Goal: Task Accomplishment & Management: Manage account settings

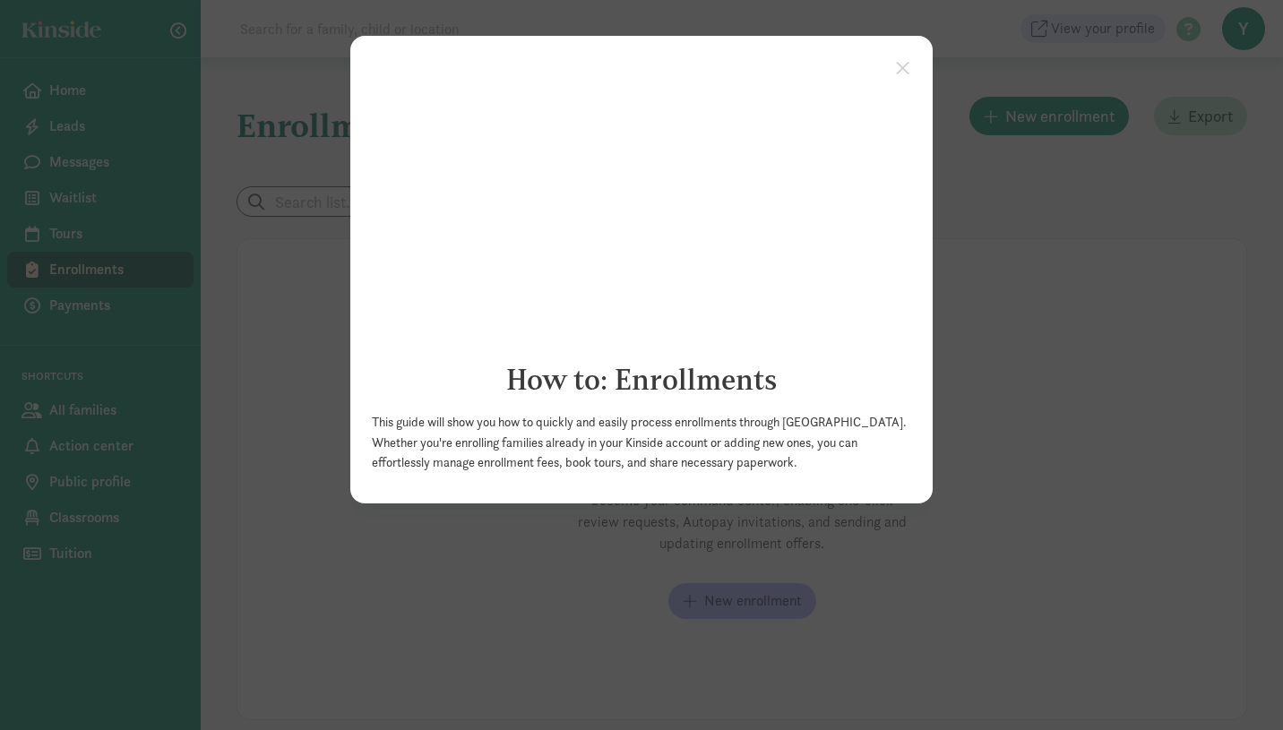
click appcues "× How to: Enrollments This guide will show you how to quickly and easily proces…"
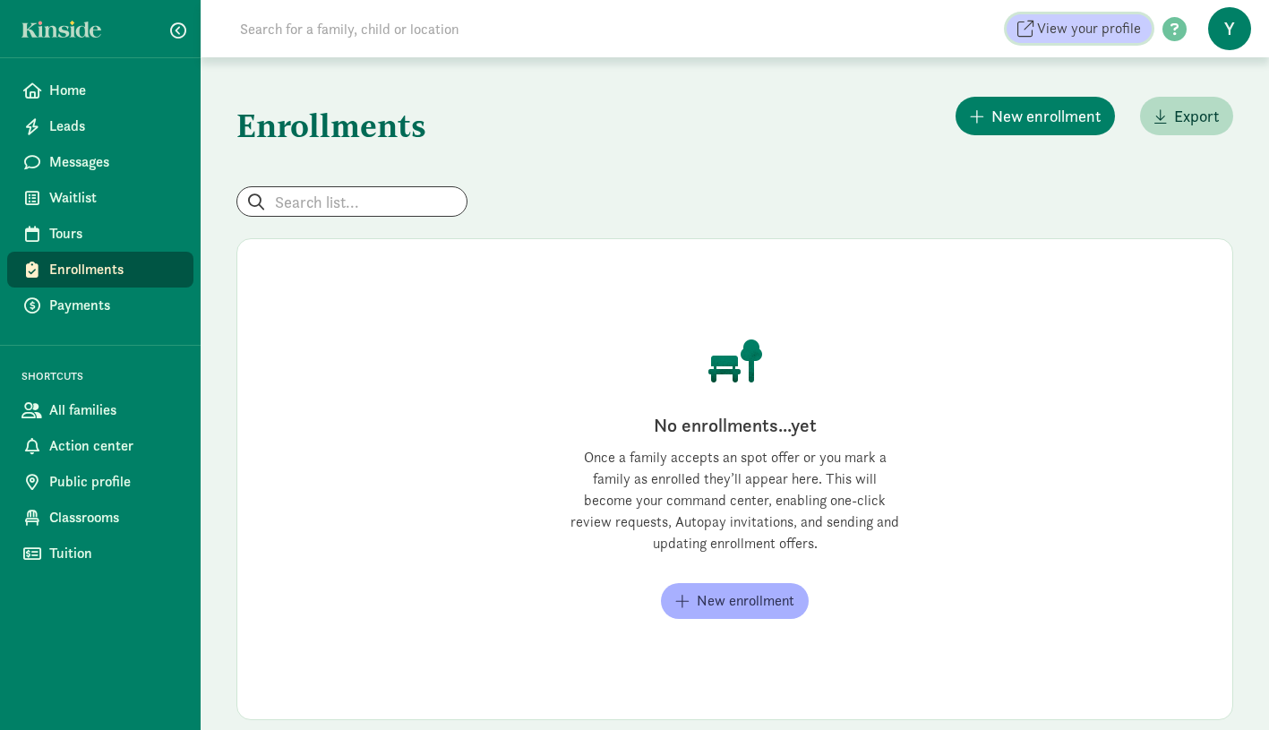
click at [1127, 31] on span "View your profile" at bounding box center [1089, 28] width 104 height 21
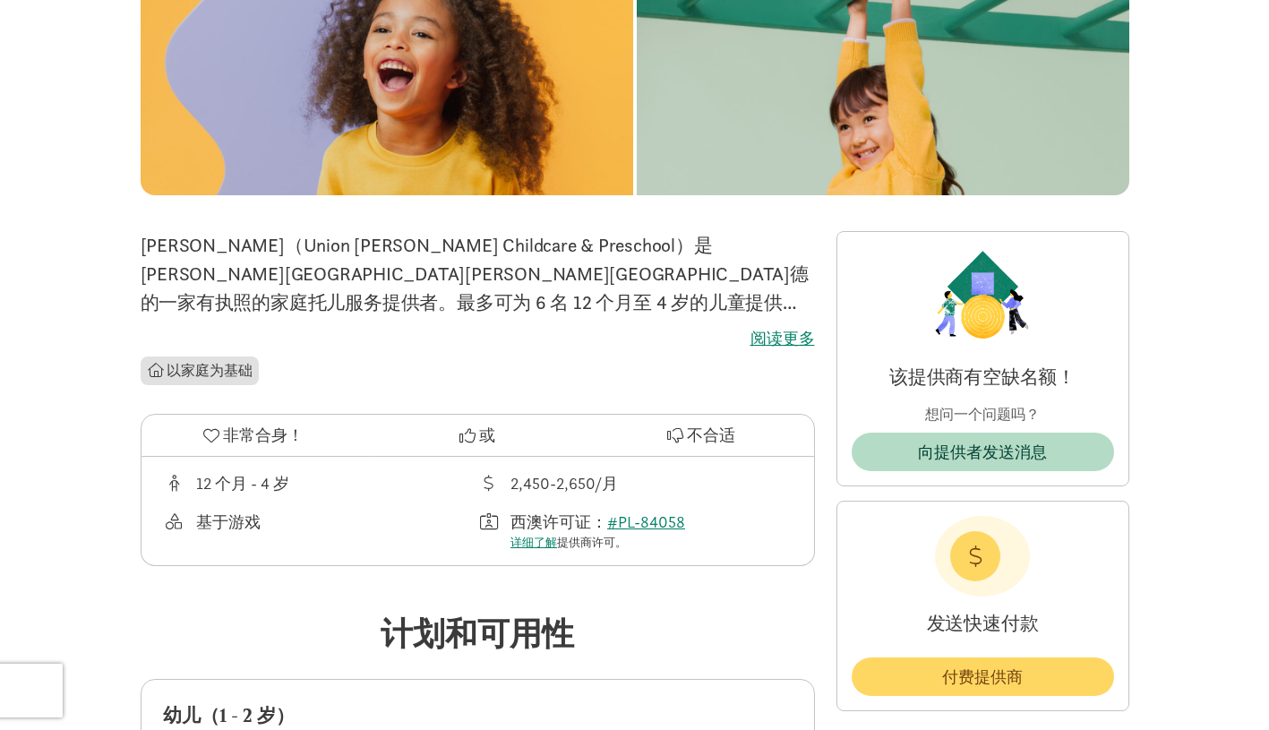
scroll to position [228, 0]
click at [774, 333] on label "阅读更多" at bounding box center [478, 339] width 674 height 21
click at [0, 0] on input "阅读更多" at bounding box center [0, 0] width 0 height 0
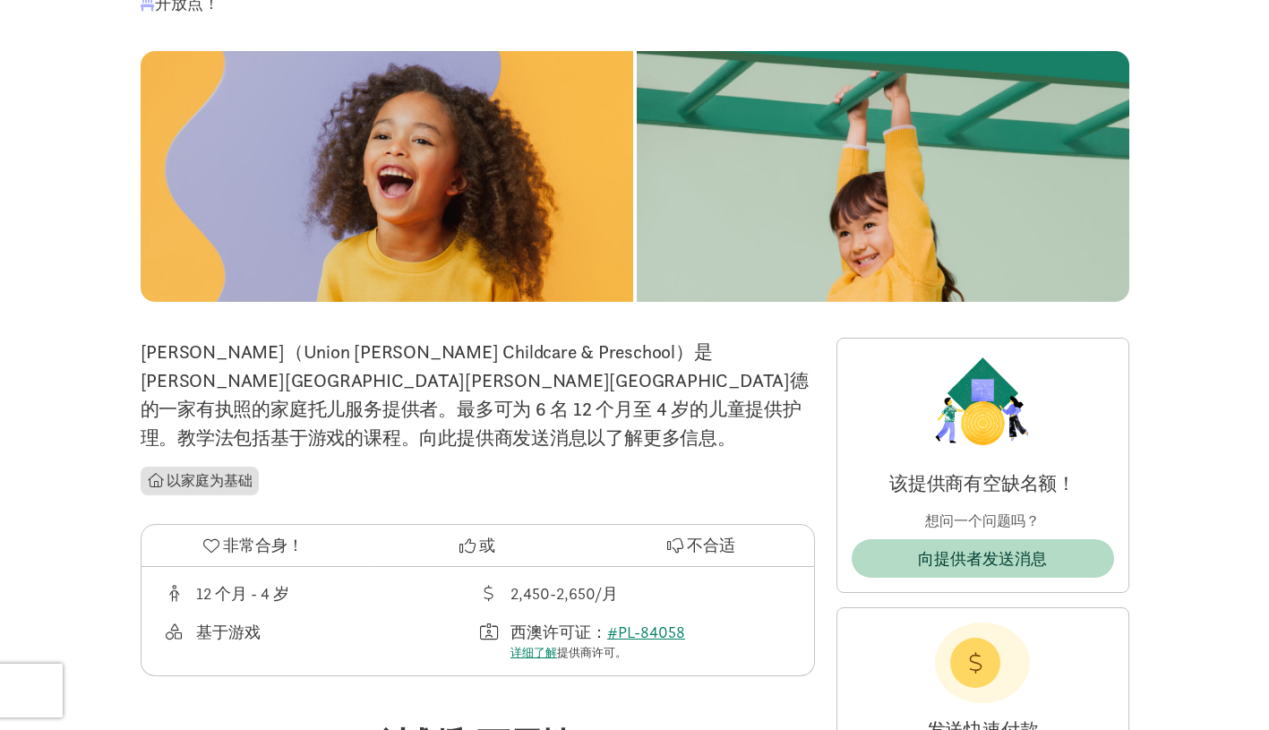
scroll to position [0, 0]
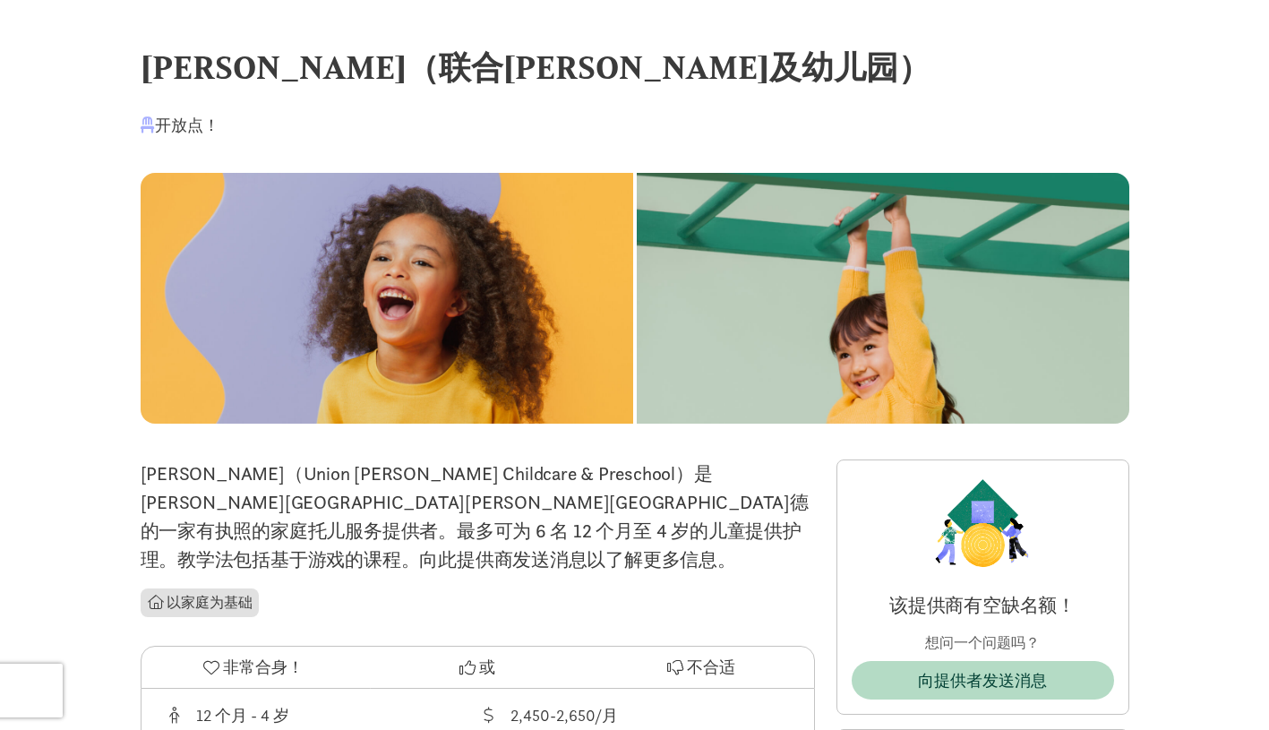
click at [178, 126] on font "开放点！" at bounding box center [187, 125] width 64 height 21
click at [219, 65] on div "熊亚杰（联合山托儿及幼儿园）" at bounding box center [635, 67] width 989 height 48
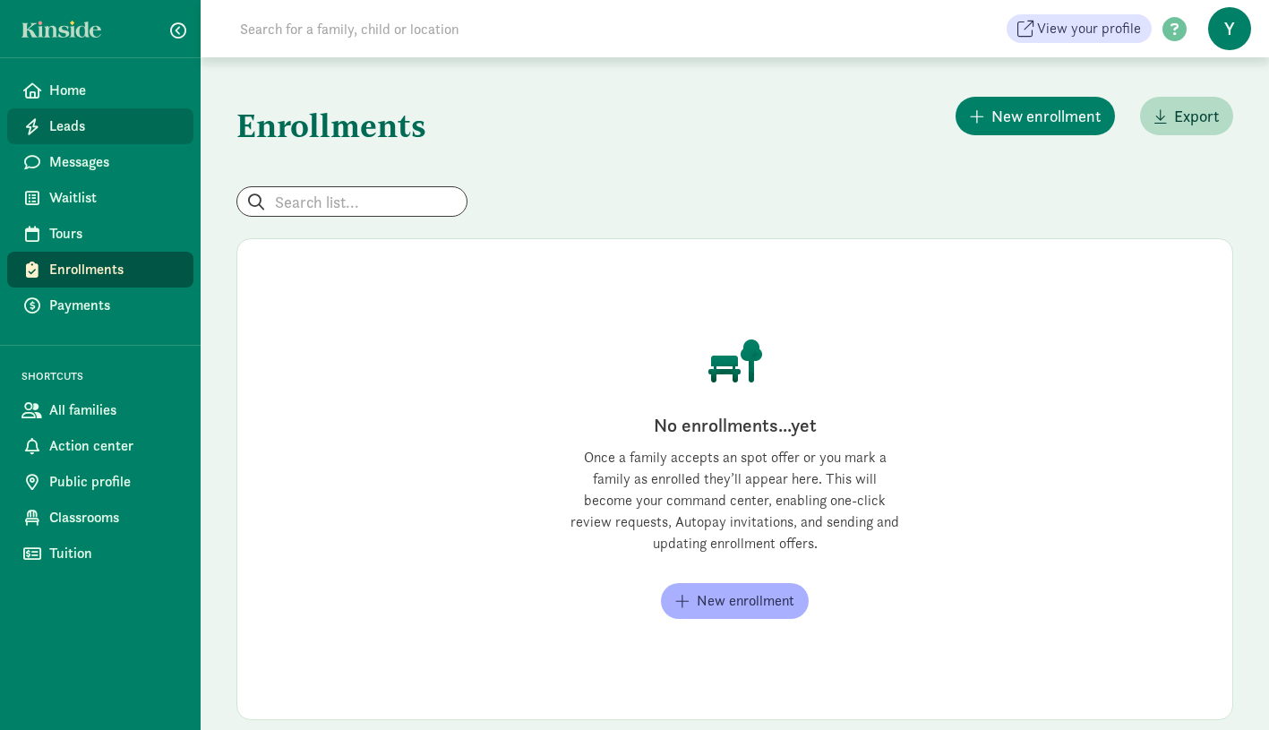
click at [100, 125] on span "Leads" at bounding box center [114, 126] width 130 height 21
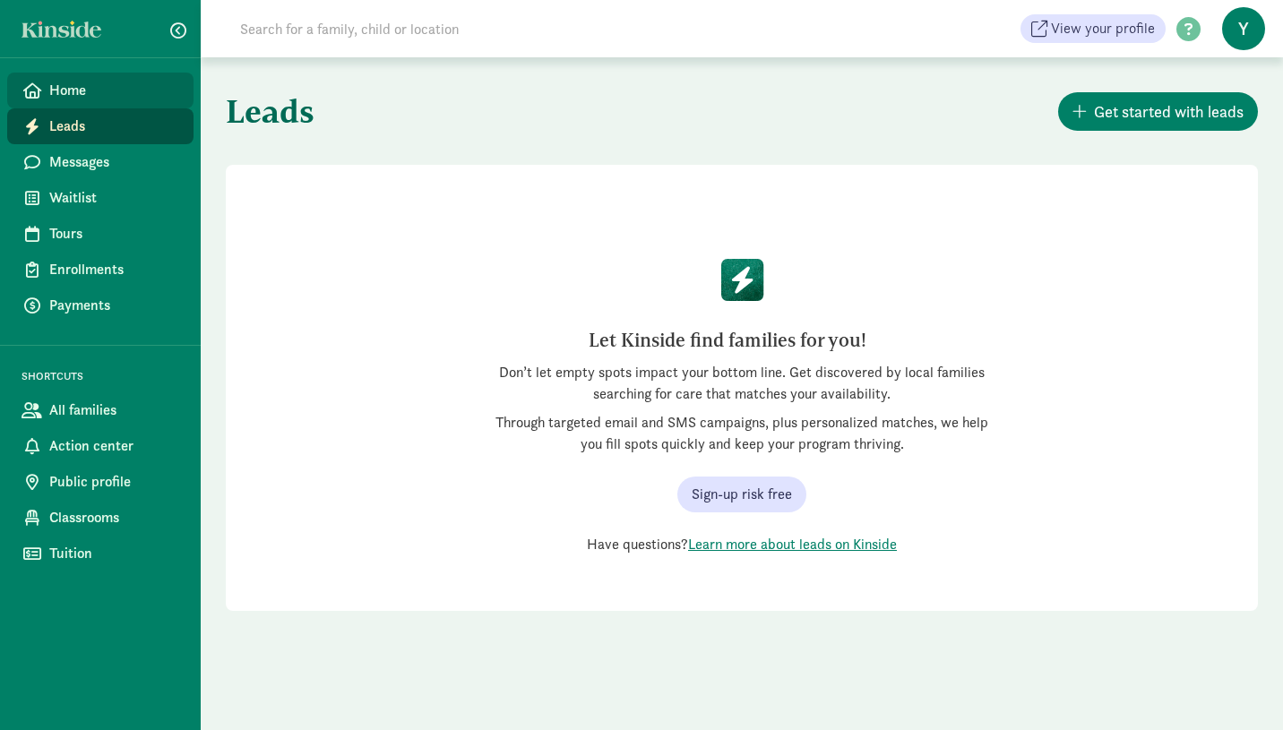
click at [78, 91] on span "Home" at bounding box center [114, 90] width 130 height 21
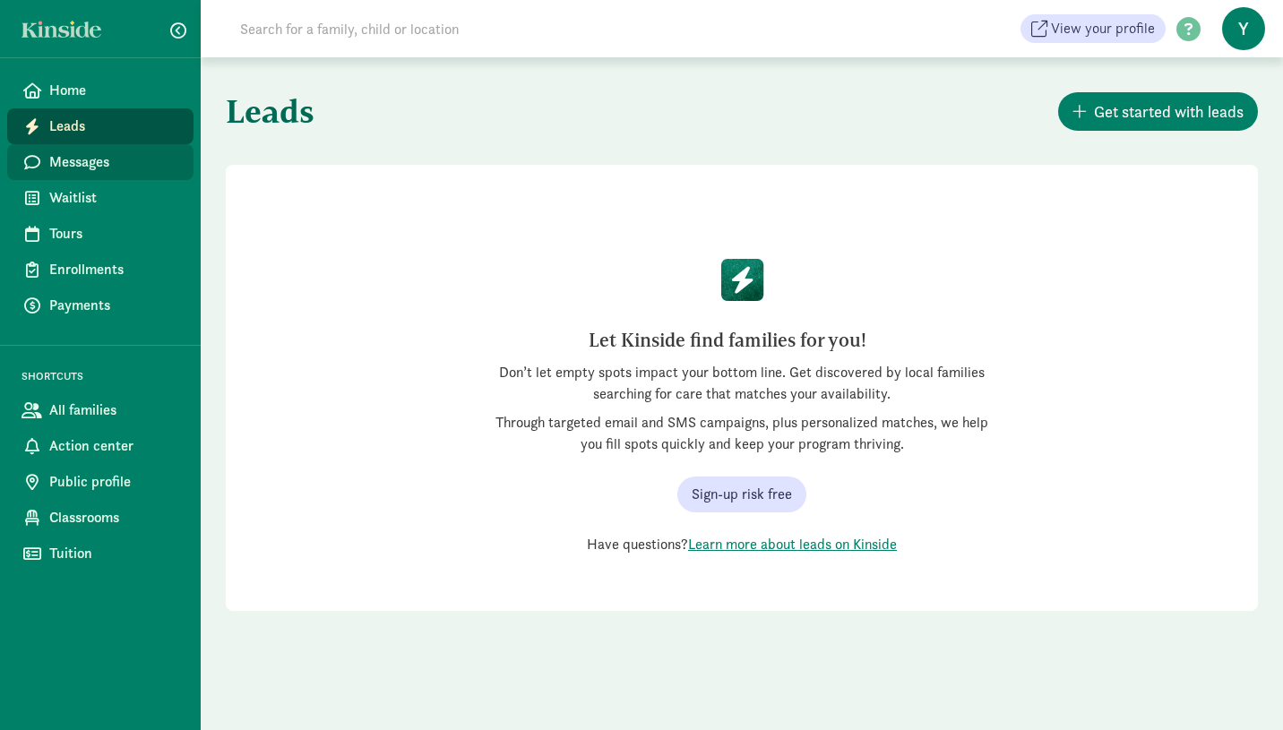
click at [73, 163] on span "Messages" at bounding box center [114, 161] width 130 height 21
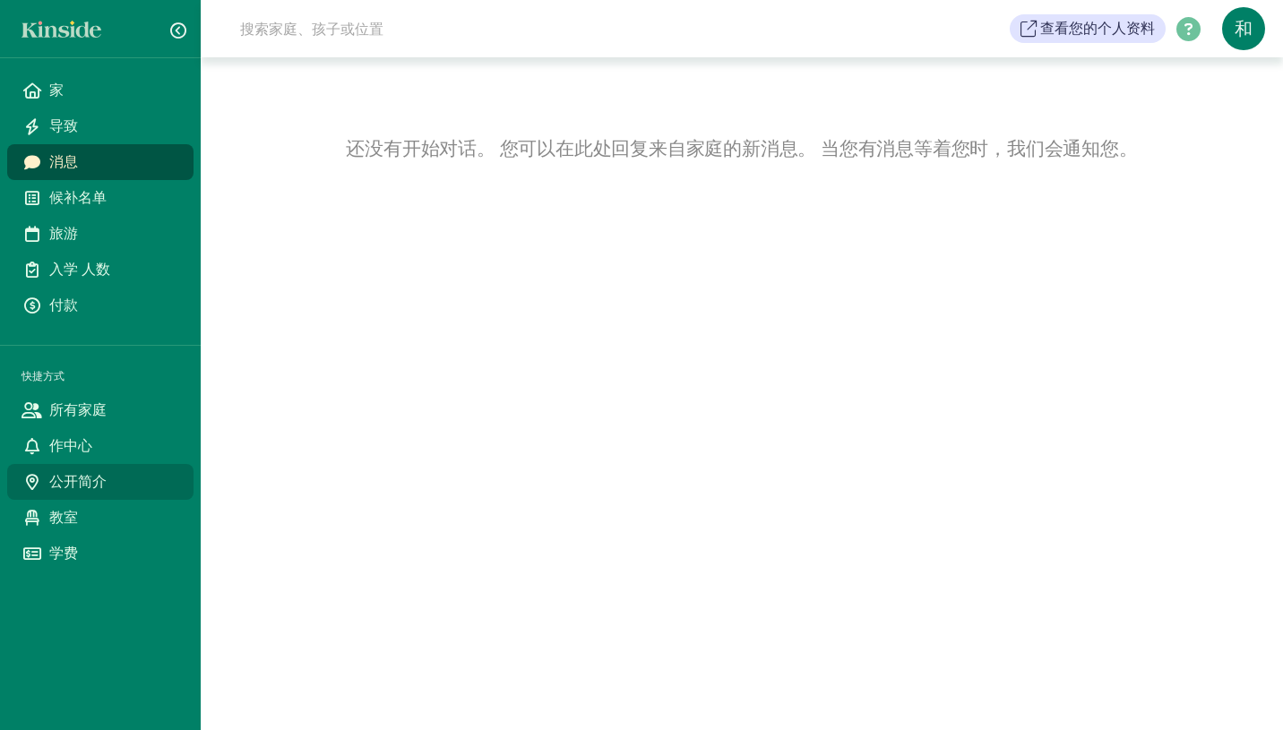
click at [95, 479] on span "公开简介" at bounding box center [114, 481] width 130 height 21
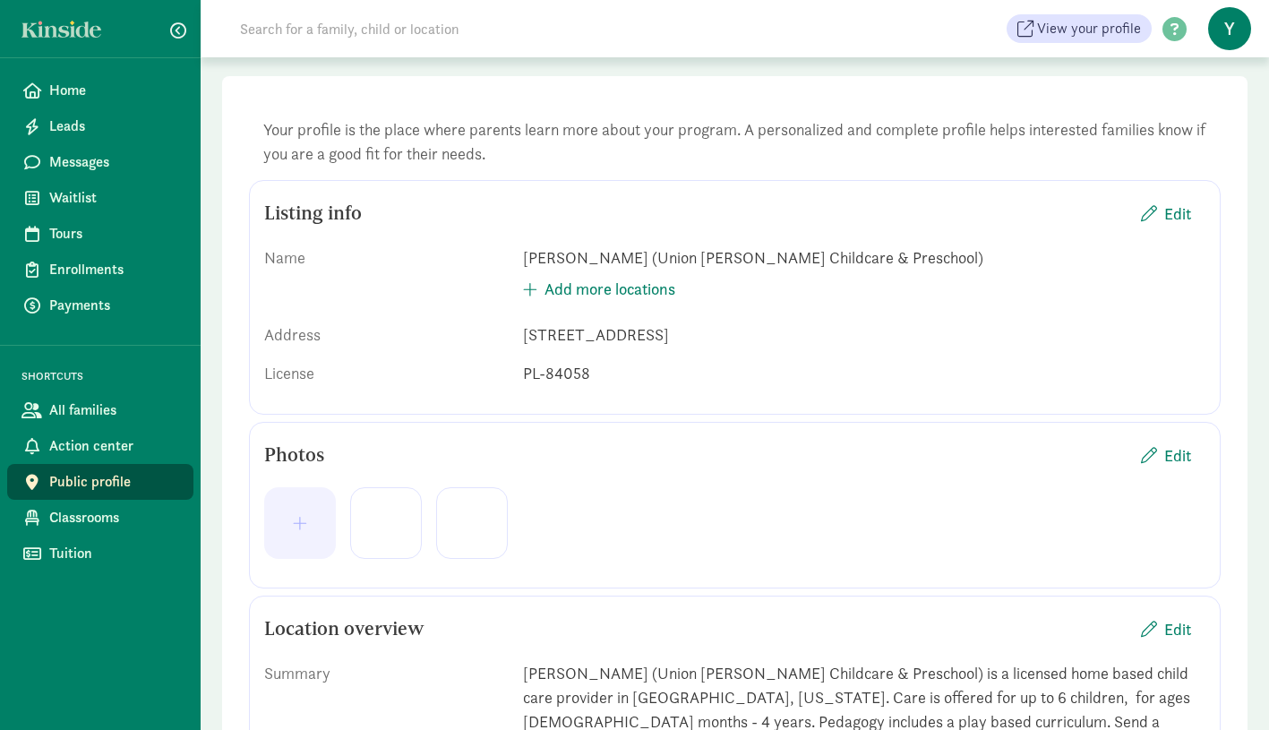
scroll to position [82, 0]
click at [607, 258] on div "[PERSON_NAME] (Union [PERSON_NAME] Childcare & Preschool)" at bounding box center [864, 257] width 683 height 24
click at [603, 260] on div "[PERSON_NAME] (Union [PERSON_NAME] Childcare & Preschool)" at bounding box center [864, 257] width 683 height 24
click at [593, 258] on div "[PERSON_NAME] (Union [PERSON_NAME] Childcare & Preschool)" at bounding box center [864, 257] width 683 height 24
click at [1165, 213] on span "Edit" at bounding box center [1177, 213] width 27 height 24
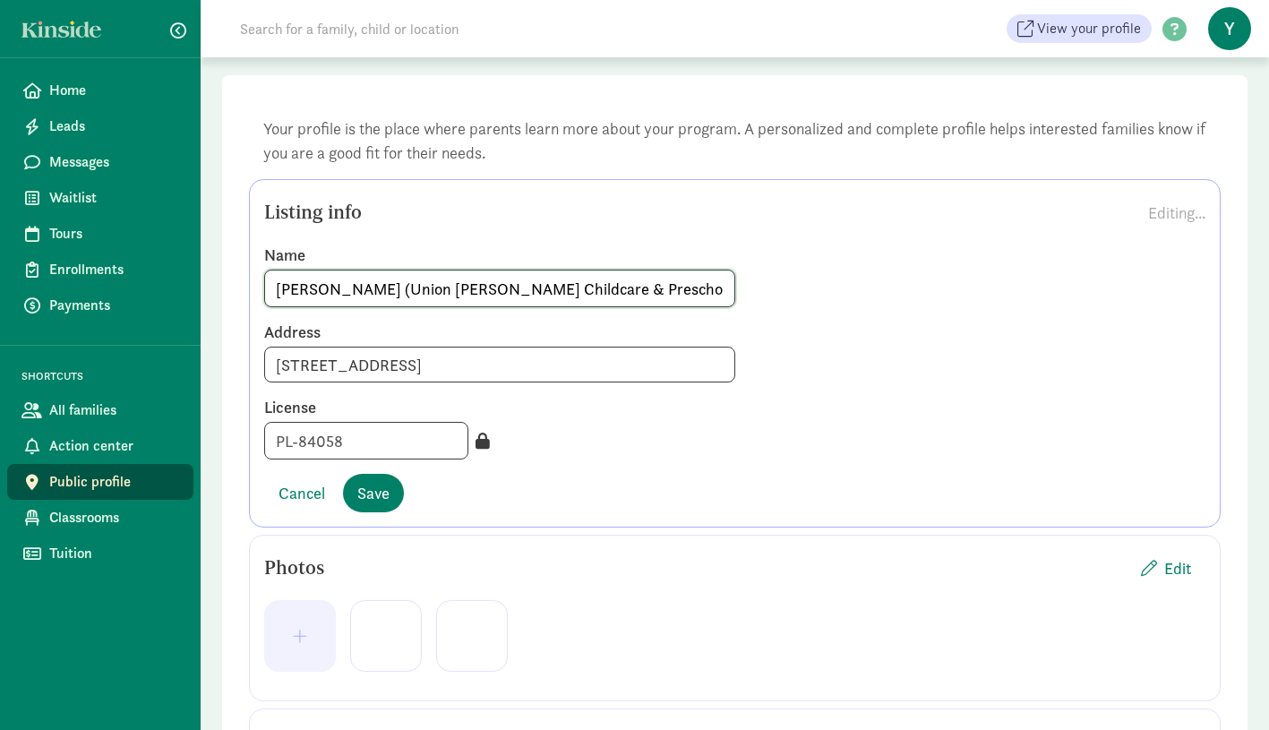
drag, startPoint x: 355, startPoint y: 288, endPoint x: 271, endPoint y: 288, distance: 84.2
click at [271, 288] on input "[PERSON_NAME] (Union [PERSON_NAME] Childcare & Preschool)" at bounding box center [499, 289] width 469 height 36
click at [283, 291] on input "(Union [PERSON_NAME] Childcare & Preschool)" at bounding box center [499, 289] width 469 height 36
click at [528, 288] on input "Union [PERSON_NAME] Childcare & Preschool)" at bounding box center [499, 289] width 469 height 36
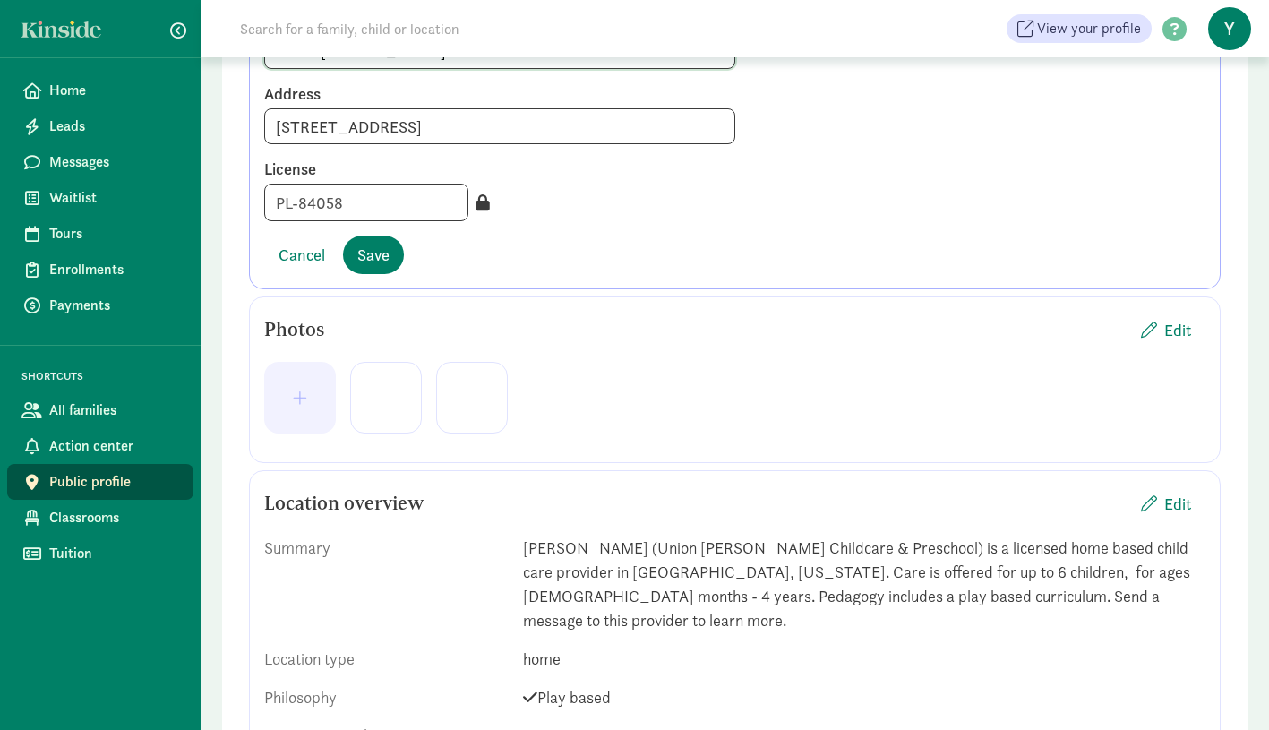
scroll to position [322, 0]
type input "Union [PERSON_NAME] Childcare & Preschool"
click at [371, 261] on span "Save" at bounding box center [373, 253] width 32 height 24
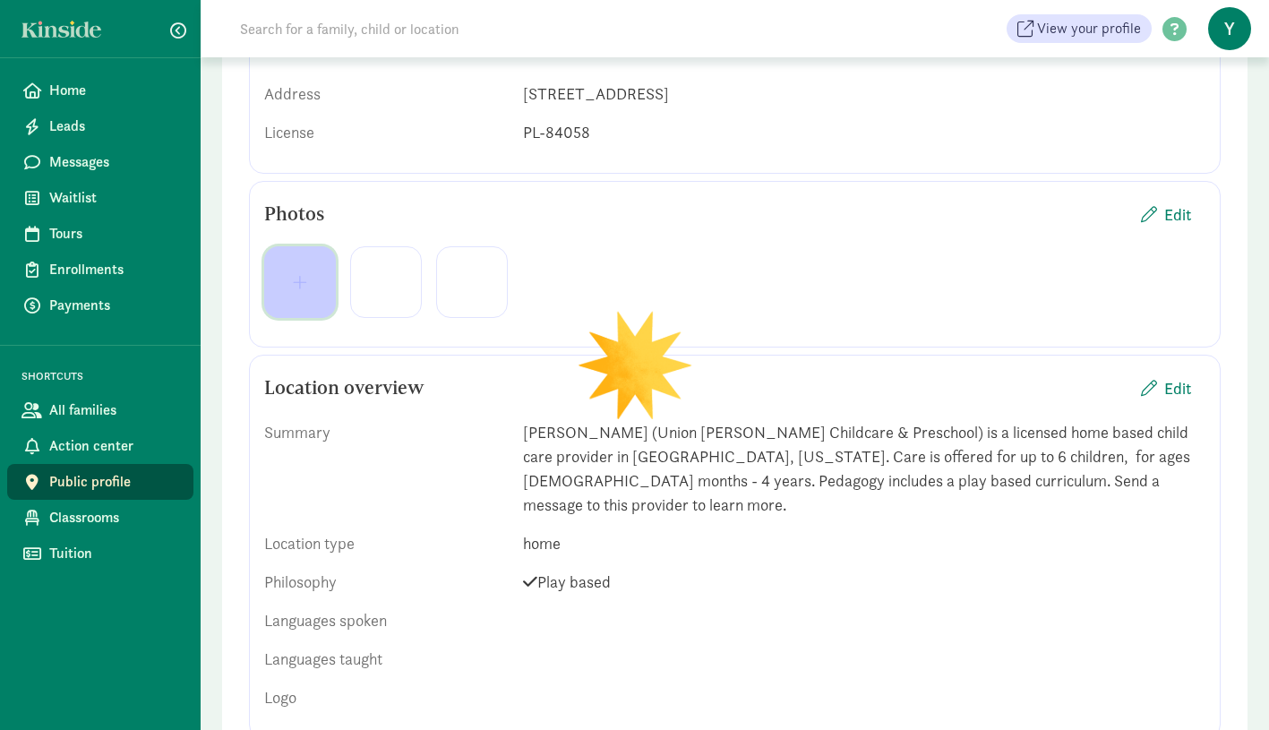
click at [307, 294] on button "button" at bounding box center [300, 282] width 72 height 72
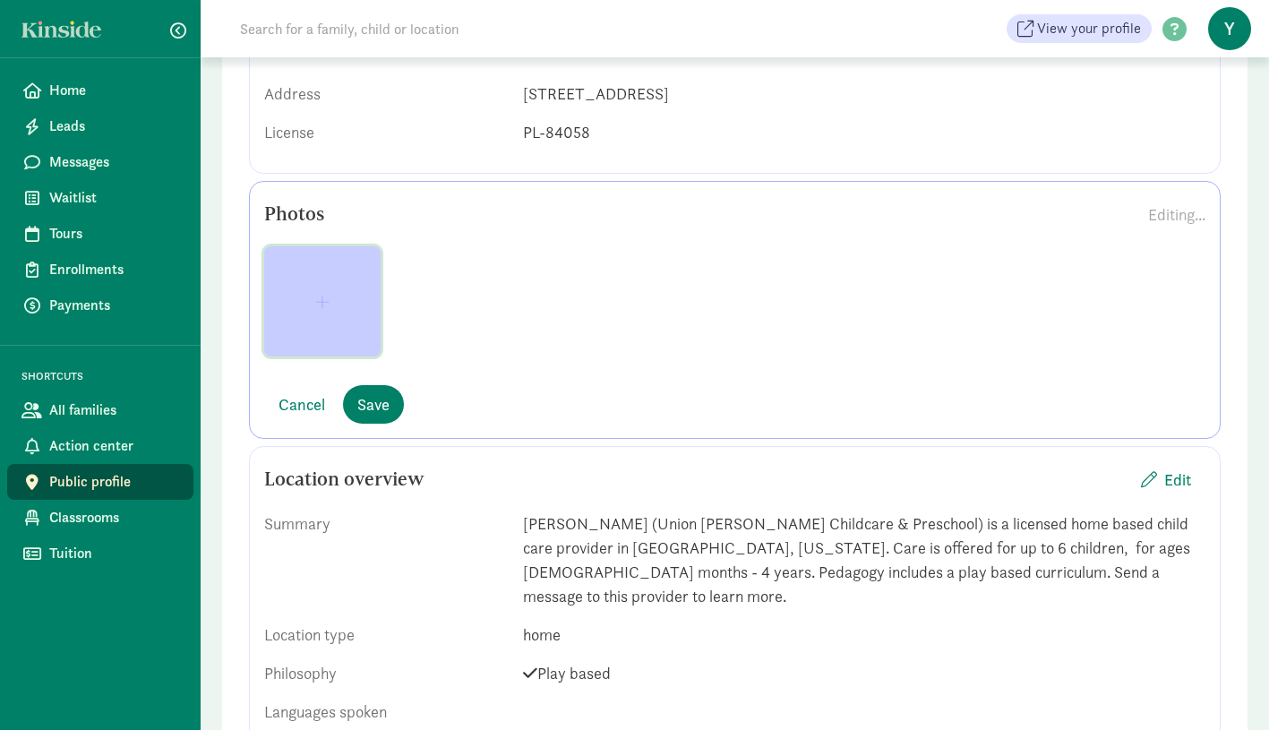
click at [336, 305] on span "button" at bounding box center [323, 302] width 88 height 16
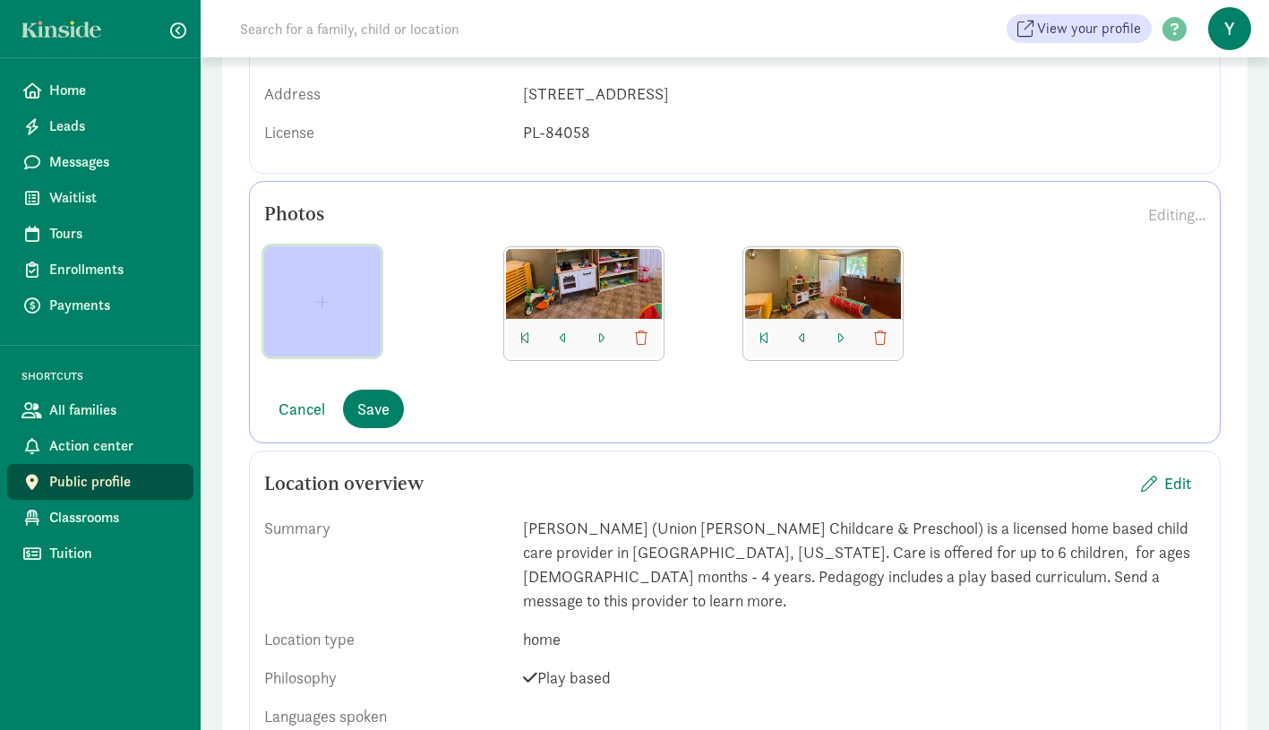
click at [335, 327] on button "button" at bounding box center [322, 301] width 116 height 110
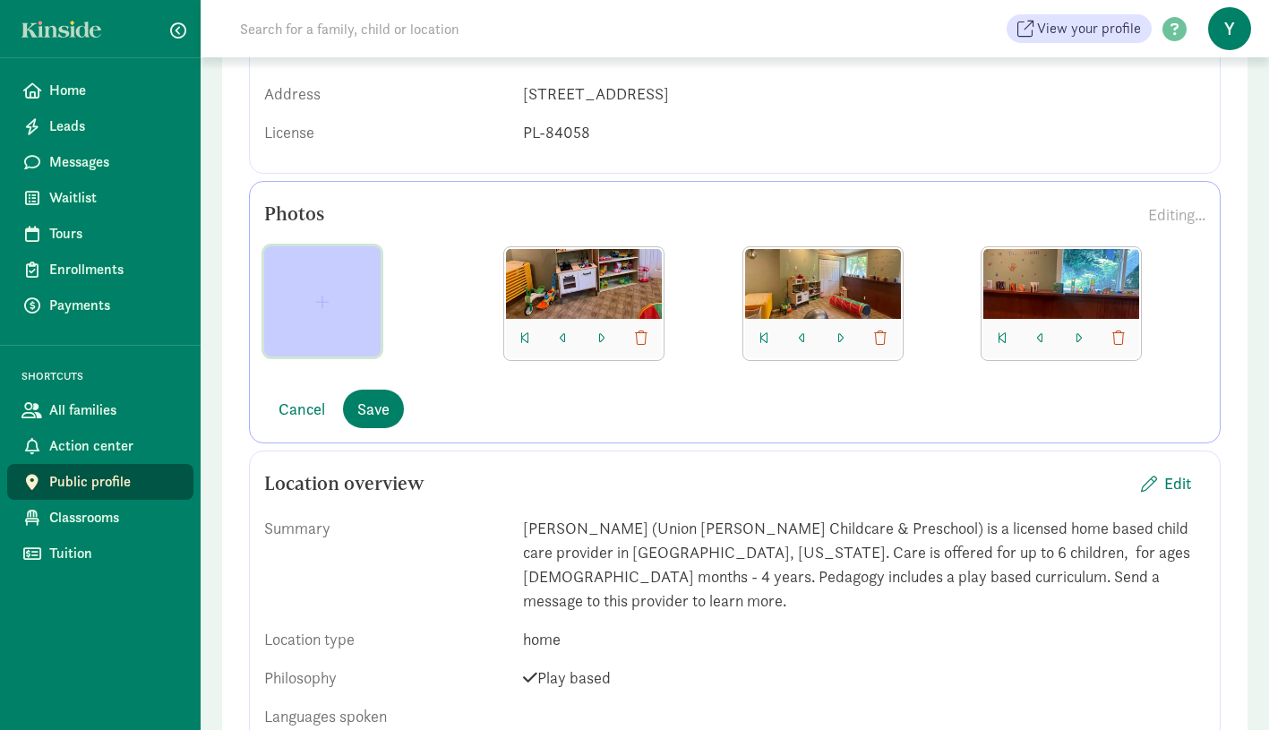
click at [333, 307] on span "button" at bounding box center [323, 302] width 88 height 16
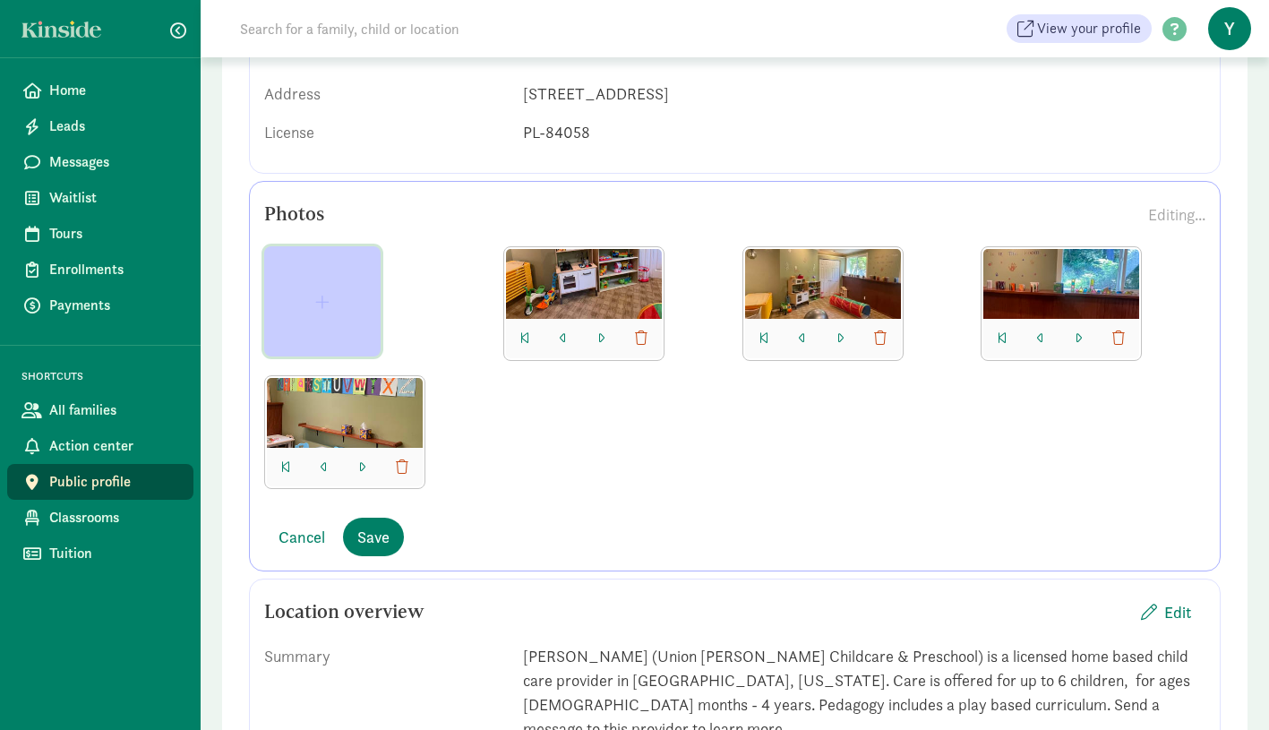
click at [322, 309] on button "button" at bounding box center [322, 301] width 116 height 110
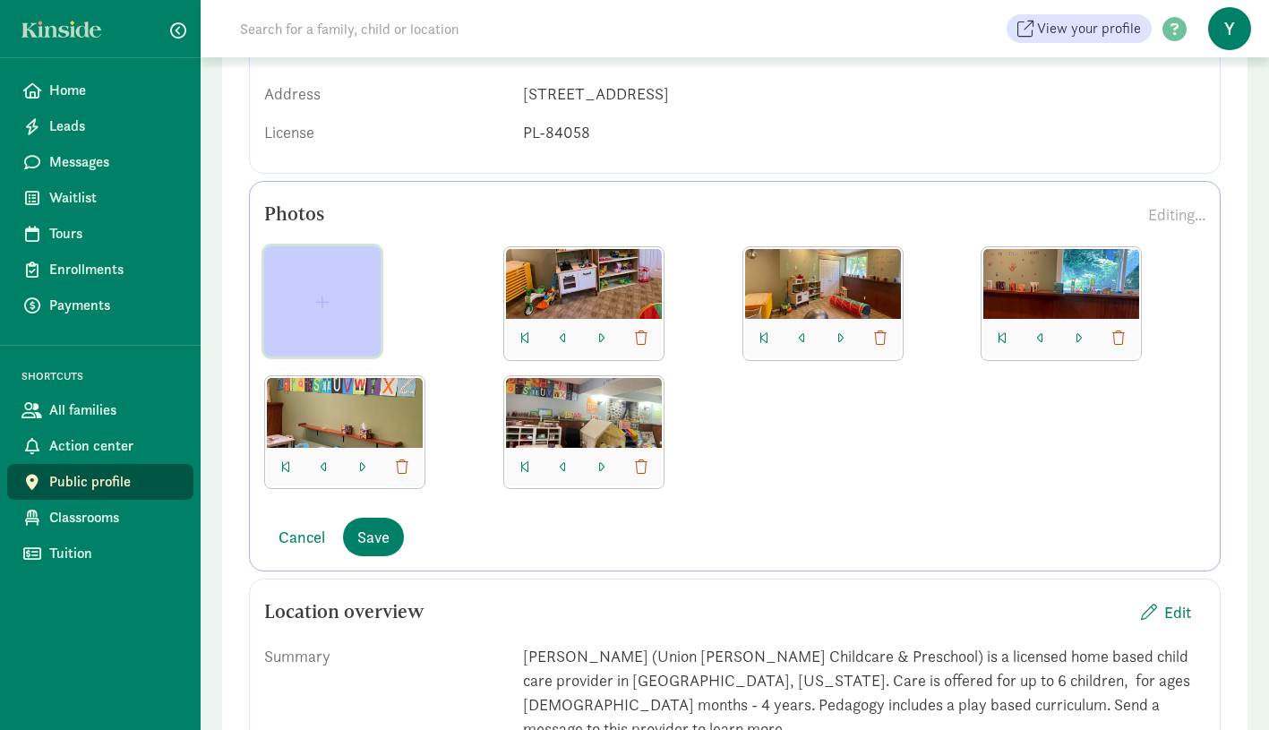
click at [315, 300] on span "button" at bounding box center [322, 302] width 14 height 16
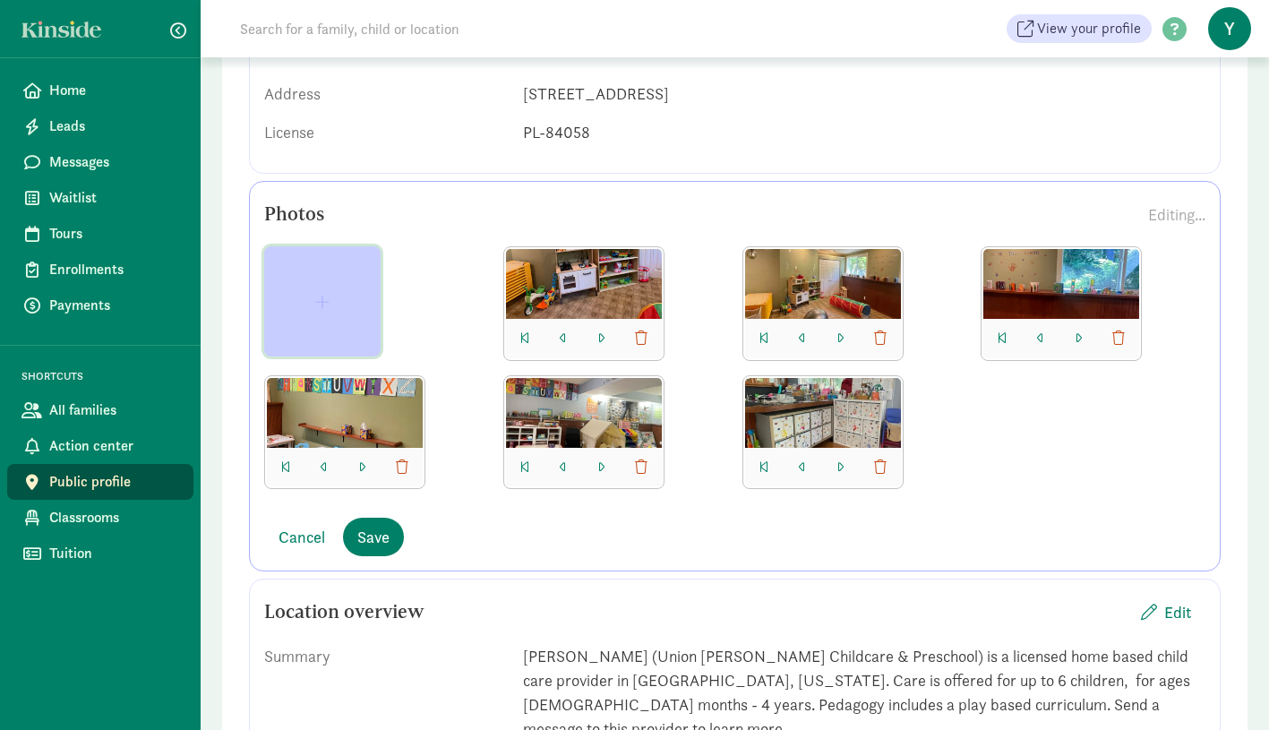
click at [333, 301] on span "button" at bounding box center [323, 302] width 88 height 16
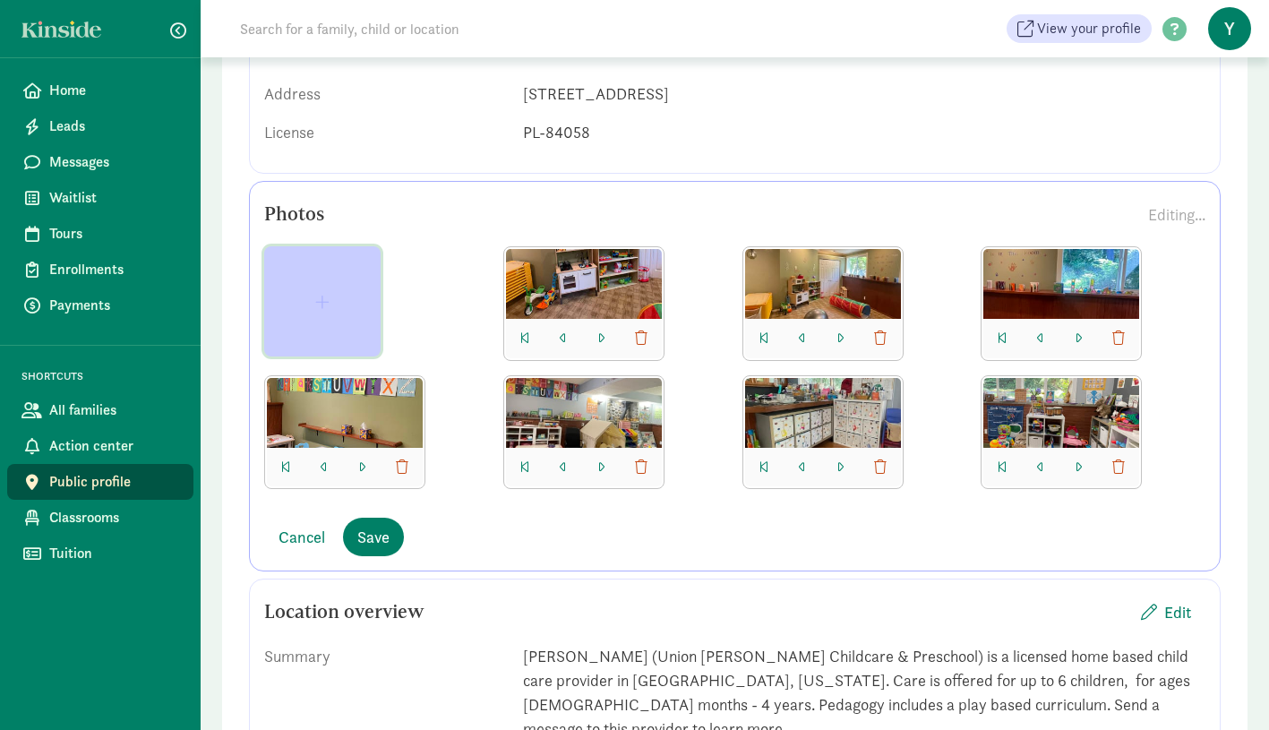
click at [324, 298] on span "button" at bounding box center [322, 302] width 14 height 16
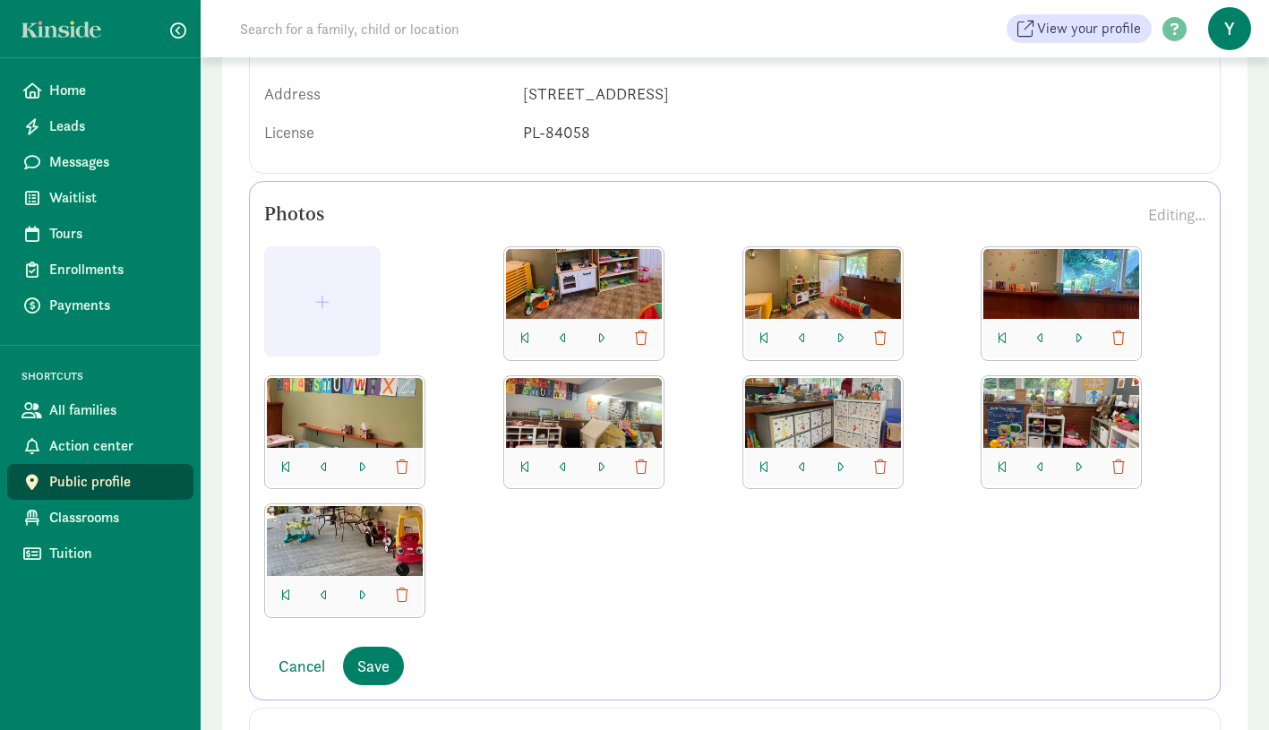
click at [930, 595] on div at bounding box center [734, 439] width 941 height 386
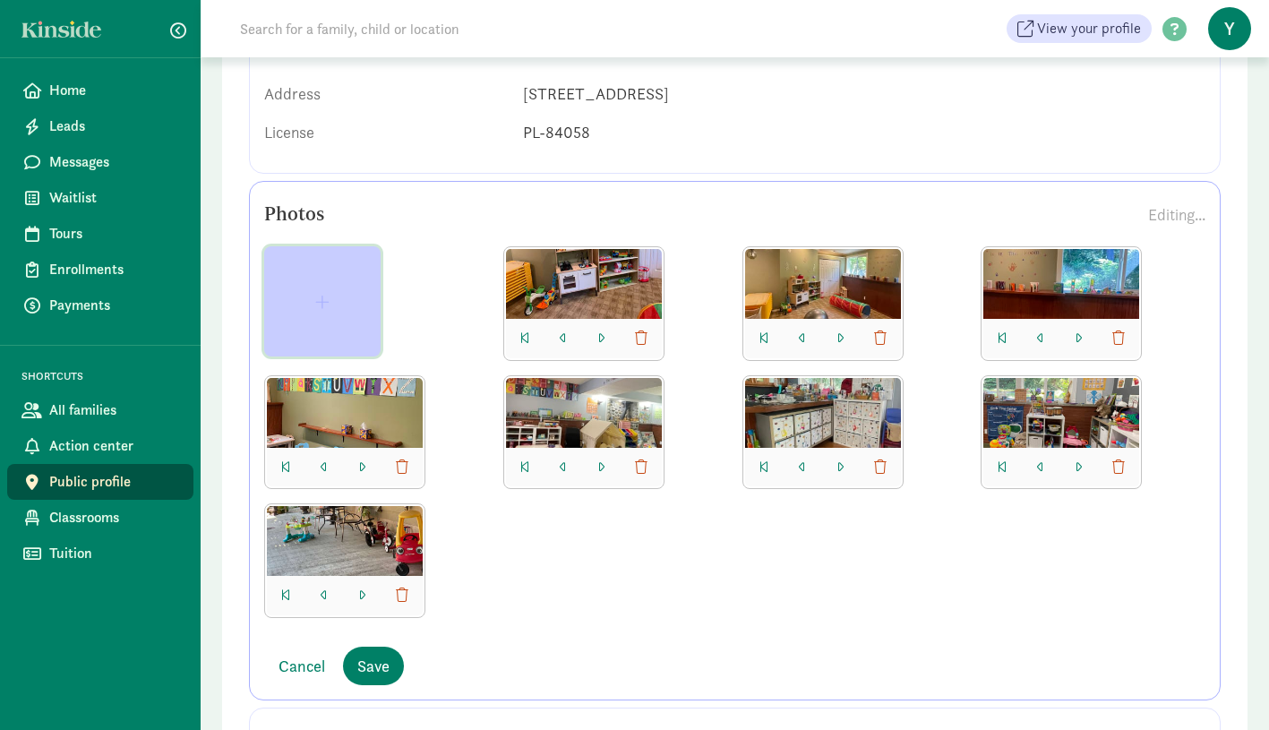
click at [306, 307] on span "button" at bounding box center [323, 302] width 88 height 16
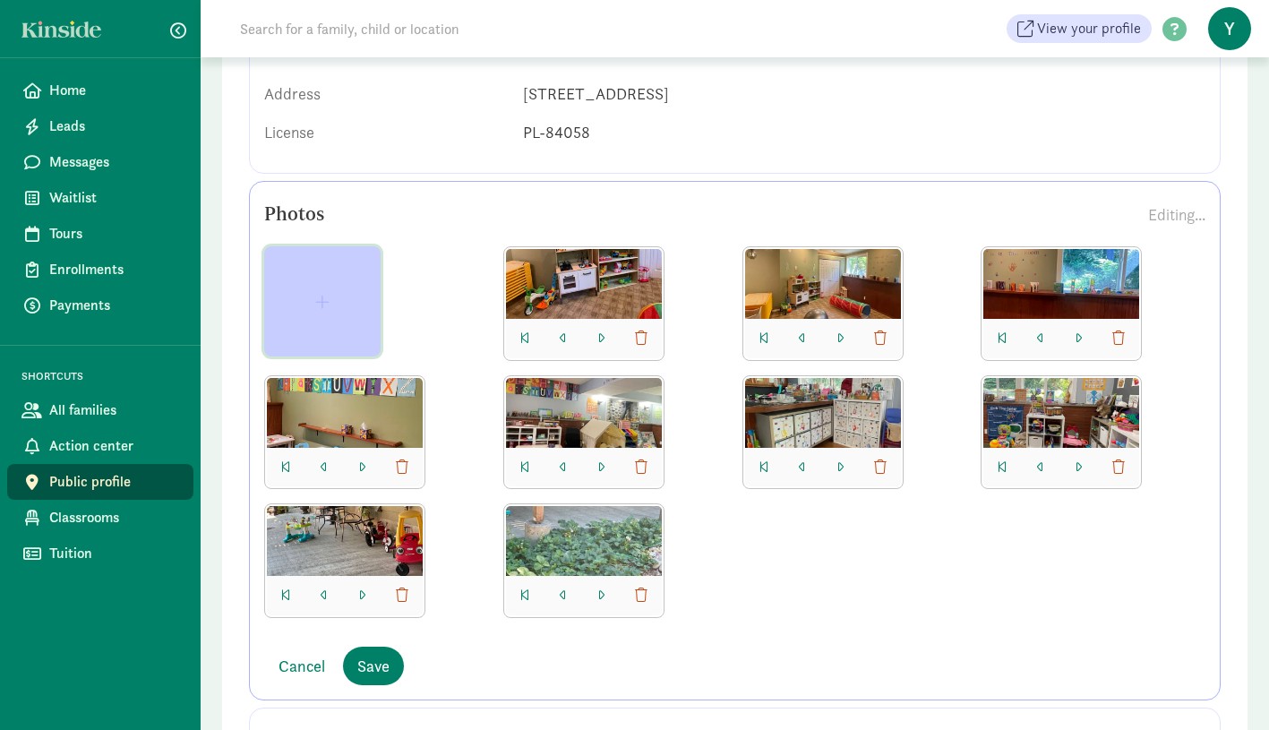
click at [339, 306] on span "button" at bounding box center [323, 302] width 88 height 16
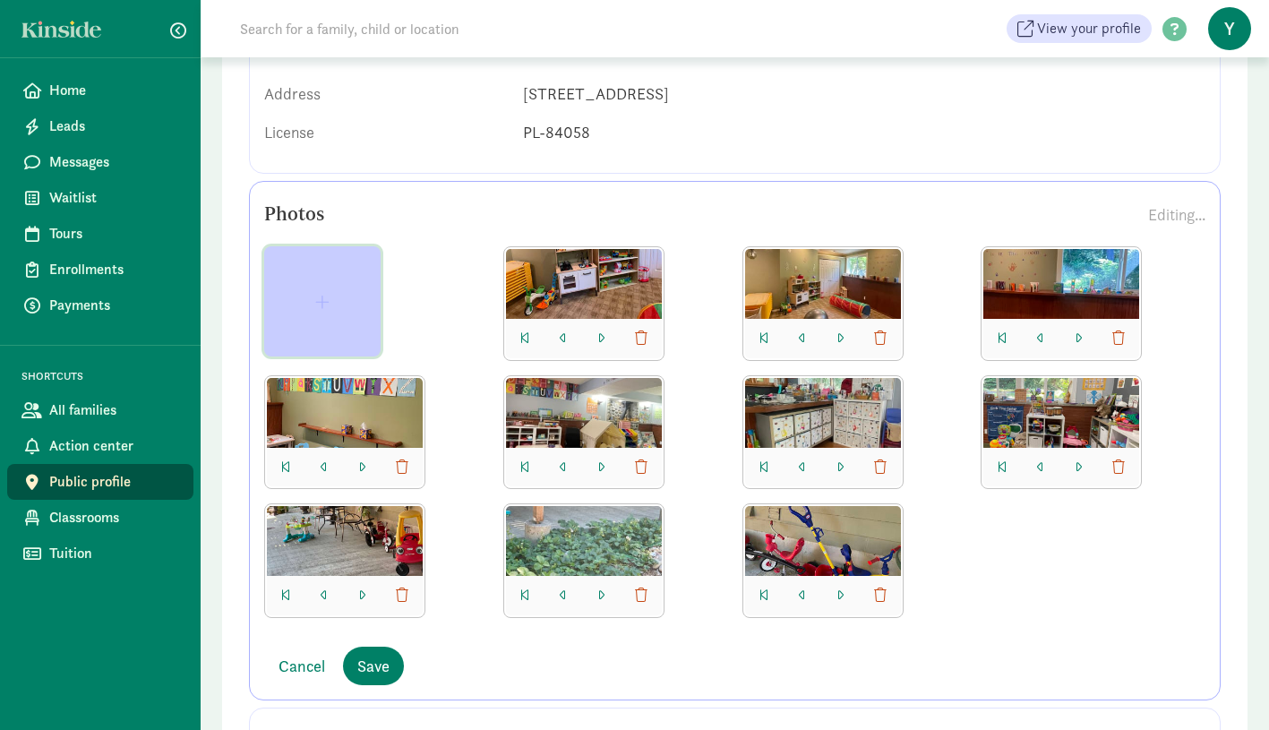
click at [327, 295] on span "button" at bounding box center [322, 302] width 14 height 16
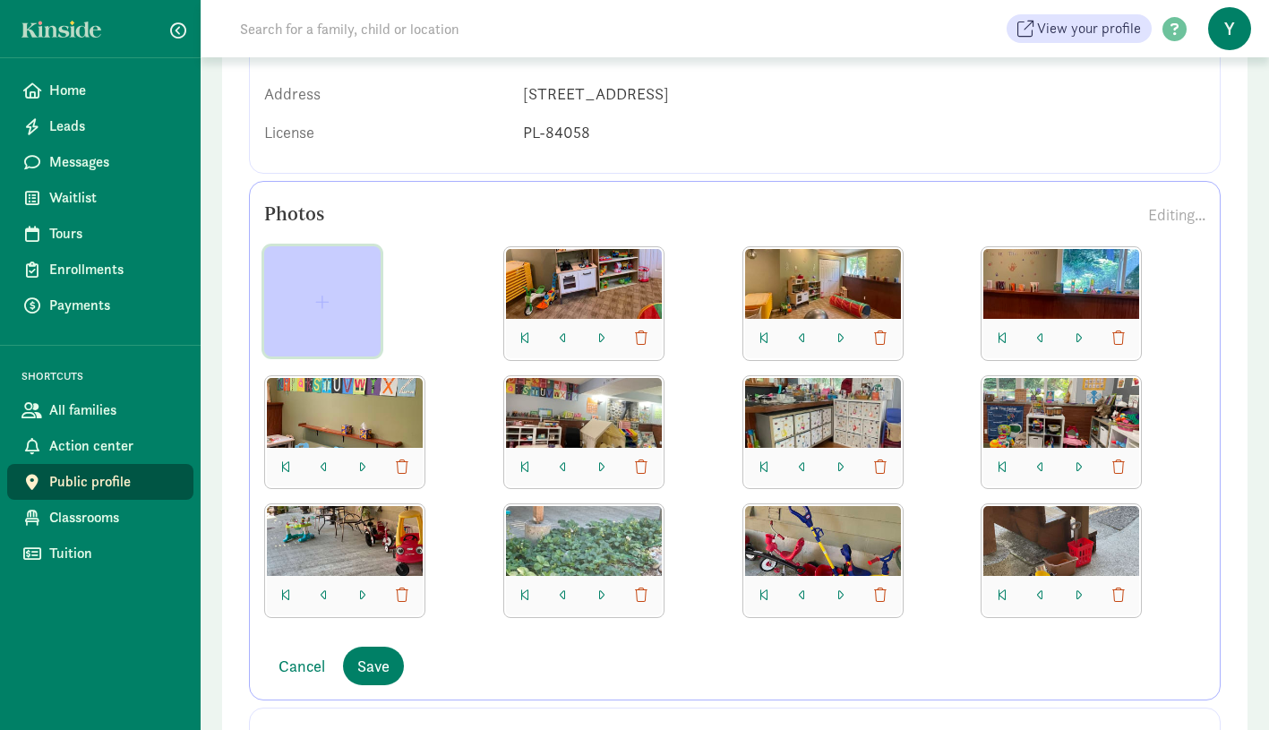
click at [323, 301] on span "button" at bounding box center [322, 302] width 14 height 16
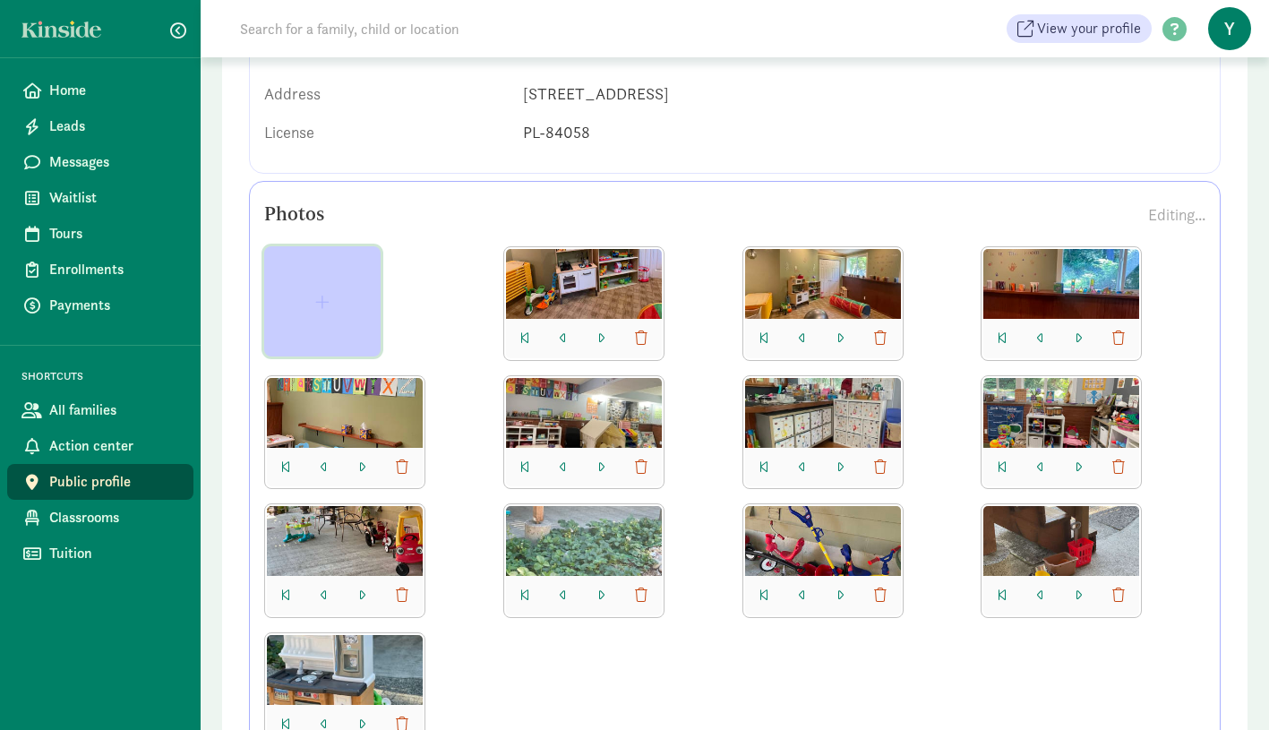
click at [351, 324] on button "button" at bounding box center [322, 301] width 116 height 110
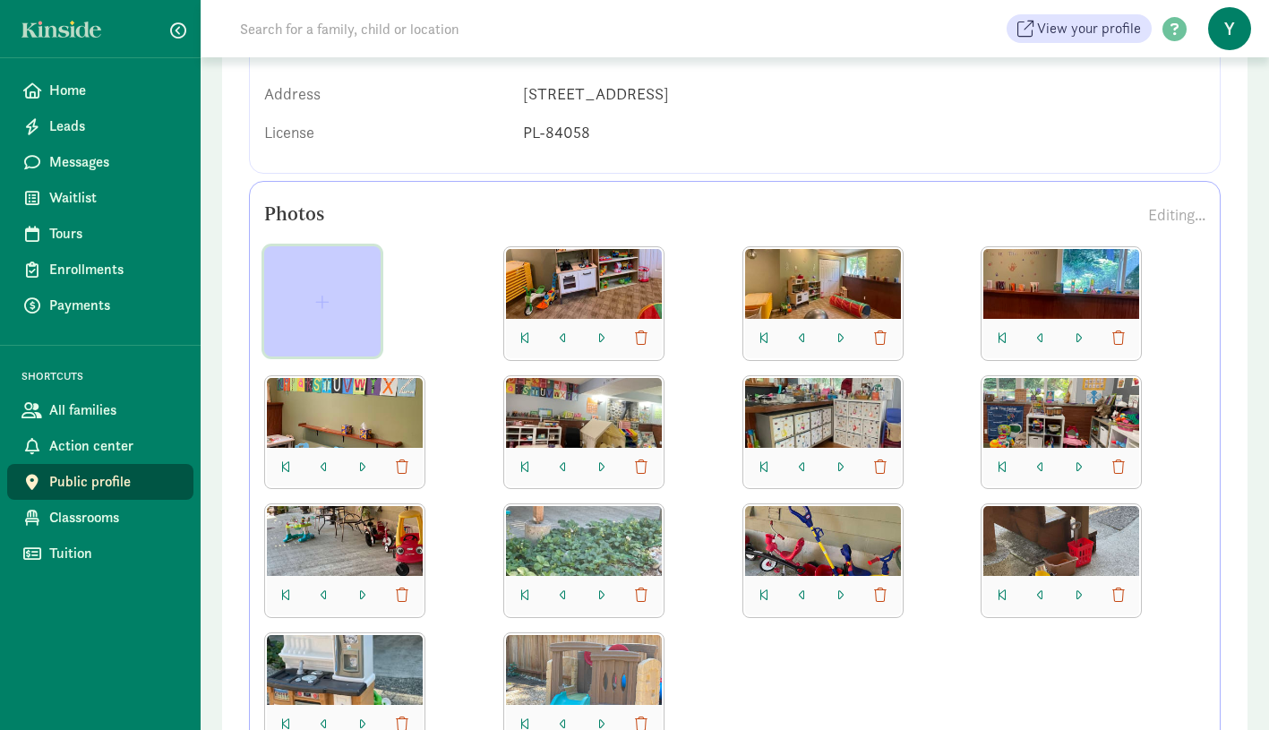
click at [339, 316] on button "button" at bounding box center [322, 301] width 116 height 110
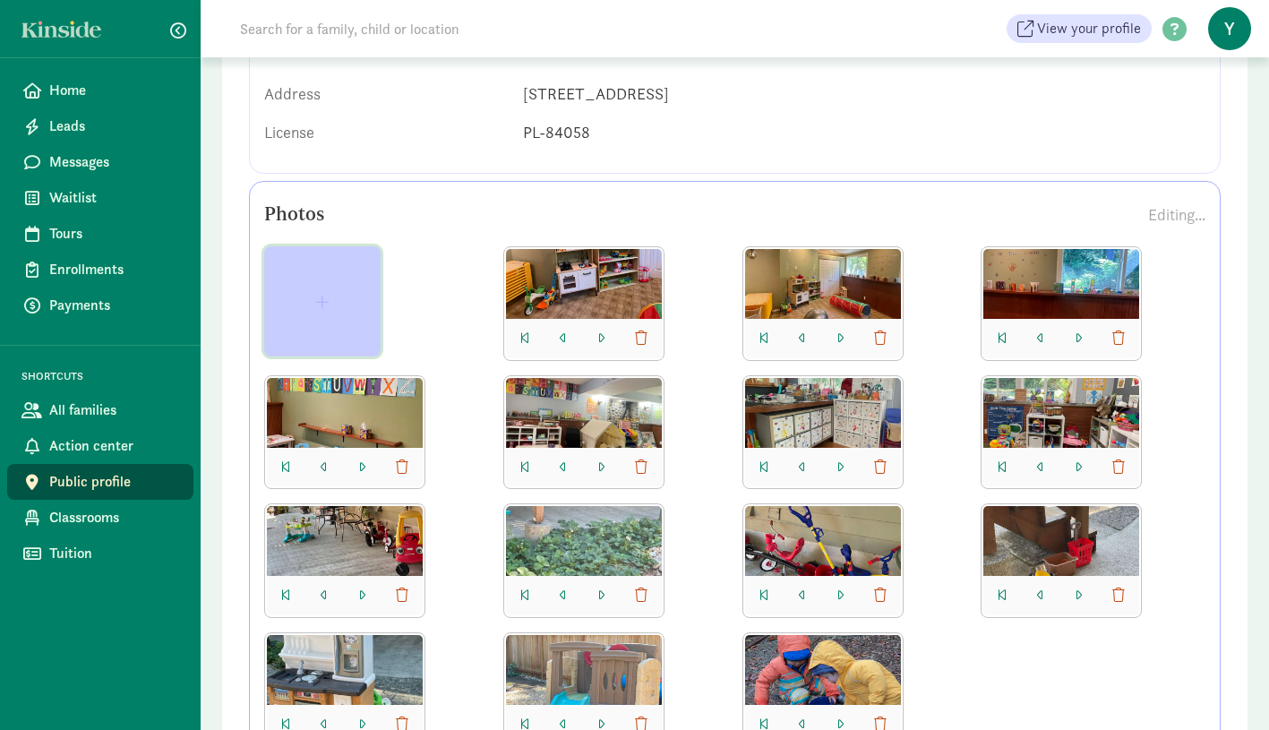
click at [357, 316] on button "button" at bounding box center [322, 301] width 116 height 110
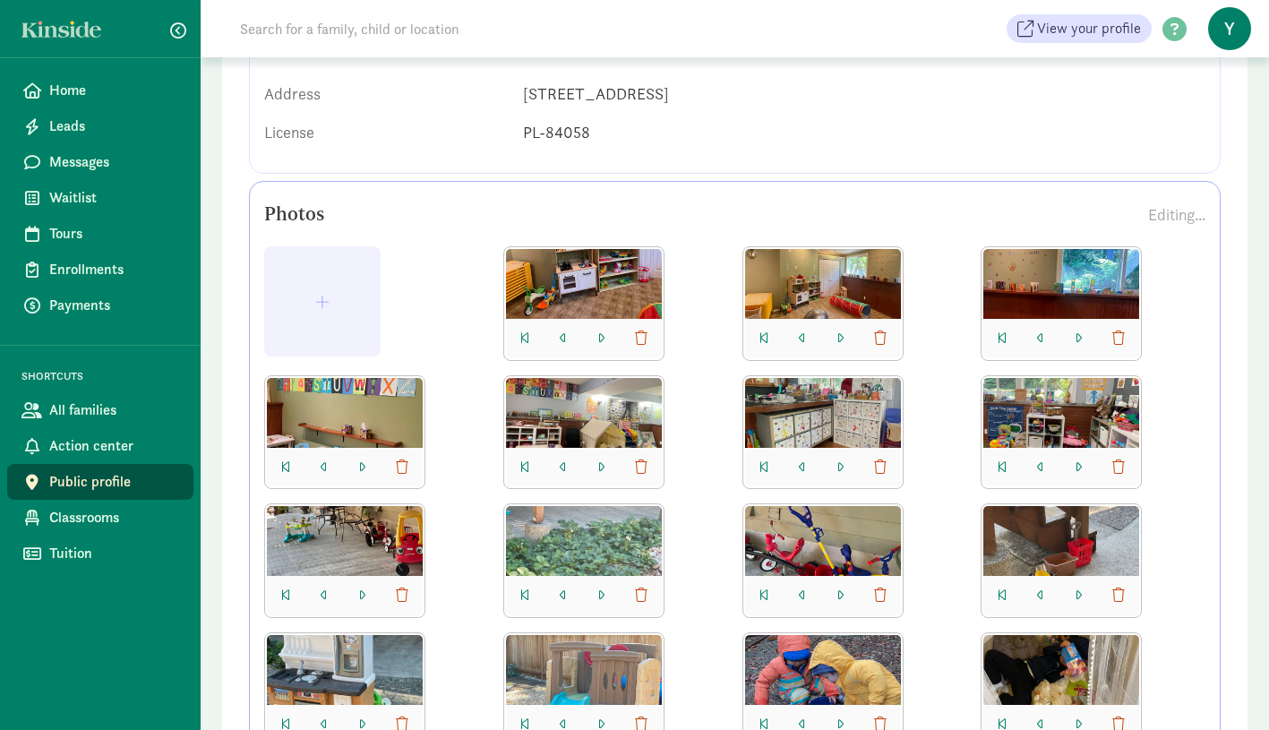
click at [936, 606] on div at bounding box center [734, 503] width 941 height 515
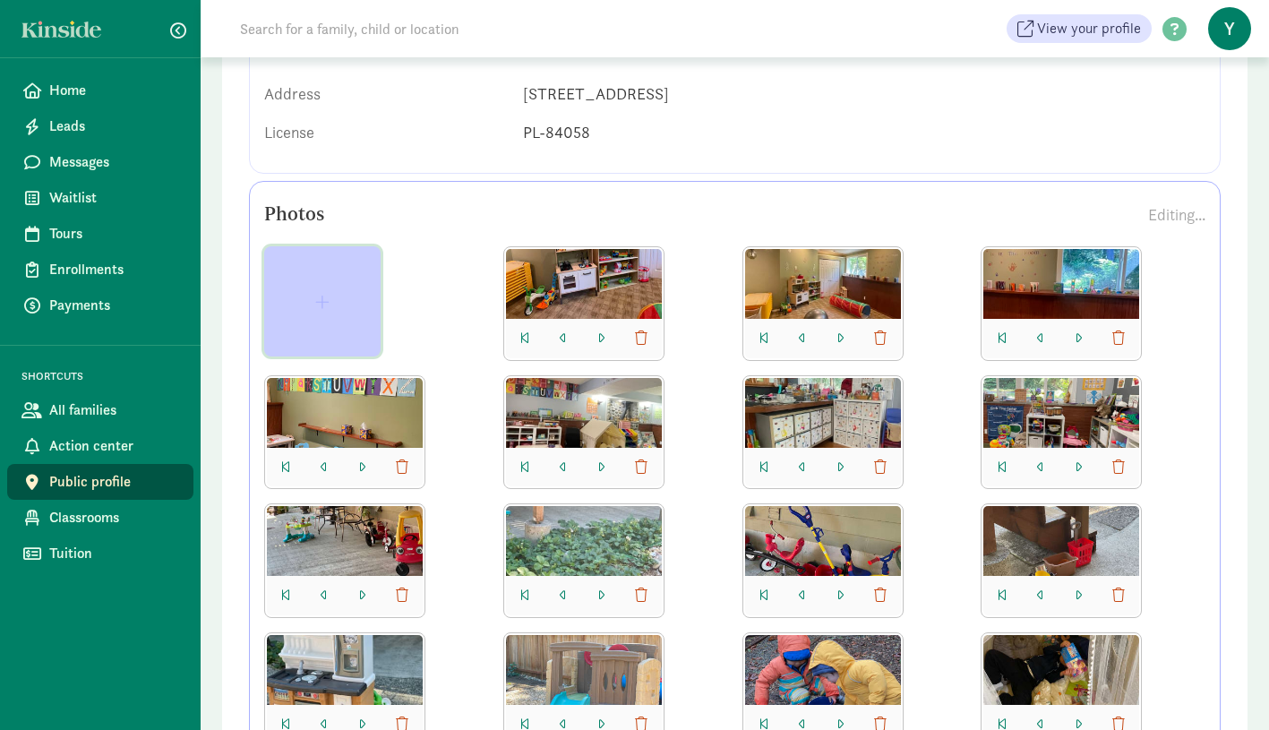
click at [318, 317] on button "button" at bounding box center [322, 301] width 116 height 110
click at [305, 321] on button "button" at bounding box center [322, 301] width 116 height 110
click at [318, 327] on button "button" at bounding box center [322, 301] width 116 height 110
click at [348, 320] on button "button" at bounding box center [322, 301] width 116 height 110
click at [339, 312] on button "button" at bounding box center [322, 301] width 116 height 110
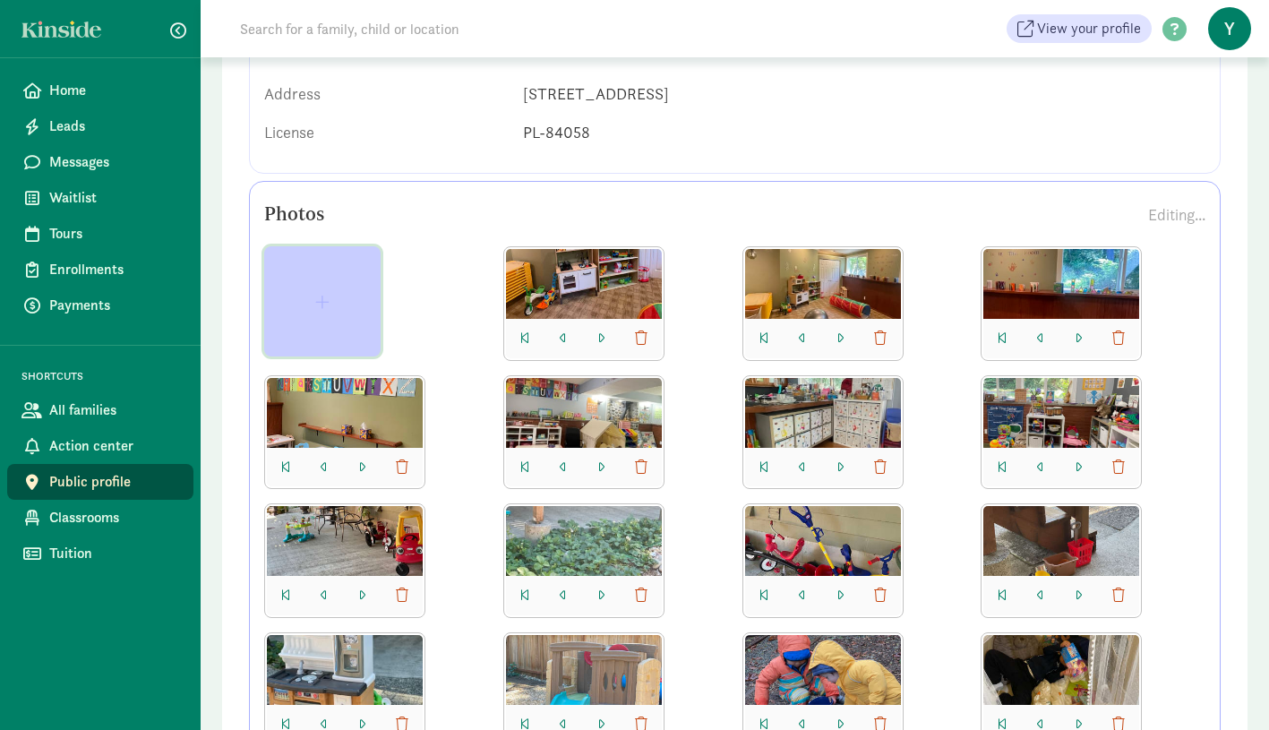
click at [364, 318] on button "button" at bounding box center [322, 301] width 116 height 110
click at [359, 321] on button "button" at bounding box center [322, 301] width 116 height 110
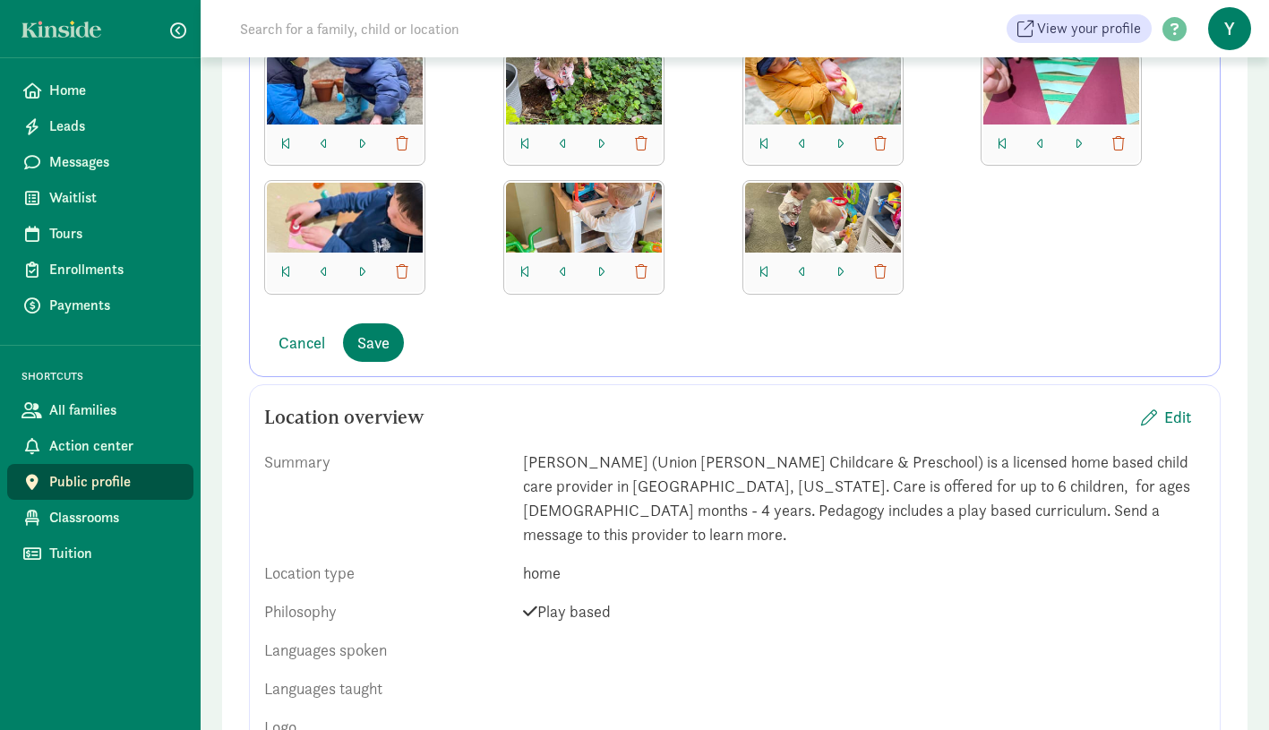
scroll to position [1033, 0]
click at [384, 342] on span "Save" at bounding box center [373, 342] width 32 height 24
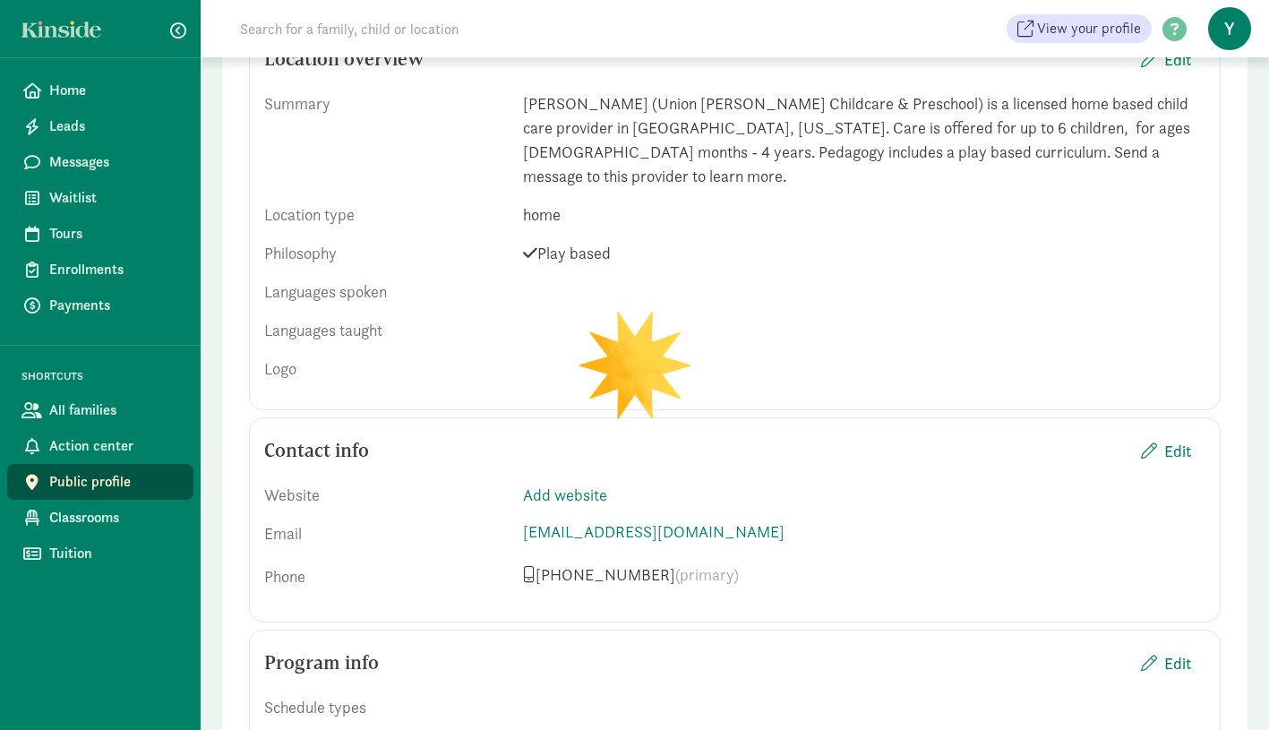
scroll to position [688, 0]
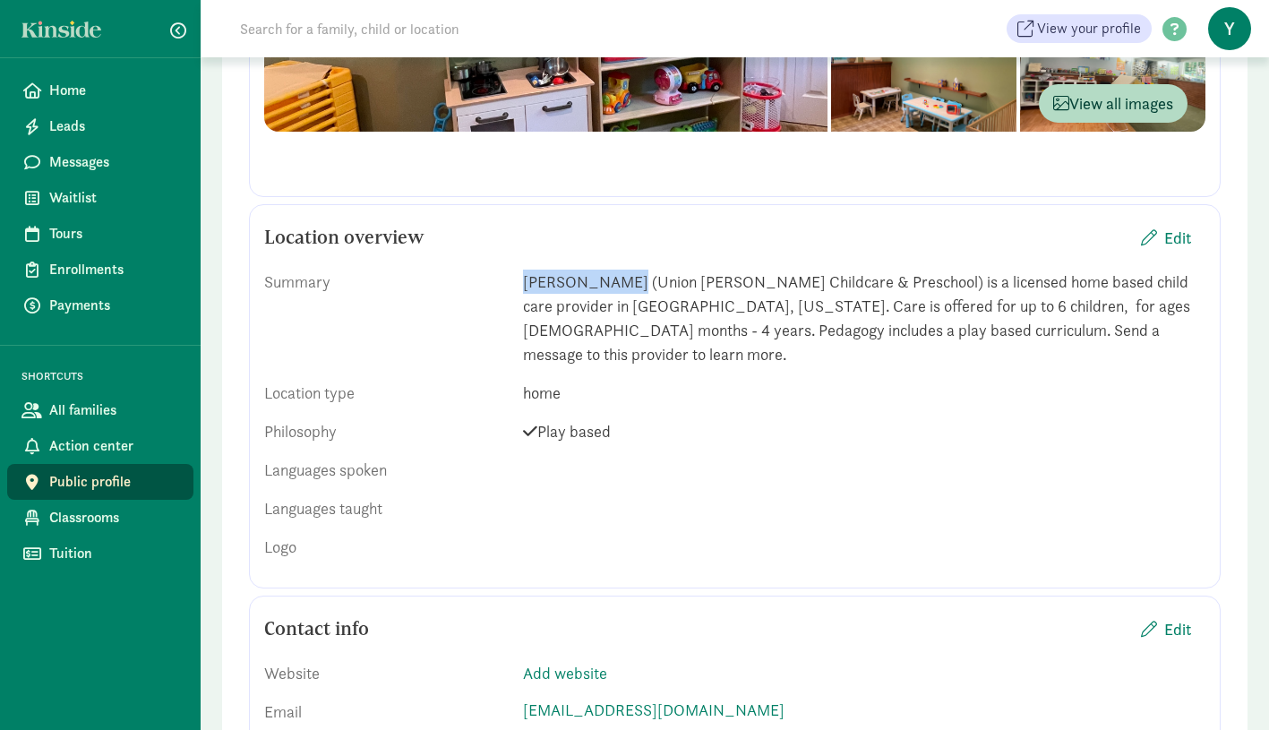
drag, startPoint x: 605, startPoint y: 285, endPoint x: 517, endPoint y: 282, distance: 87.8
click at [517, 282] on div "Summary Xiong Yajie (Union Hill Childcare & Preschool) is a licensed home based…" at bounding box center [734, 318] width 941 height 97
click at [1158, 242] on span "Edit" at bounding box center [1166, 238] width 50 height 24
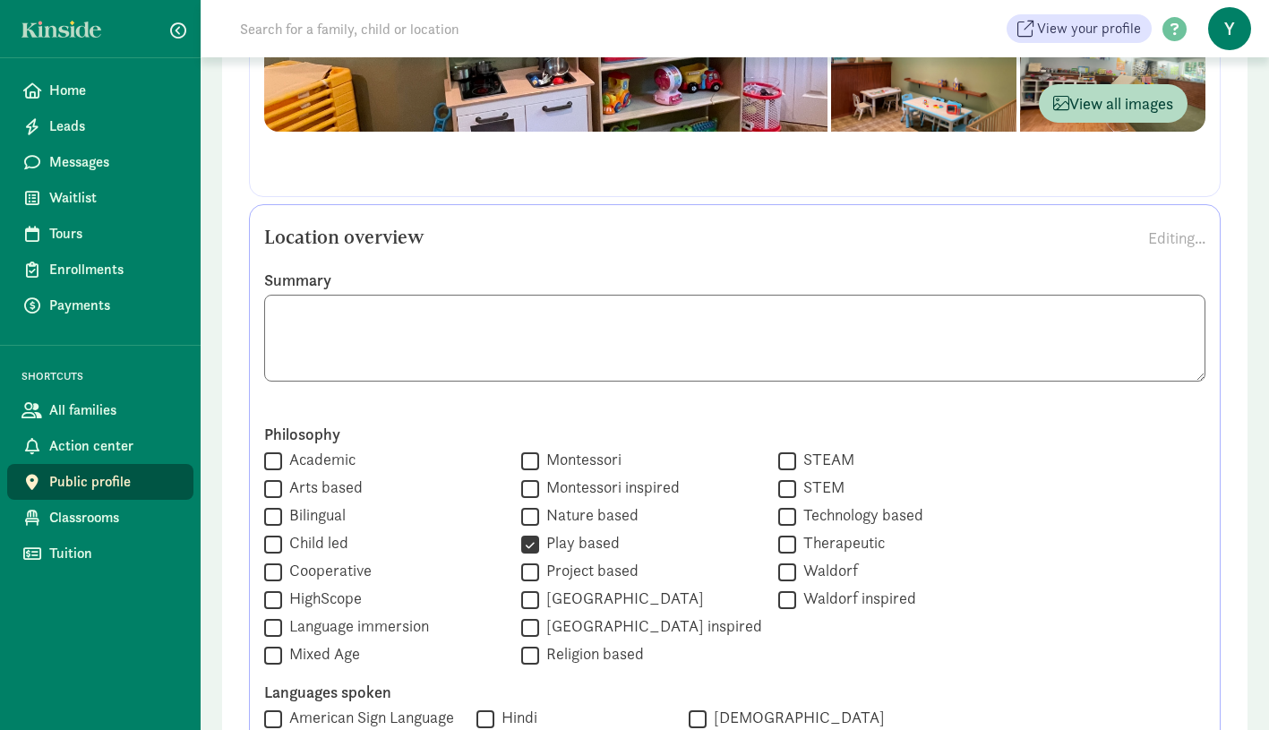
click at [360, 315] on textarea at bounding box center [734, 338] width 941 height 87
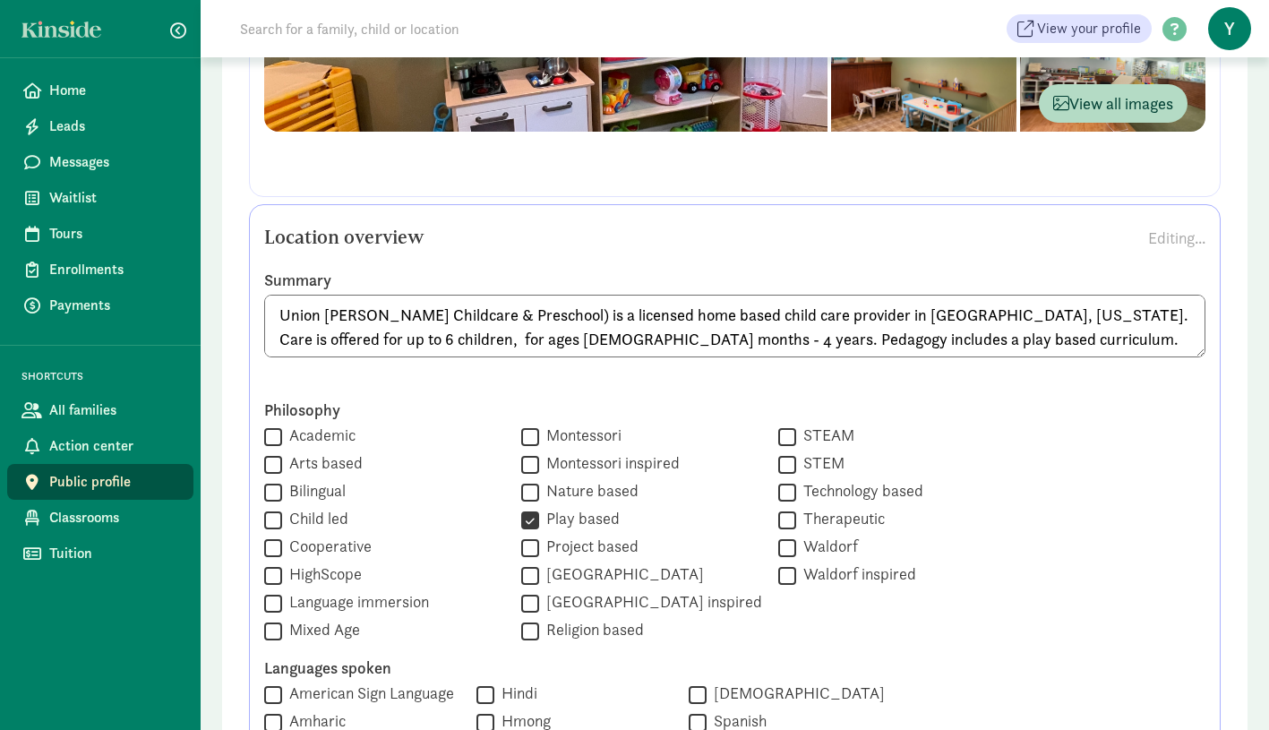
click at [507, 316] on textarea "Union Hill Childcare & Preschool) is a licensed home based child care provider …" at bounding box center [734, 326] width 941 height 63
drag, startPoint x: 1163, startPoint y: 317, endPoint x: 1154, endPoint y: 316, distance: 9.0
click at [1154, 316] on textarea "Union Hill Childcare & Preschool is a licensed home based child care provider i…" at bounding box center [734, 326] width 941 height 63
drag, startPoint x: 416, startPoint y: 337, endPoint x: 404, endPoint y: 336, distance: 11.7
click at [404, 337] on textarea "Union Hill Childcare & Preschool is a licensed home based child care provider i…" at bounding box center [734, 326] width 941 height 63
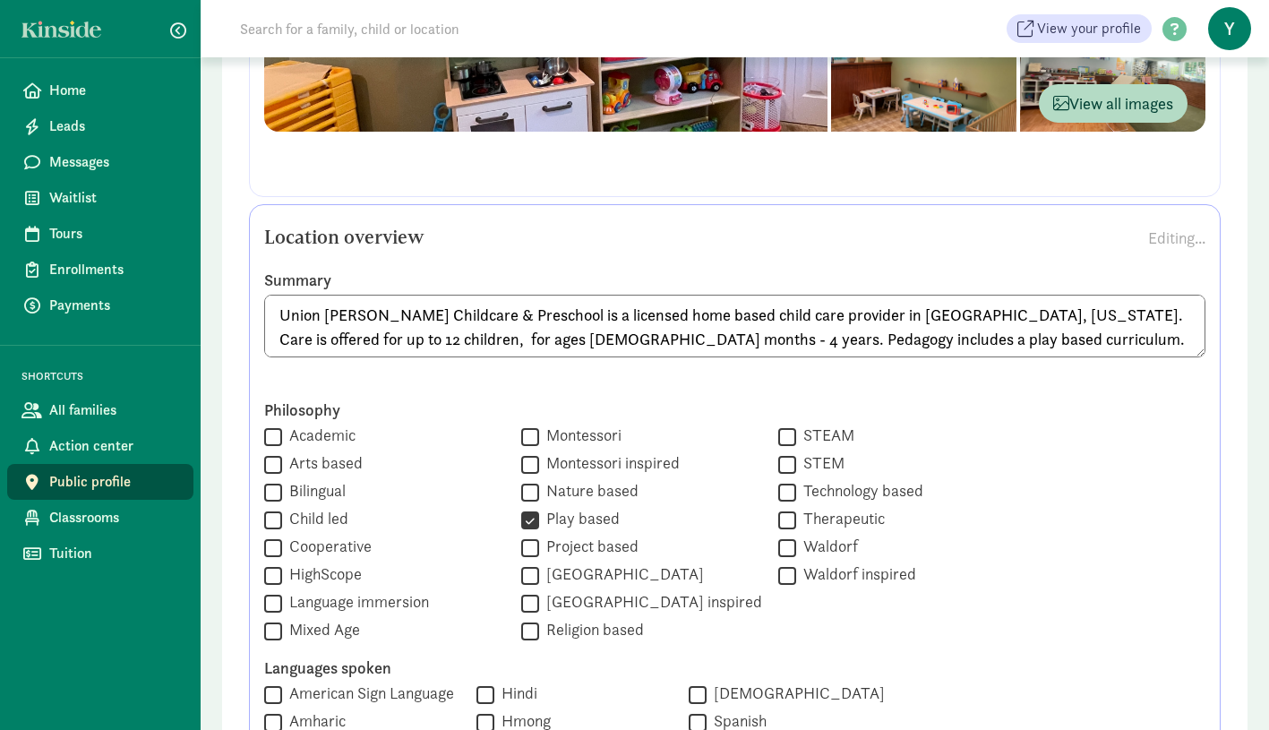
drag, startPoint x: 490, startPoint y: 341, endPoint x: 481, endPoint y: 342, distance: 9.0
click at [481, 342] on textarea "Union Hill Childcare & Preschool is a licensed home based child care provider i…" at bounding box center [734, 326] width 941 height 63
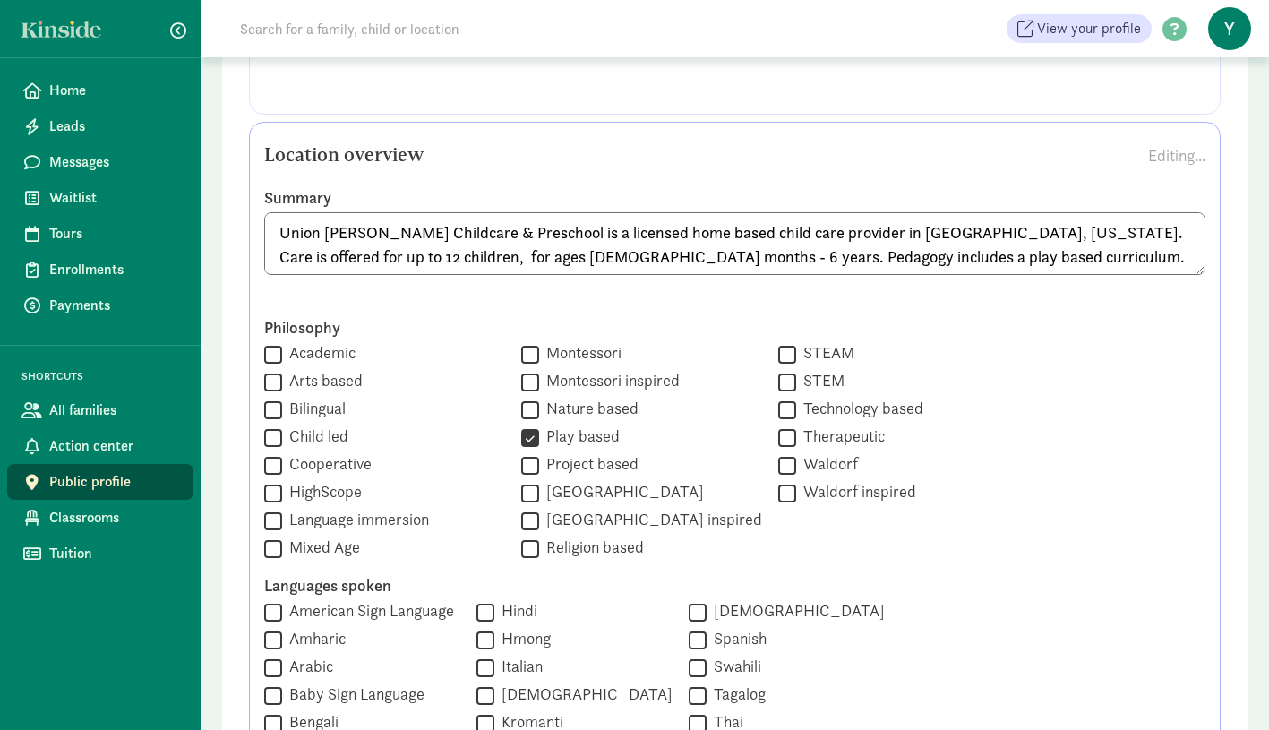
scroll to position [771, 0]
type textarea "Union [PERSON_NAME] Childcare & Preschool is a licensed home based child care p…"
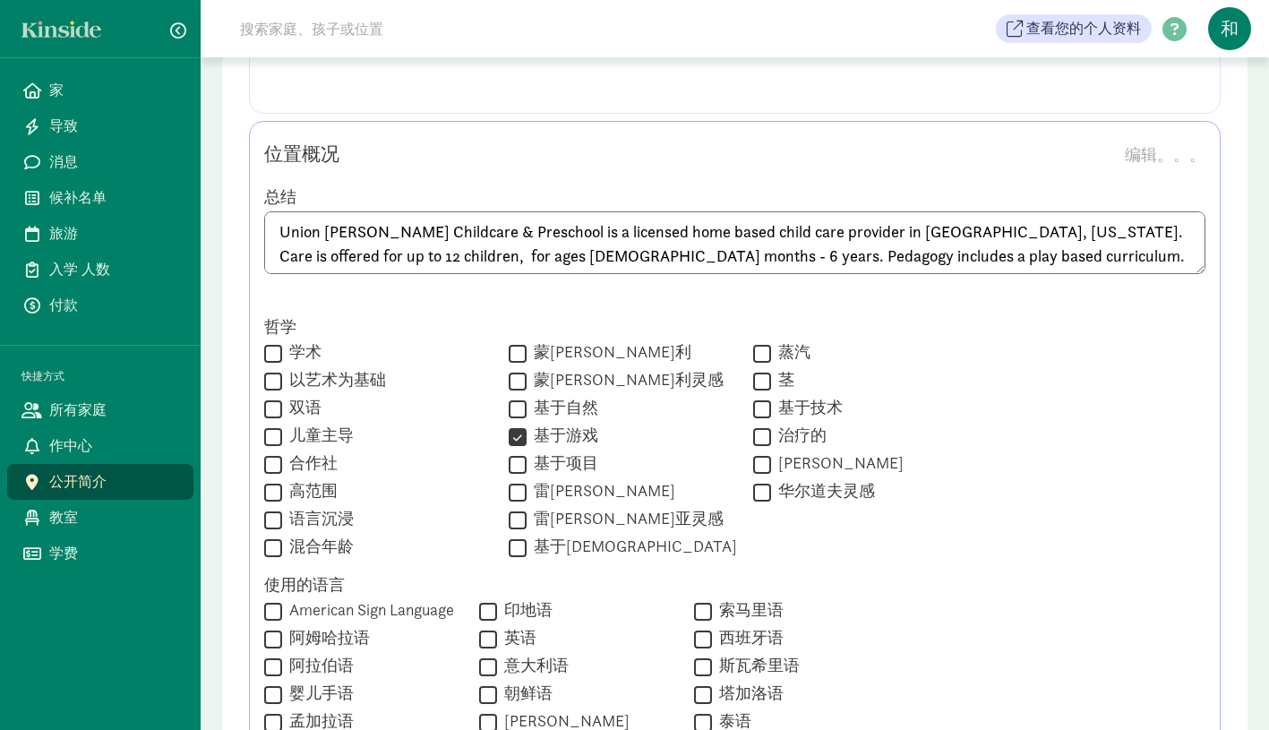
click at [271, 543] on input "混合年龄" at bounding box center [273, 548] width 18 height 24
checkbox input "true"
click at [275, 516] on input "语言沉浸" at bounding box center [273, 520] width 18 height 24
checkbox input "true"
click at [272, 491] on input "高范围" at bounding box center [273, 492] width 18 height 24
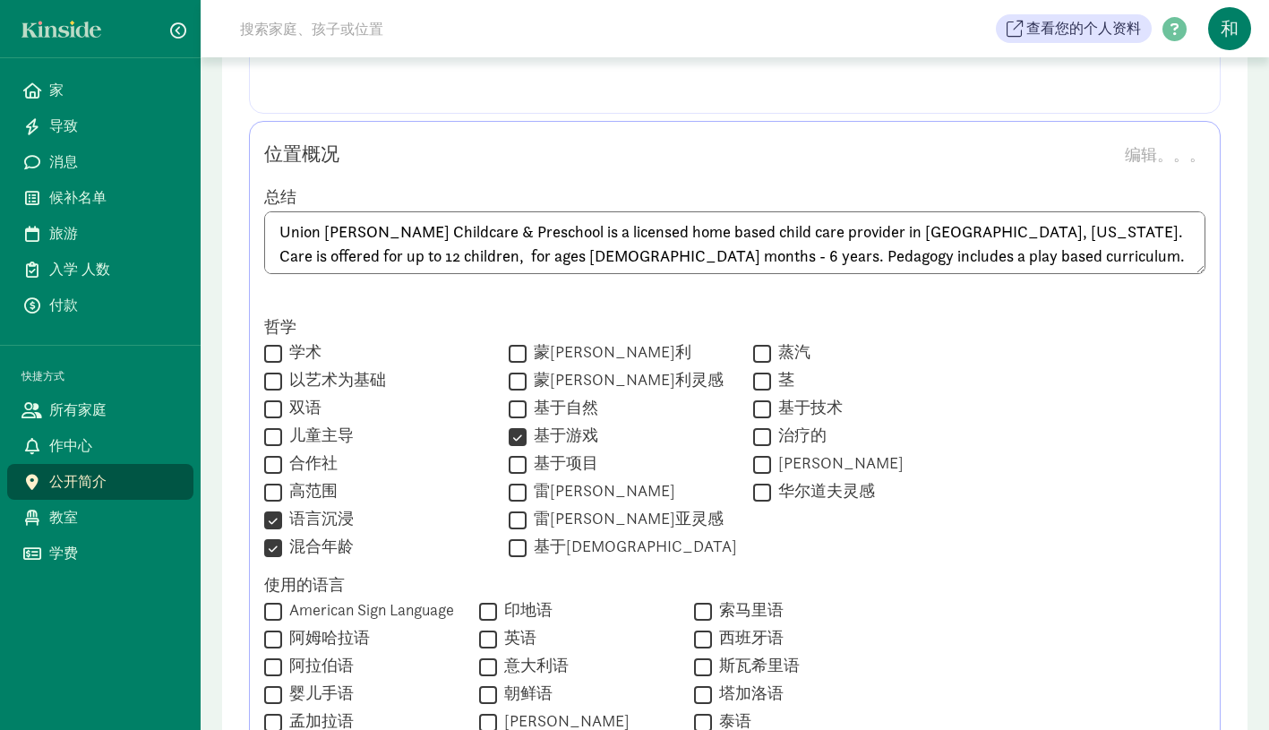
checkbox input "true"
click at [274, 433] on input "儿童主导" at bounding box center [273, 437] width 18 height 24
checkbox input "true"
click at [279, 399] on input "双语" at bounding box center [273, 409] width 18 height 24
checkbox input "true"
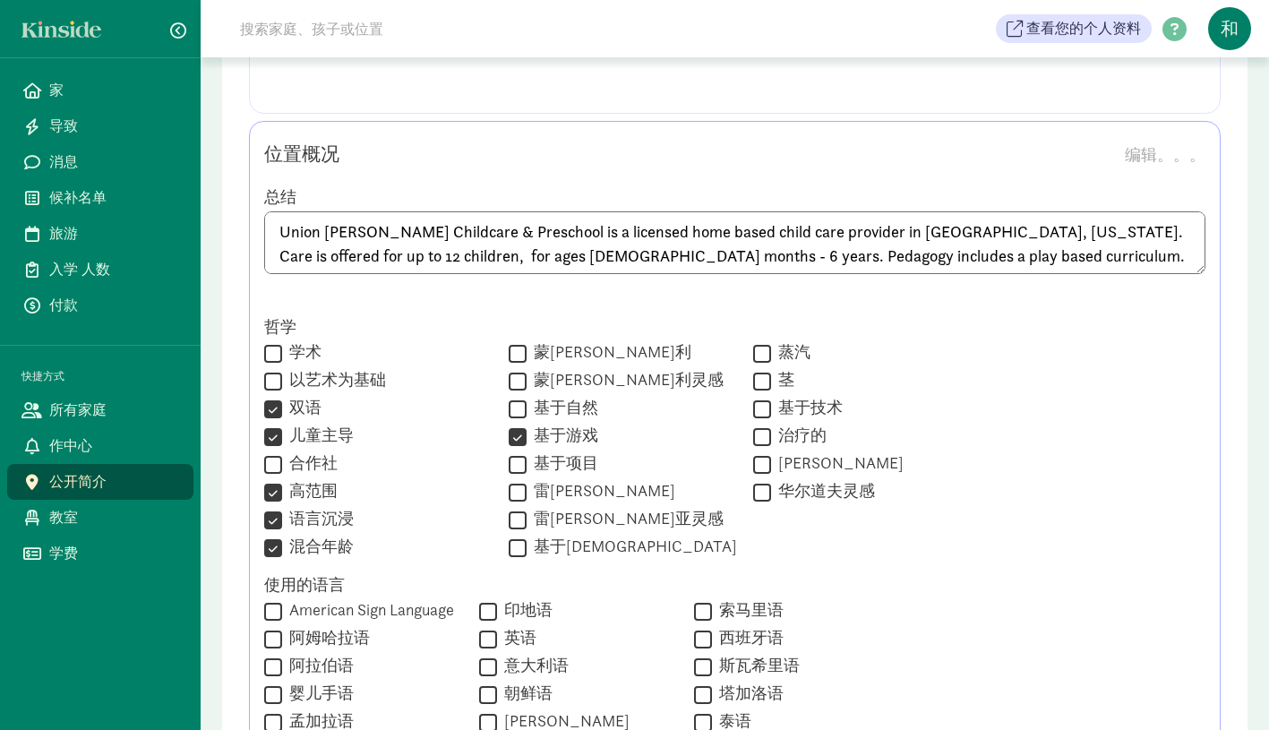
click at [509, 379] on input "蒙台梭利灵感" at bounding box center [518, 381] width 18 height 24
checkbox input "true"
click at [509, 407] on input "基于自然" at bounding box center [518, 409] width 18 height 24
checkbox input "true"
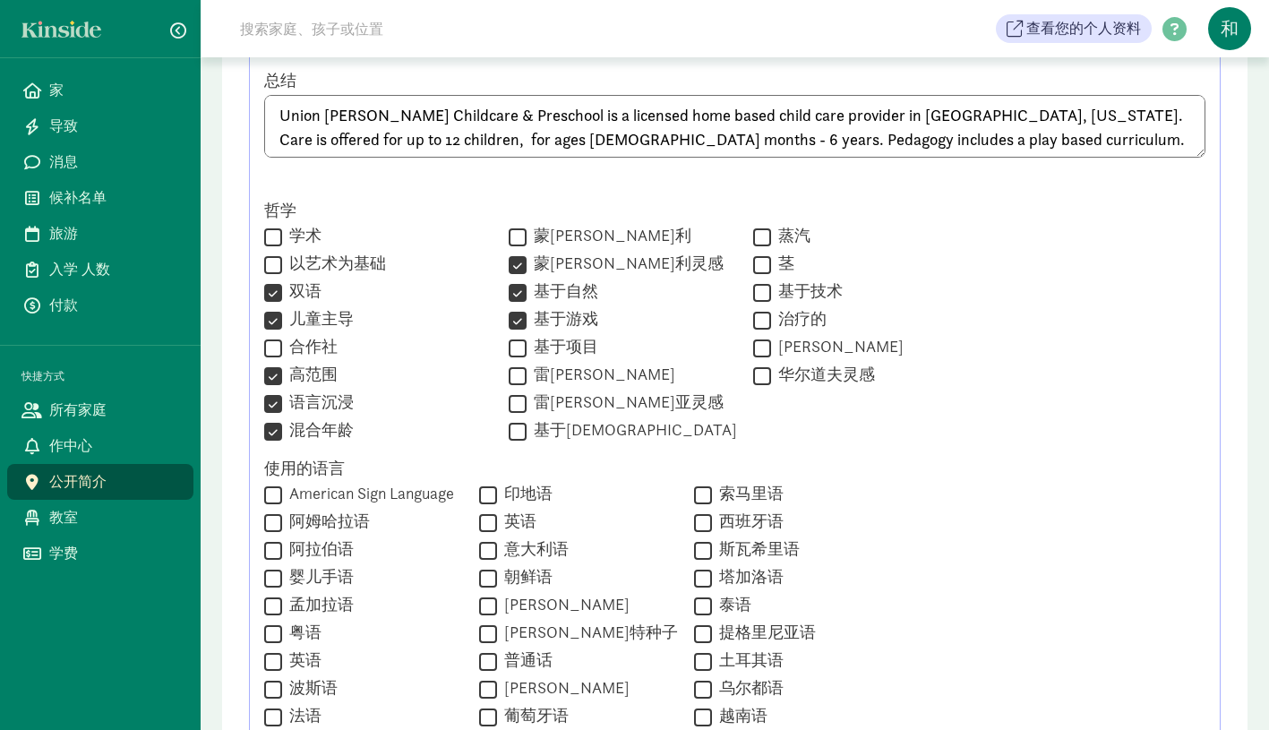
scroll to position [1173, 0]
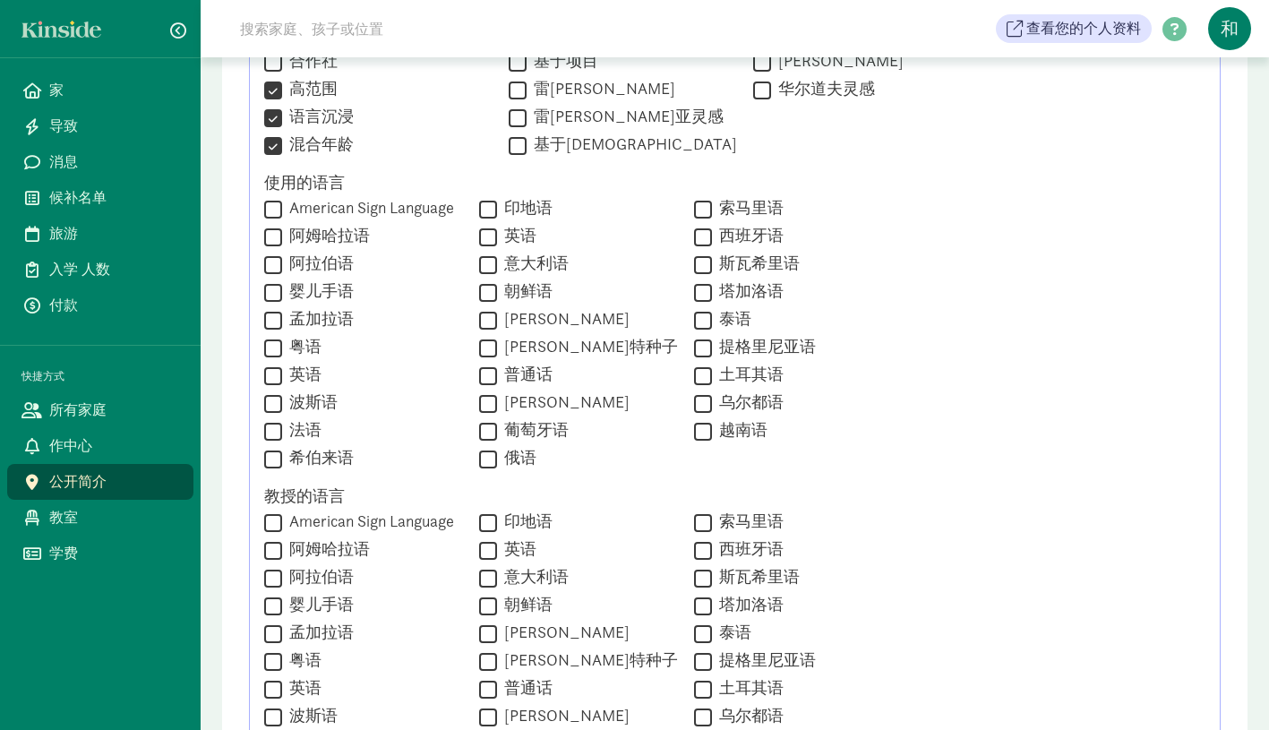
click at [484, 236] on input "英语" at bounding box center [488, 237] width 18 height 24
checkbox input "true"
click at [481, 375] on input "普通话" at bounding box center [488, 376] width 18 height 24
checkbox input "true"
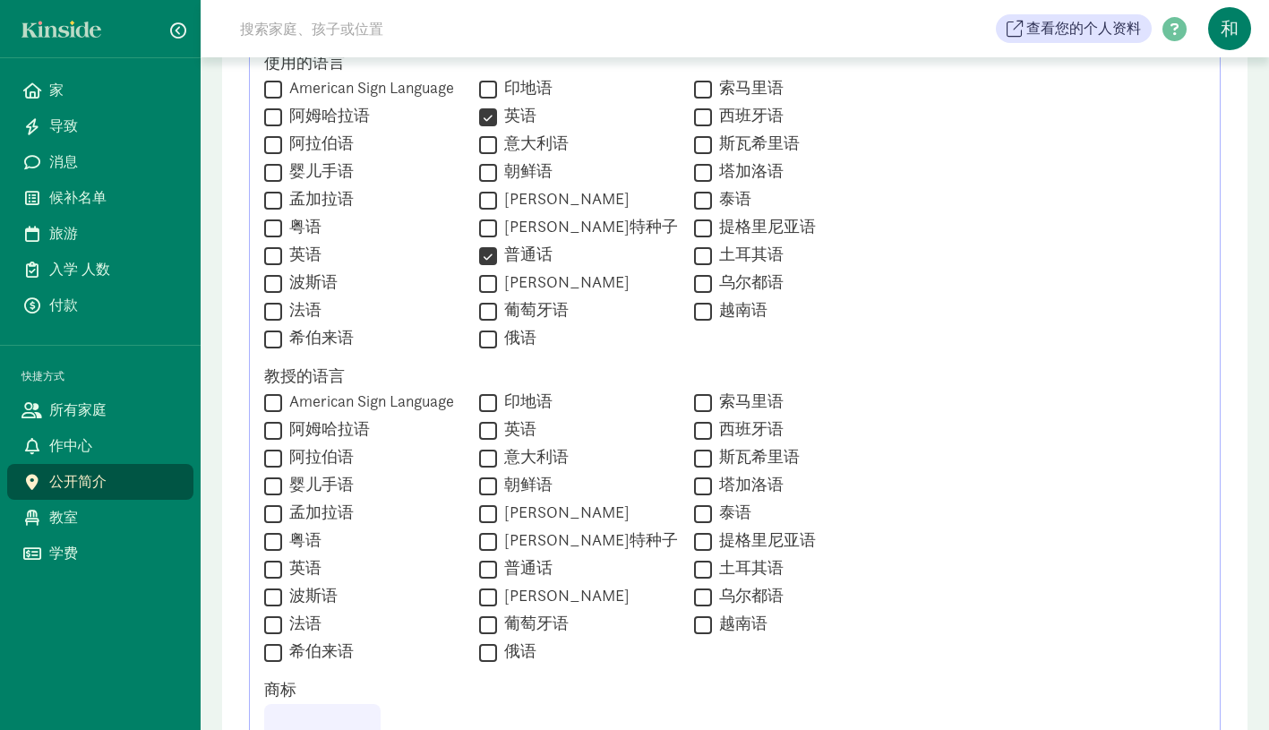
scroll to position [1310, 0]
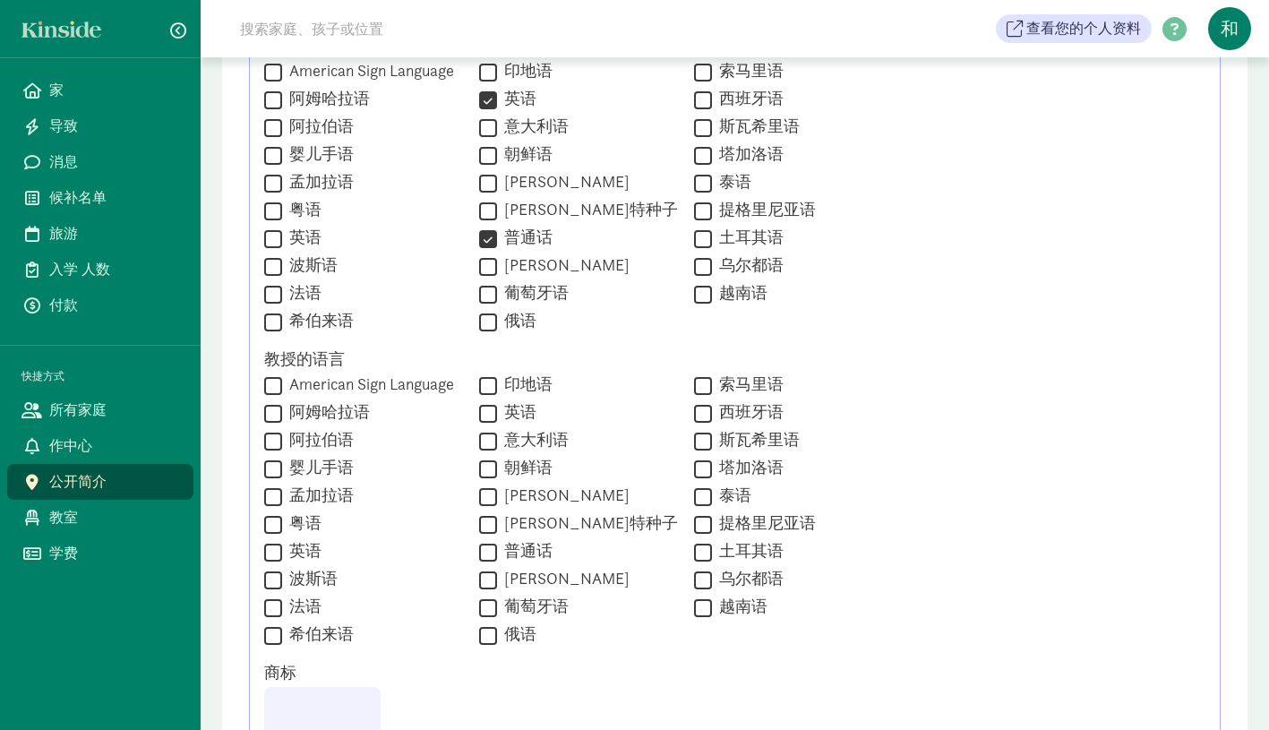
click at [479, 414] on input "英语" at bounding box center [488, 413] width 18 height 24
checkbox input "true"
click at [481, 554] on input "普通话" at bounding box center [488, 552] width 18 height 24
checkbox input "true"
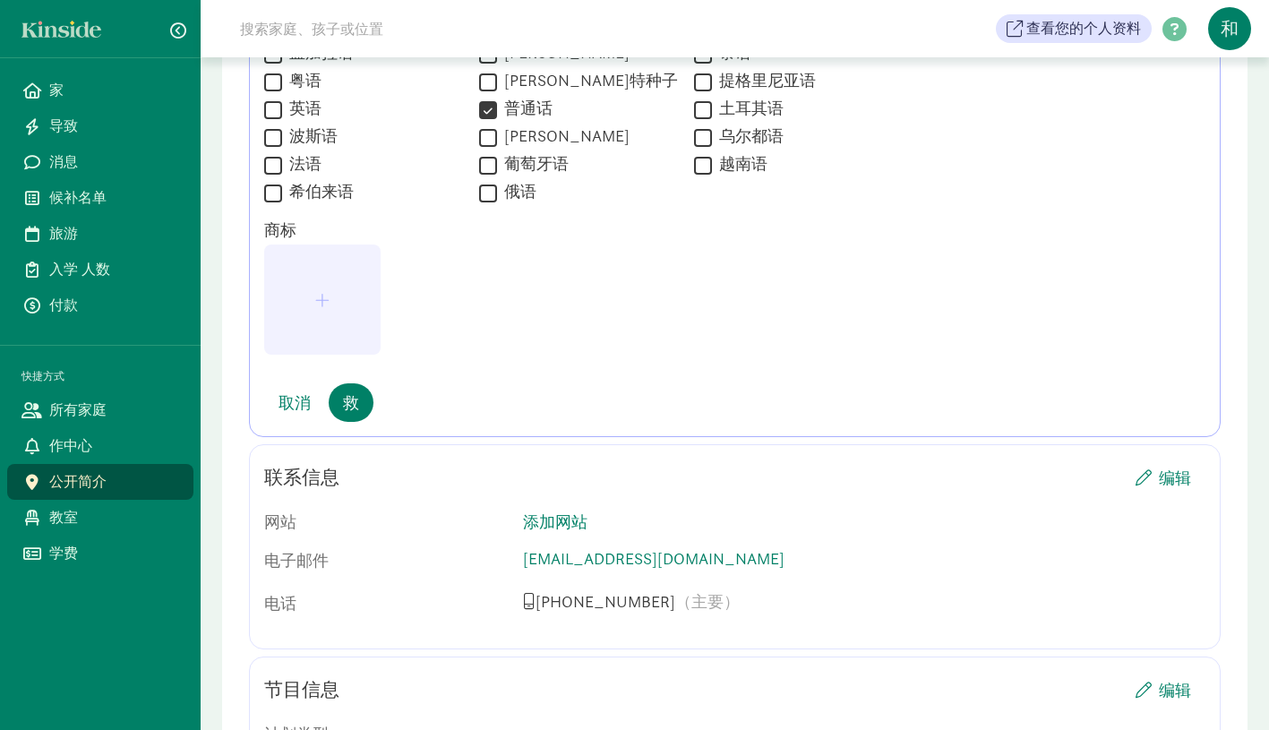
scroll to position [1752, 0]
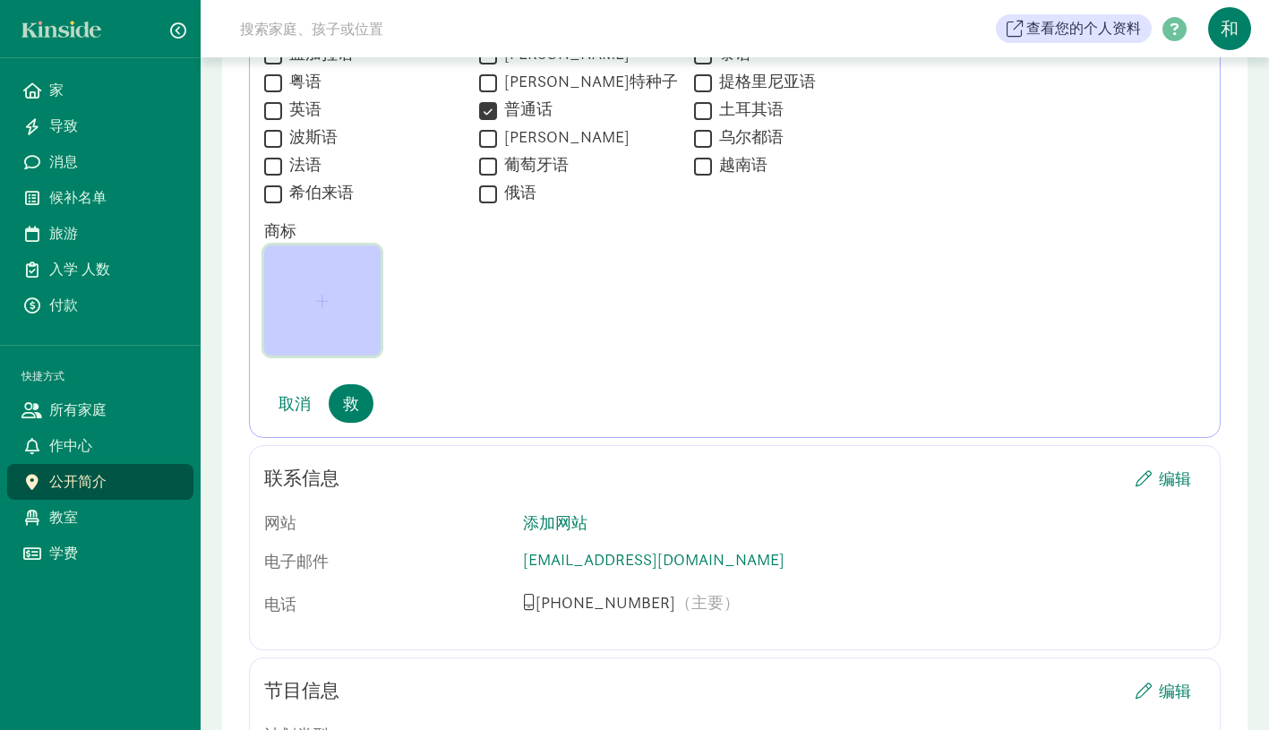
click at [315, 300] on span "button" at bounding box center [322, 301] width 14 height 16
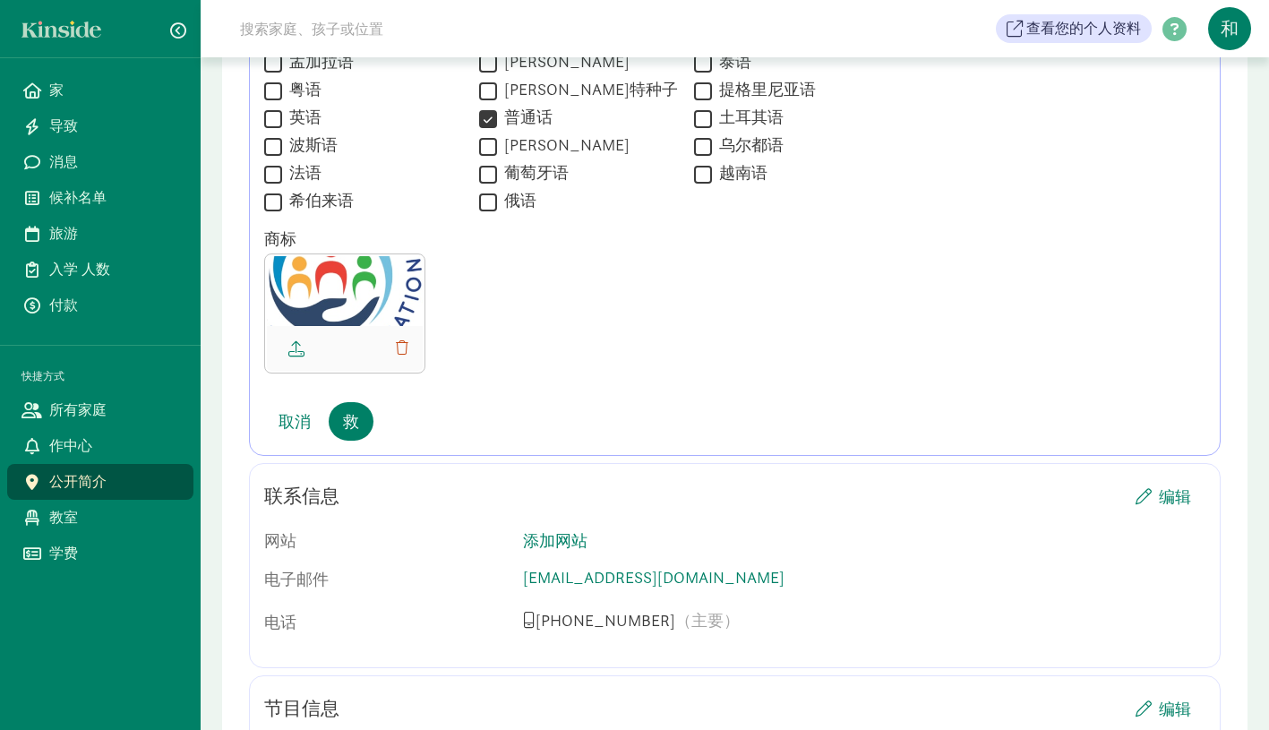
scroll to position [1731, 0]
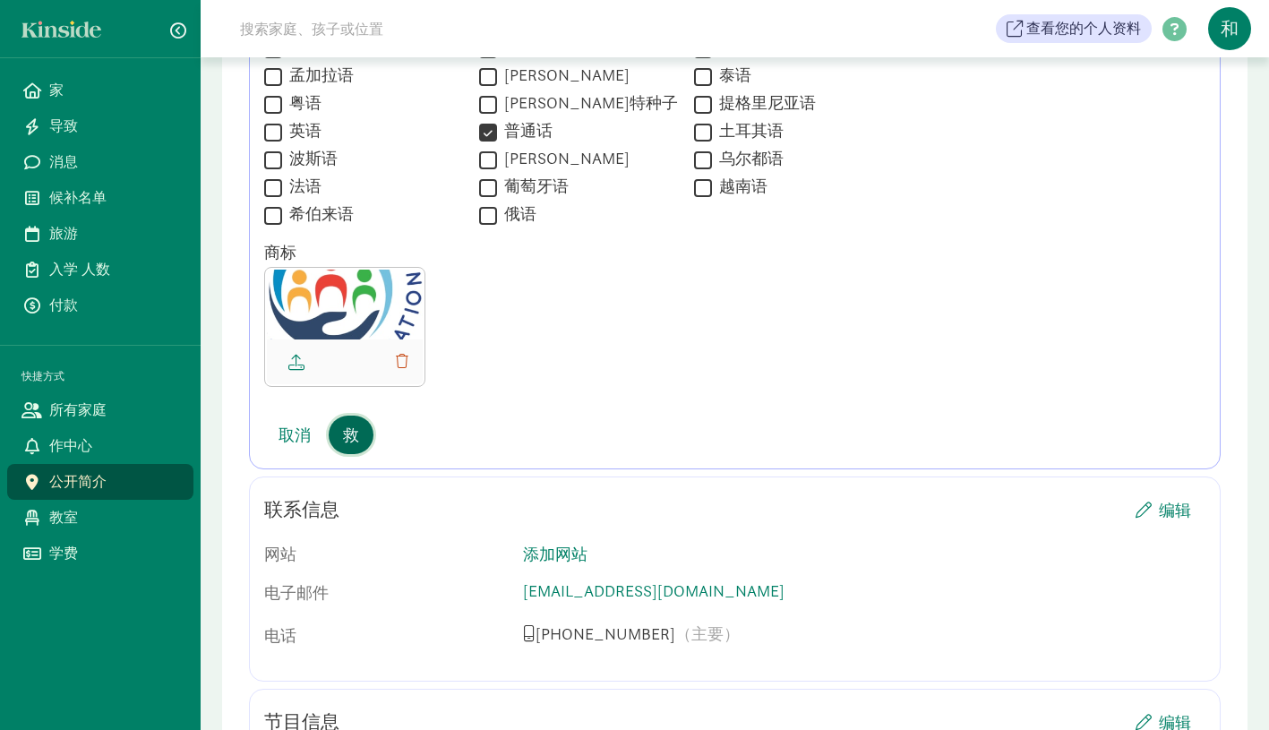
drag, startPoint x: 359, startPoint y: 430, endPoint x: 372, endPoint y: 433, distance: 12.8
click at [359, 430] on font "救" at bounding box center [351, 435] width 16 height 21
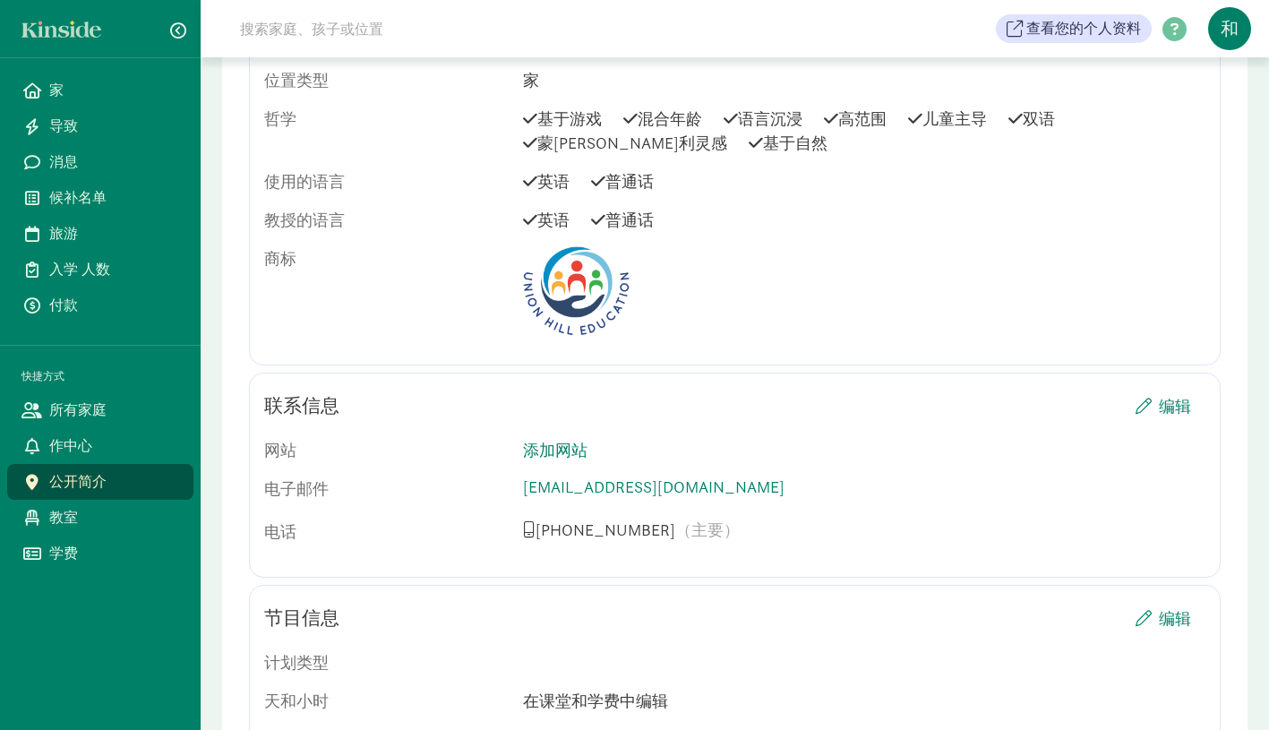
scroll to position [974, 0]
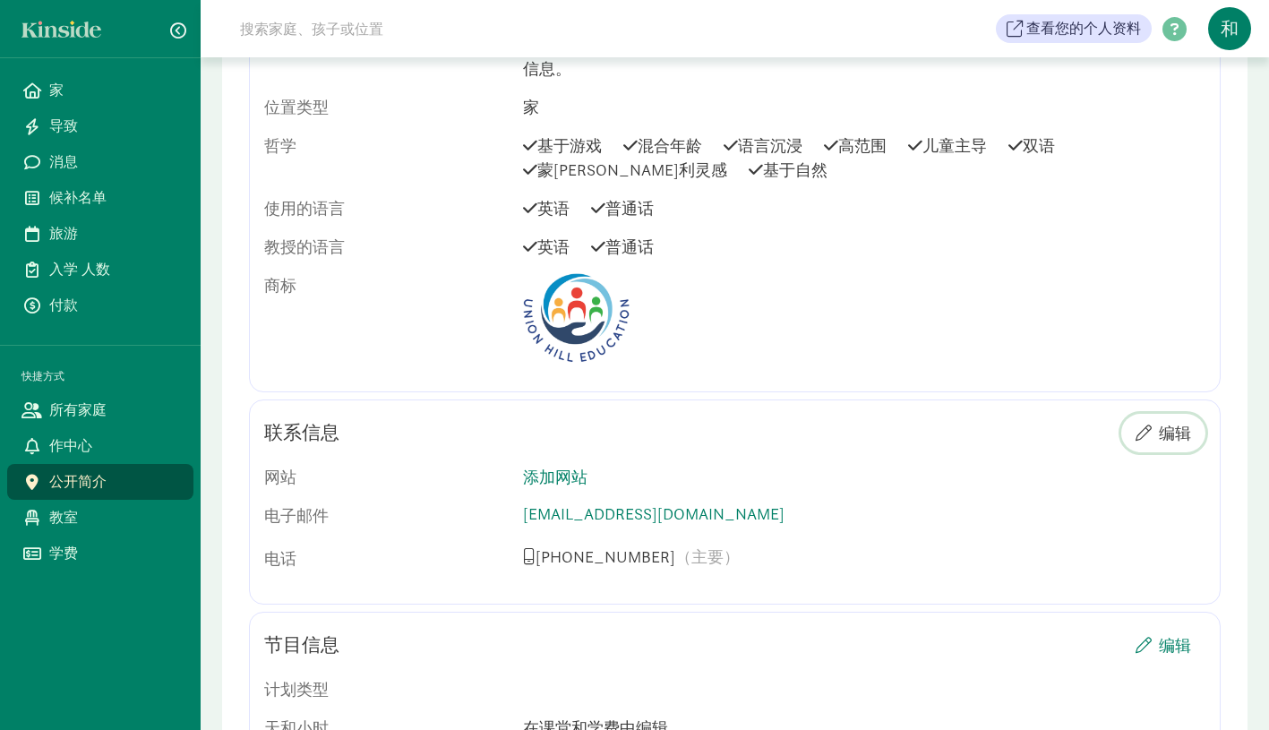
click at [1174, 423] on font "编辑" at bounding box center [1175, 433] width 32 height 21
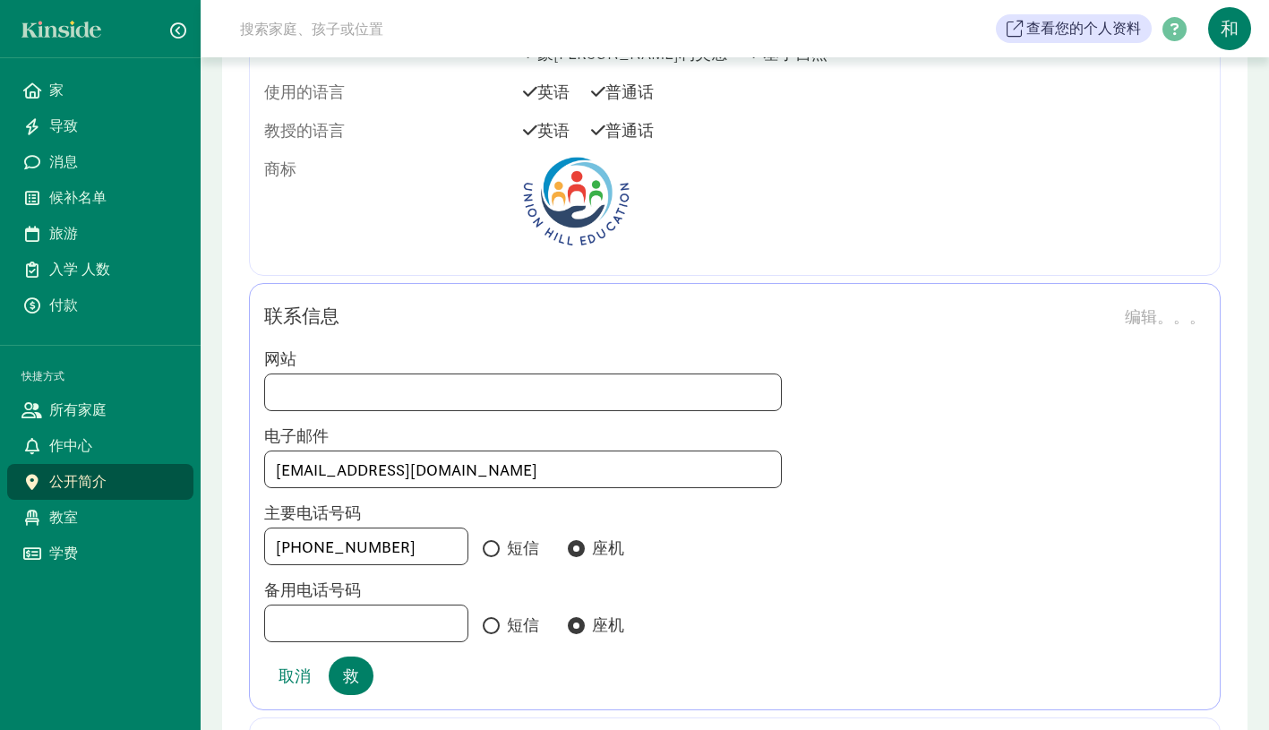
scroll to position [1095, 0]
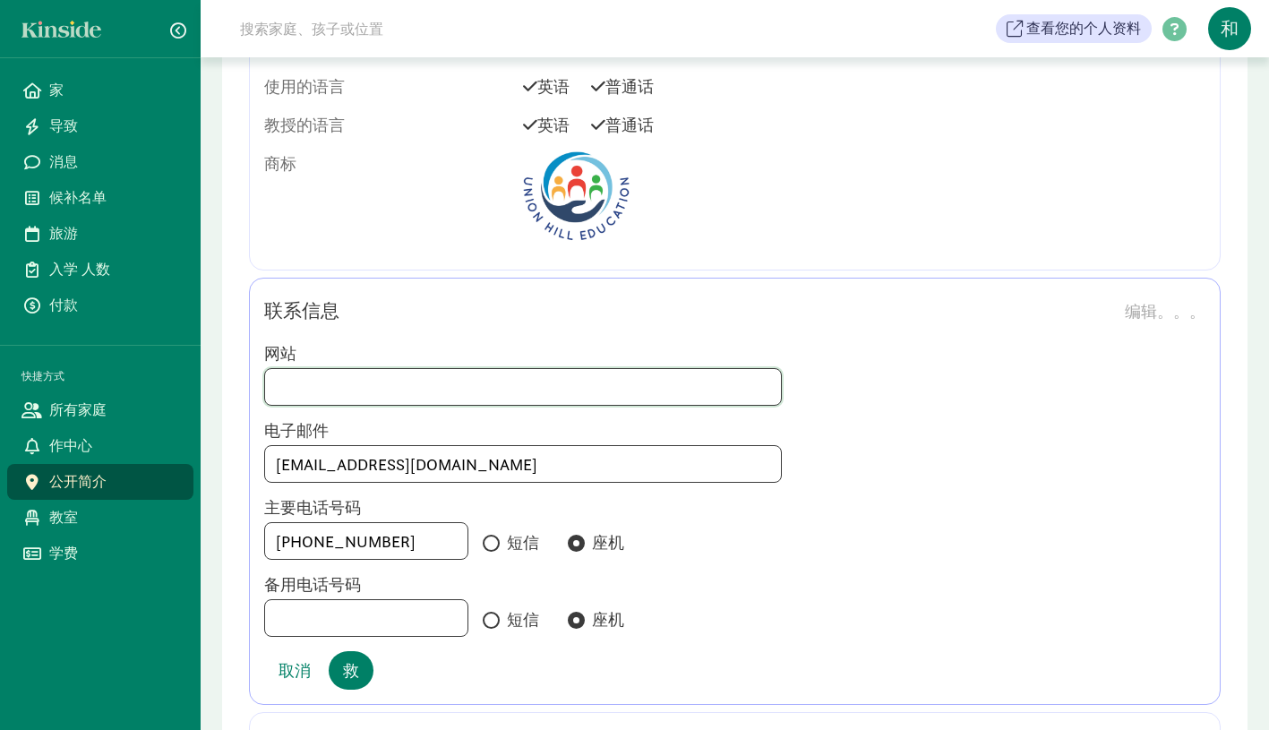
click at [497, 370] on input at bounding box center [523, 387] width 516 height 36
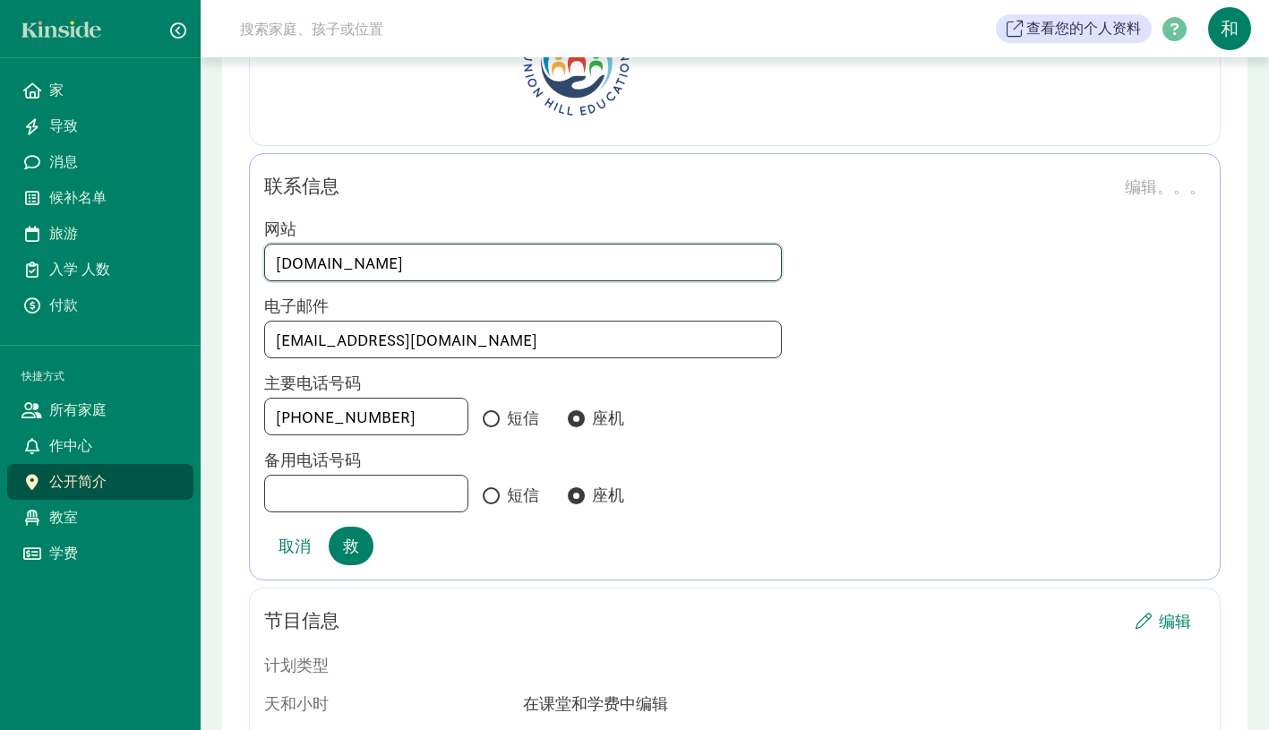
scroll to position [1220, 0]
type input "www.unionhilleducation.com"
click at [483, 413] on input "短信" at bounding box center [489, 419] width 12 height 12
radio input "true"
radio input "false"
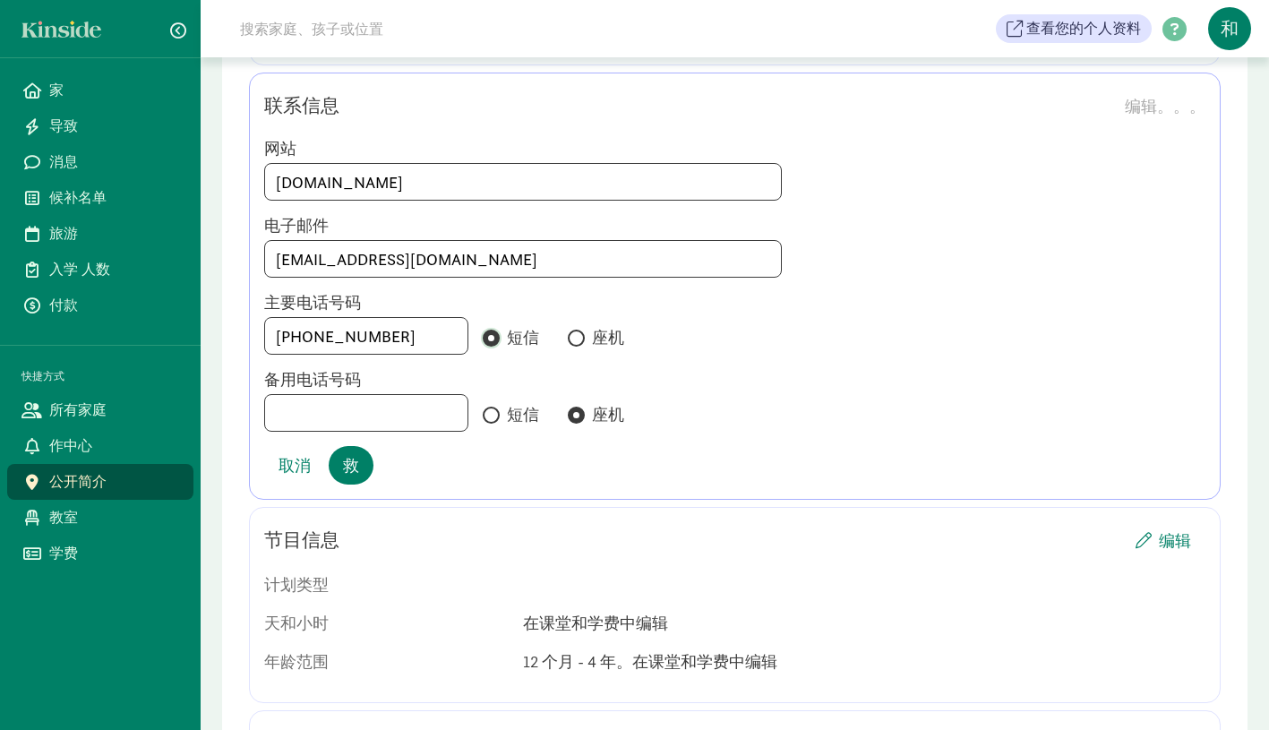
scroll to position [1311, 0]
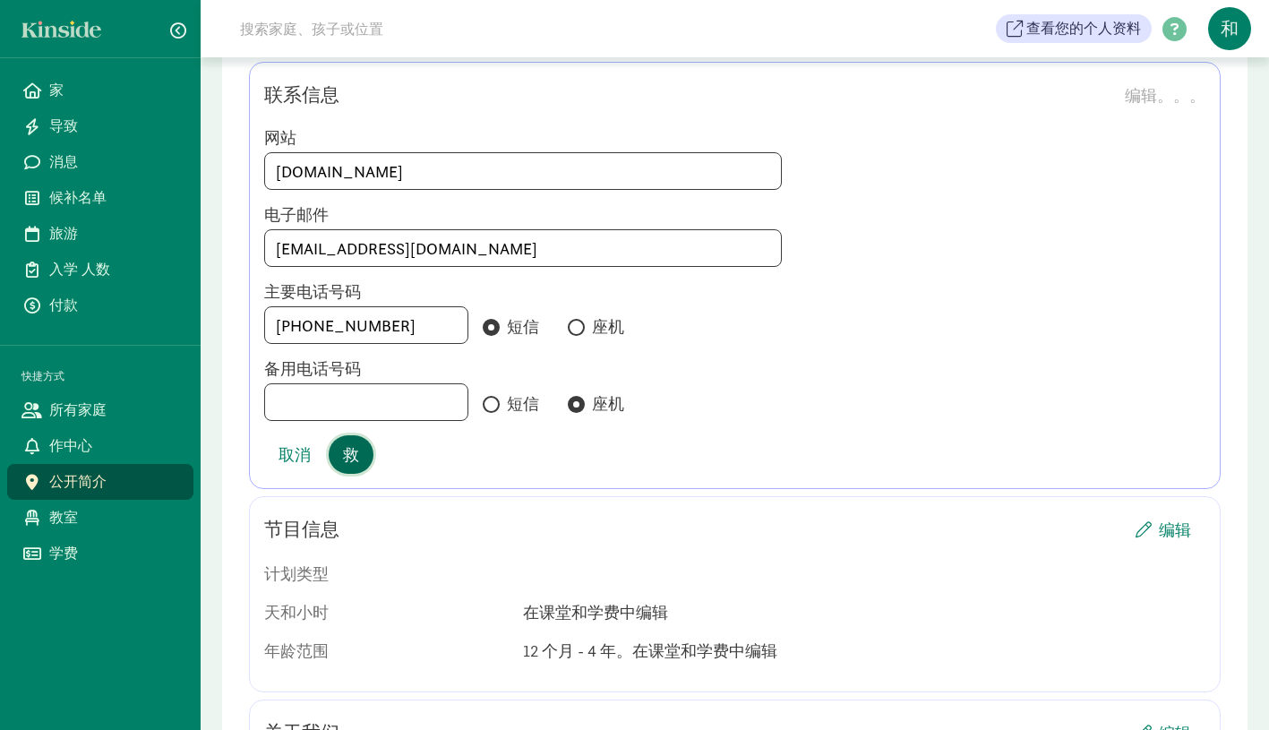
click at [361, 435] on button "救" at bounding box center [351, 454] width 45 height 39
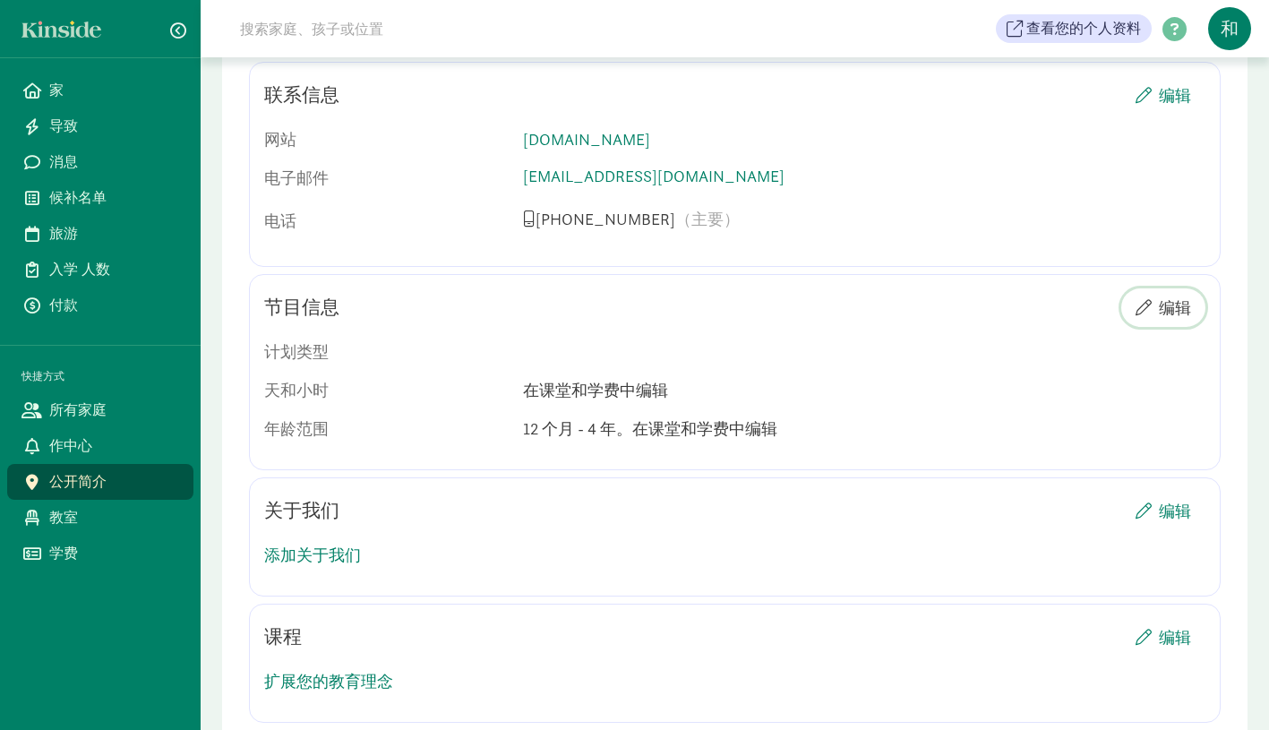
click at [1178, 297] on font "编辑" at bounding box center [1175, 307] width 32 height 21
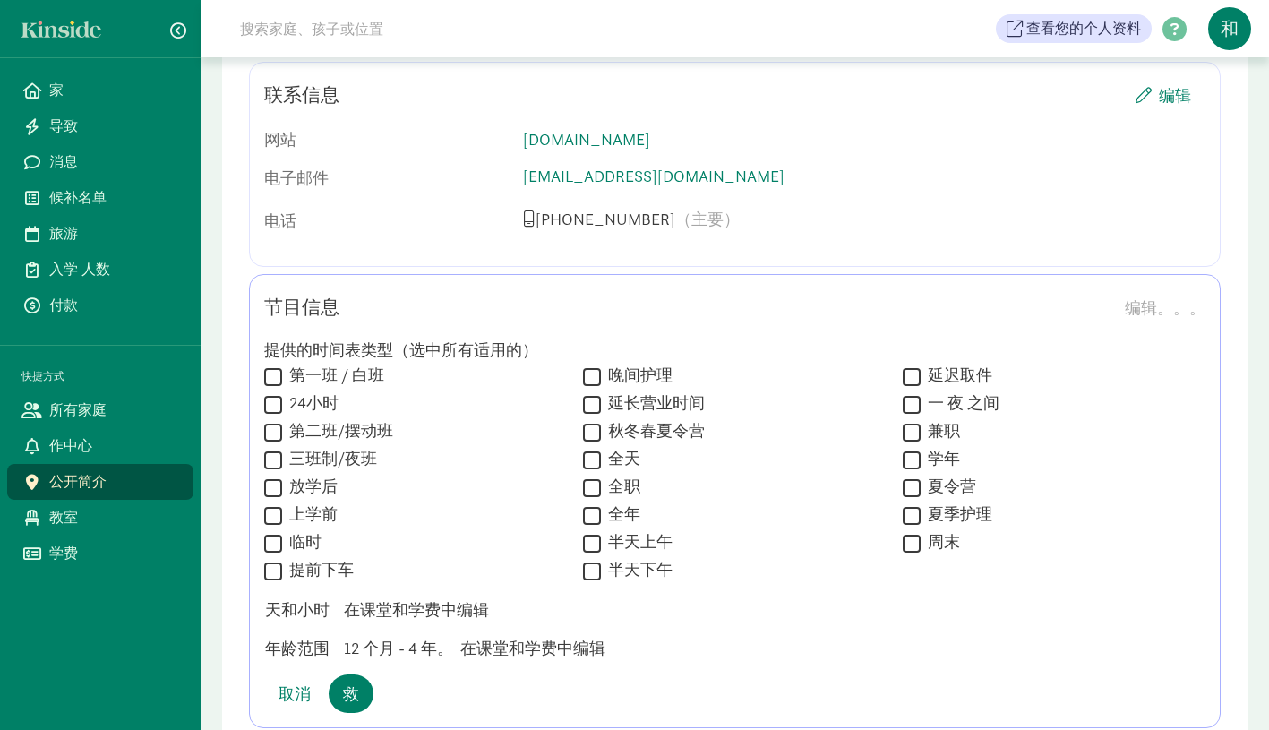
click at [595, 448] on input "全天" at bounding box center [592, 460] width 18 height 24
checkbox input "true"
click at [593, 392] on input "延长营业时间" at bounding box center [592, 404] width 18 height 24
checkbox input "true"
click at [596, 420] on input "秋冬春夏令营" at bounding box center [592, 432] width 18 height 24
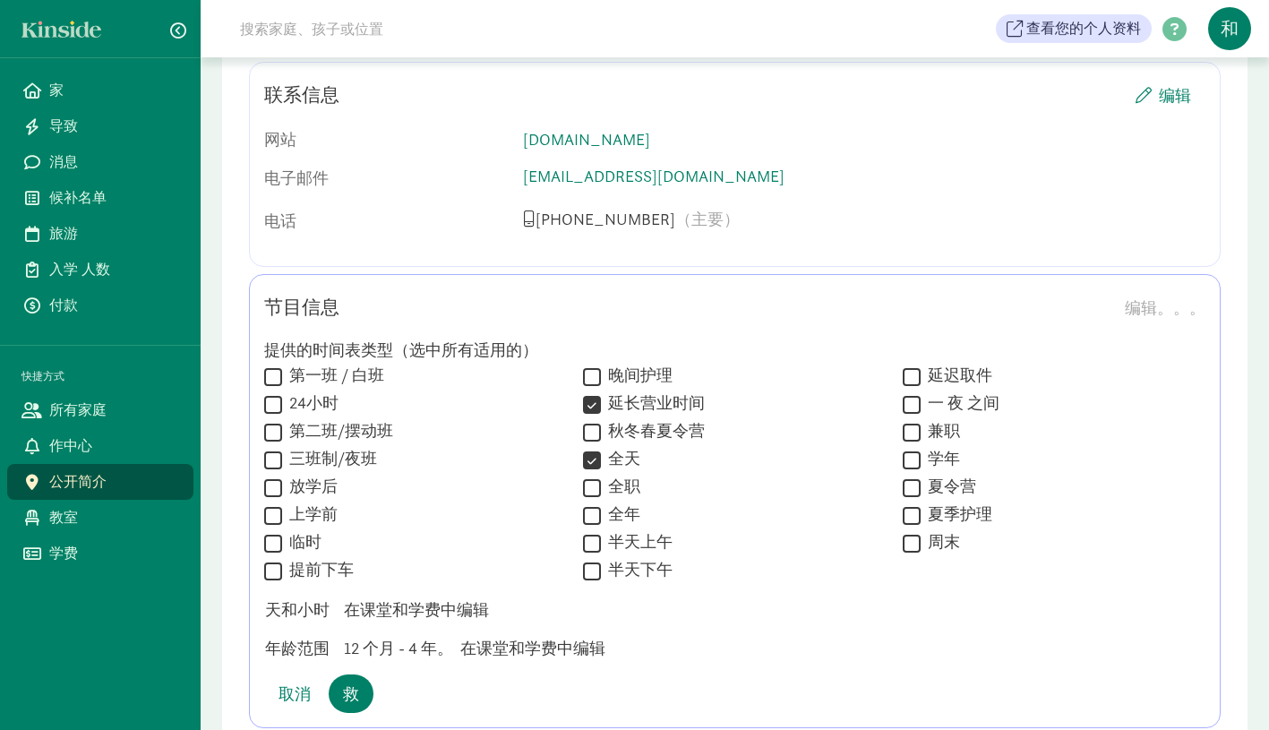
checkbox input "true"
click at [591, 476] on input "全职" at bounding box center [592, 488] width 18 height 24
checkbox input "true"
click at [592, 531] on input "半天上午" at bounding box center [592, 543] width 18 height 24
checkbox input "true"
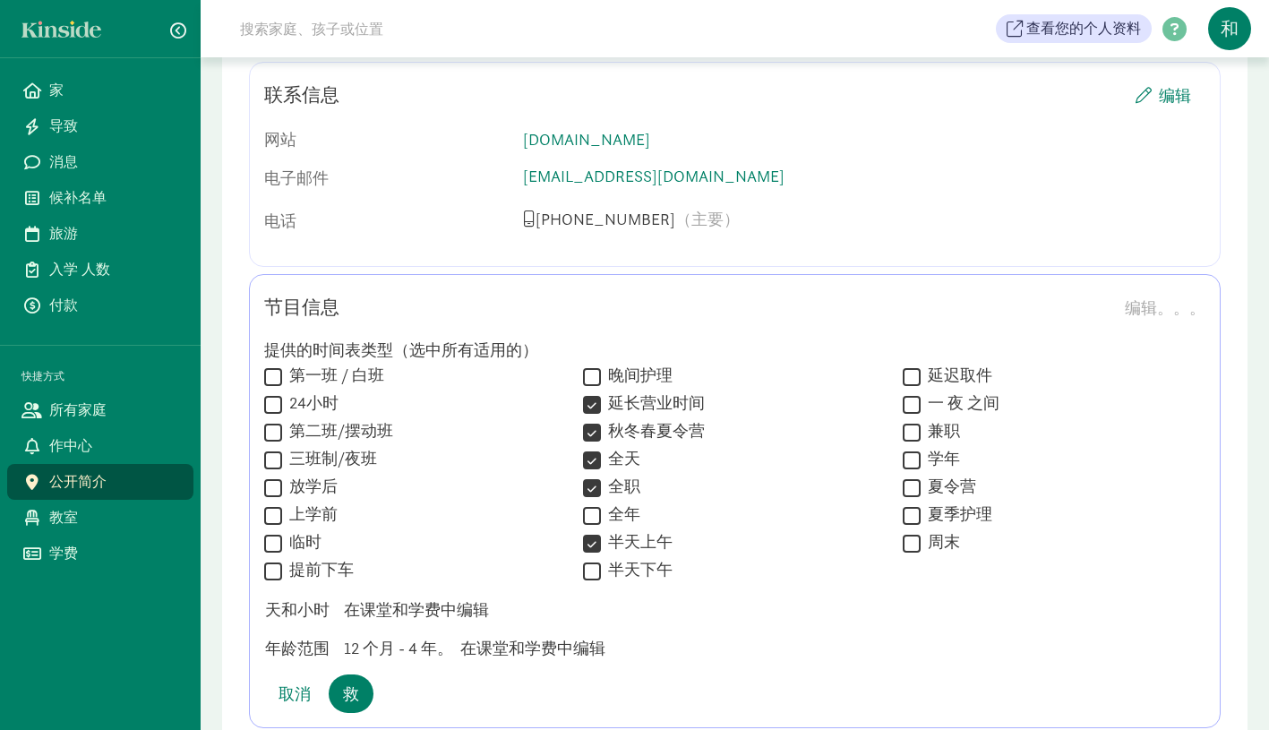
click at [594, 559] on input "半天下午" at bounding box center [592, 571] width 18 height 24
checkbox input "true"
click at [916, 420] on input "兼职" at bounding box center [912, 432] width 18 height 24
checkbox input "true"
click at [274, 559] on input "提前下车" at bounding box center [273, 571] width 18 height 24
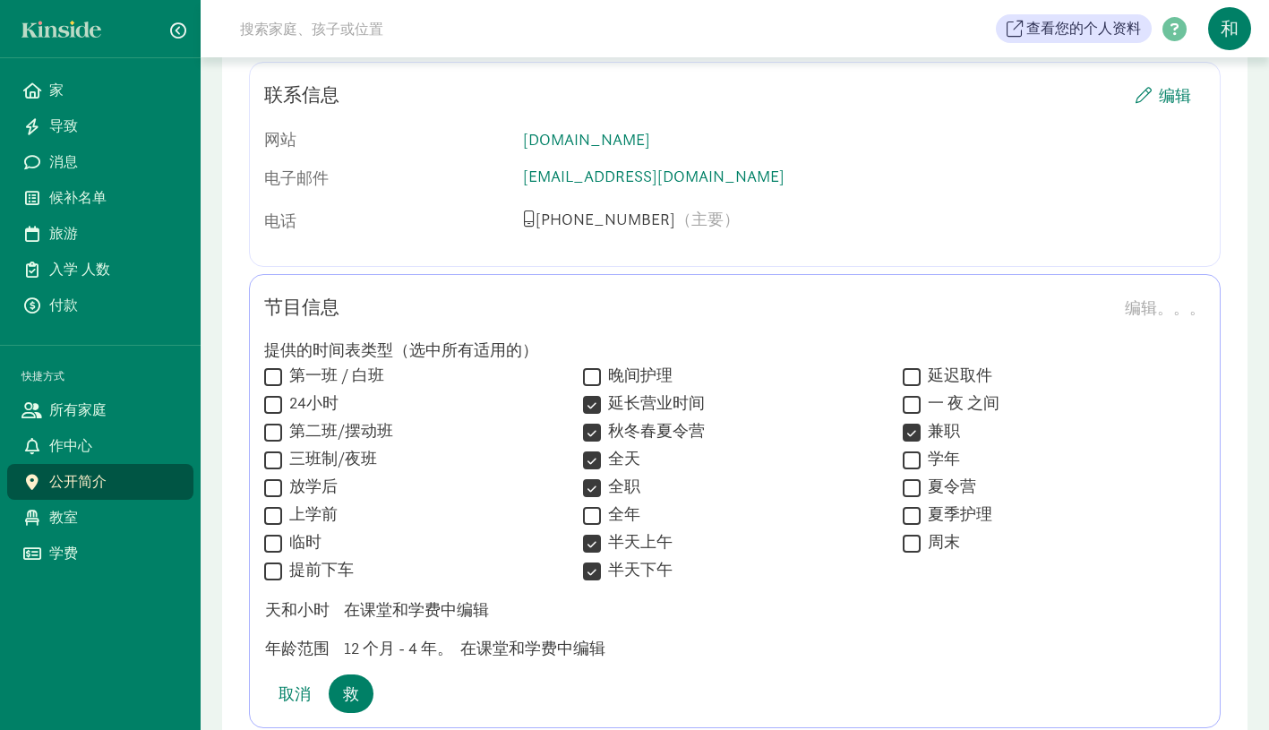
checkbox input "true"
click at [274, 531] on input "临时" at bounding box center [273, 543] width 18 height 24
checkbox input "true"
click at [271, 476] on input "放学后" at bounding box center [273, 488] width 18 height 24
checkbox input "true"
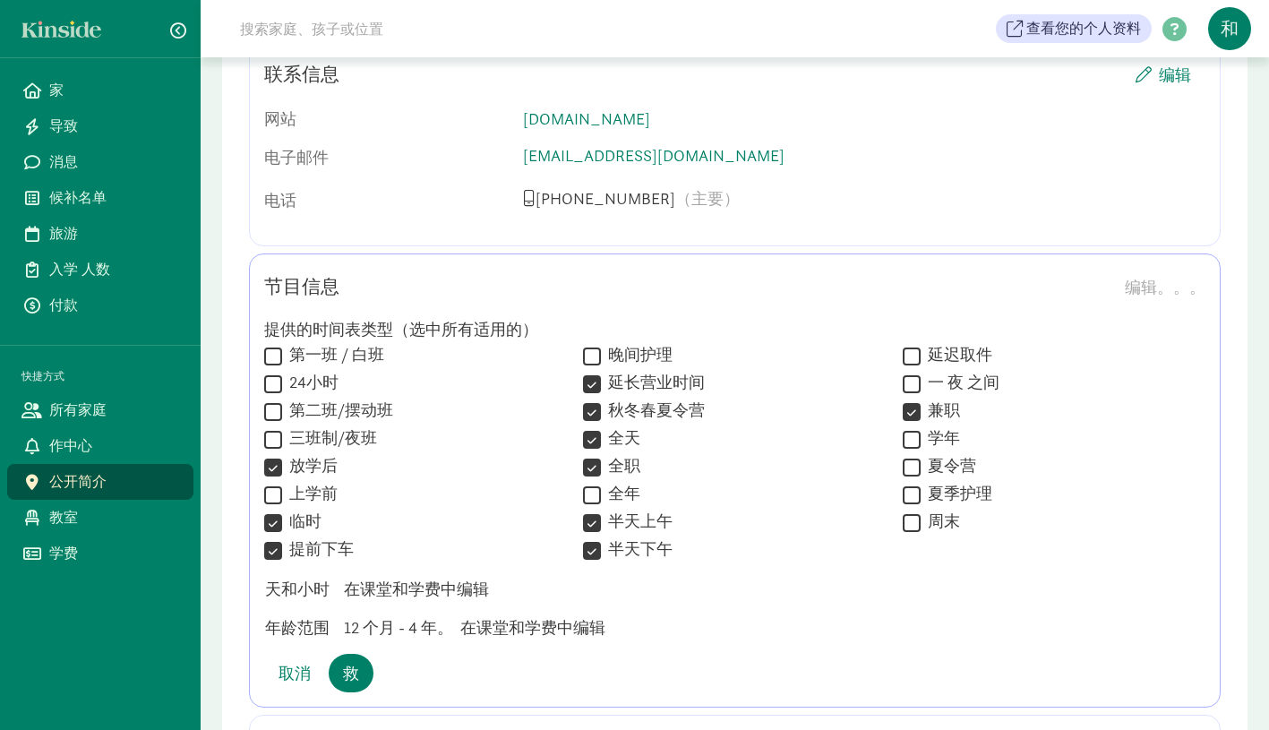
scroll to position [1334, 0]
click at [346, 661] on font "救" at bounding box center [351, 671] width 16 height 21
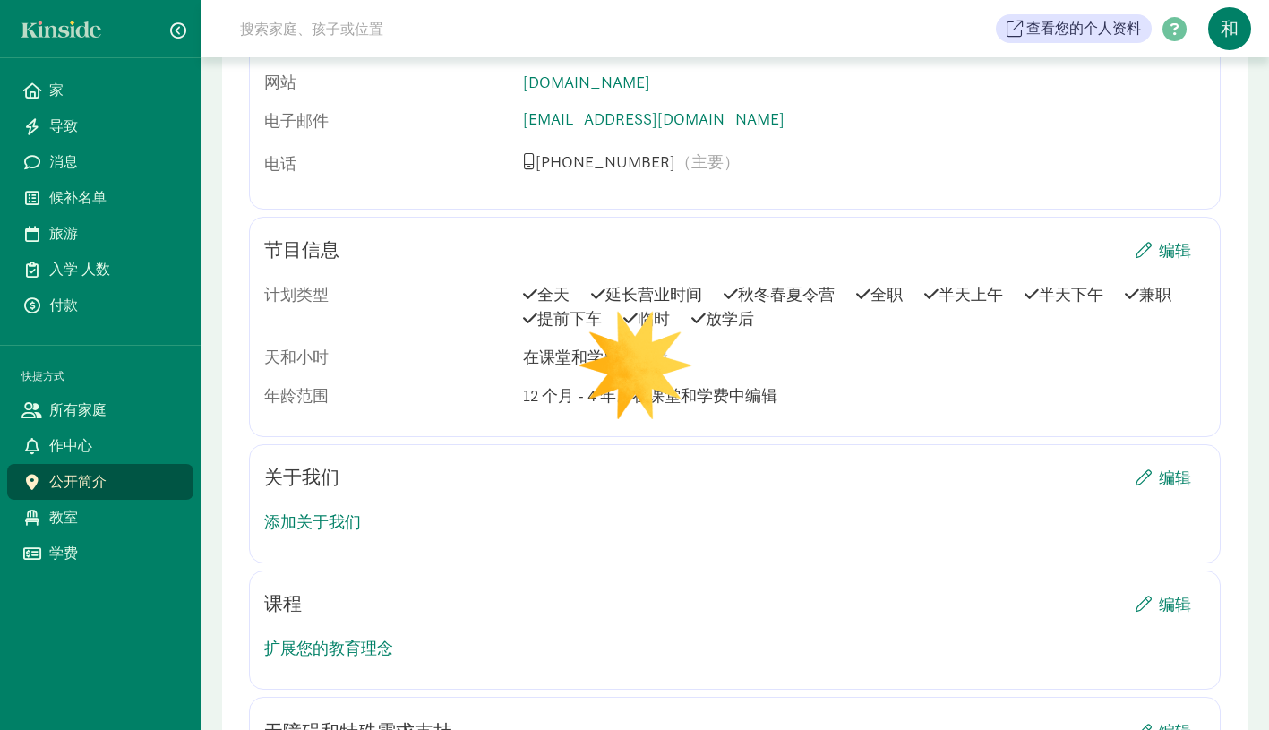
scroll to position [1389, 0]
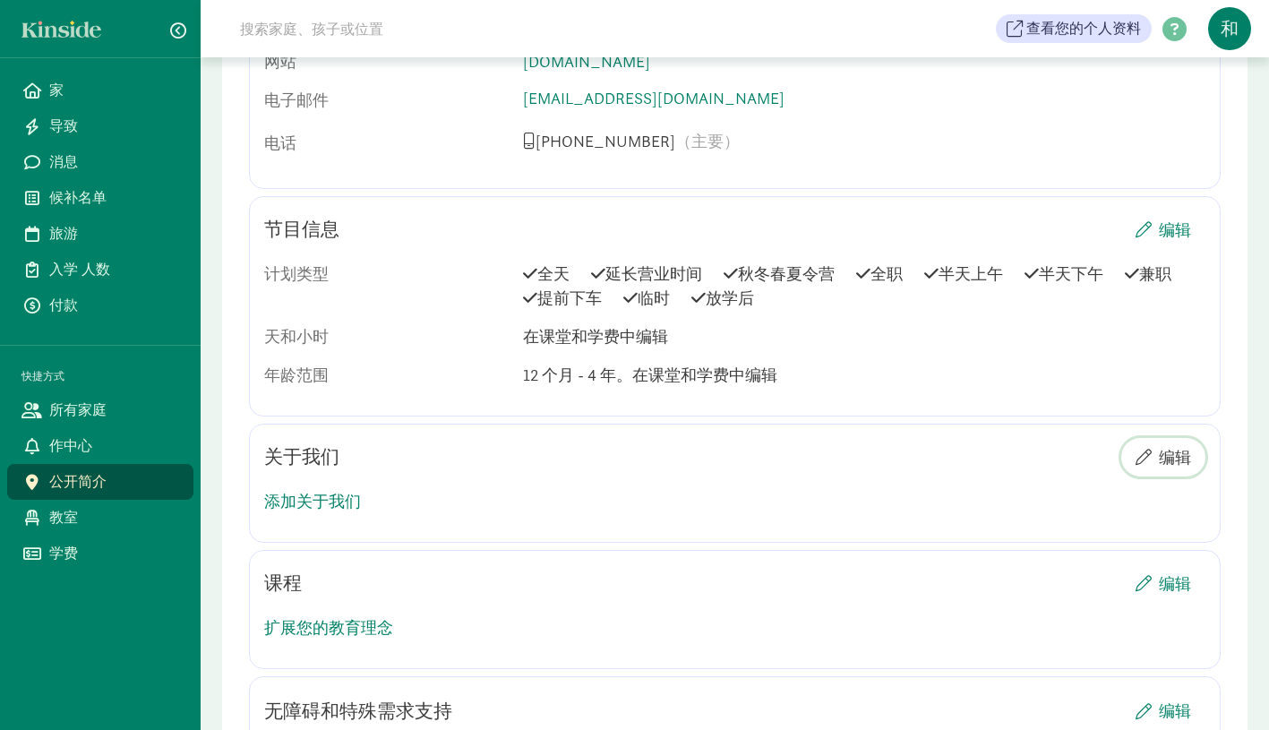
click at [1168, 447] on font "编辑" at bounding box center [1175, 457] width 32 height 21
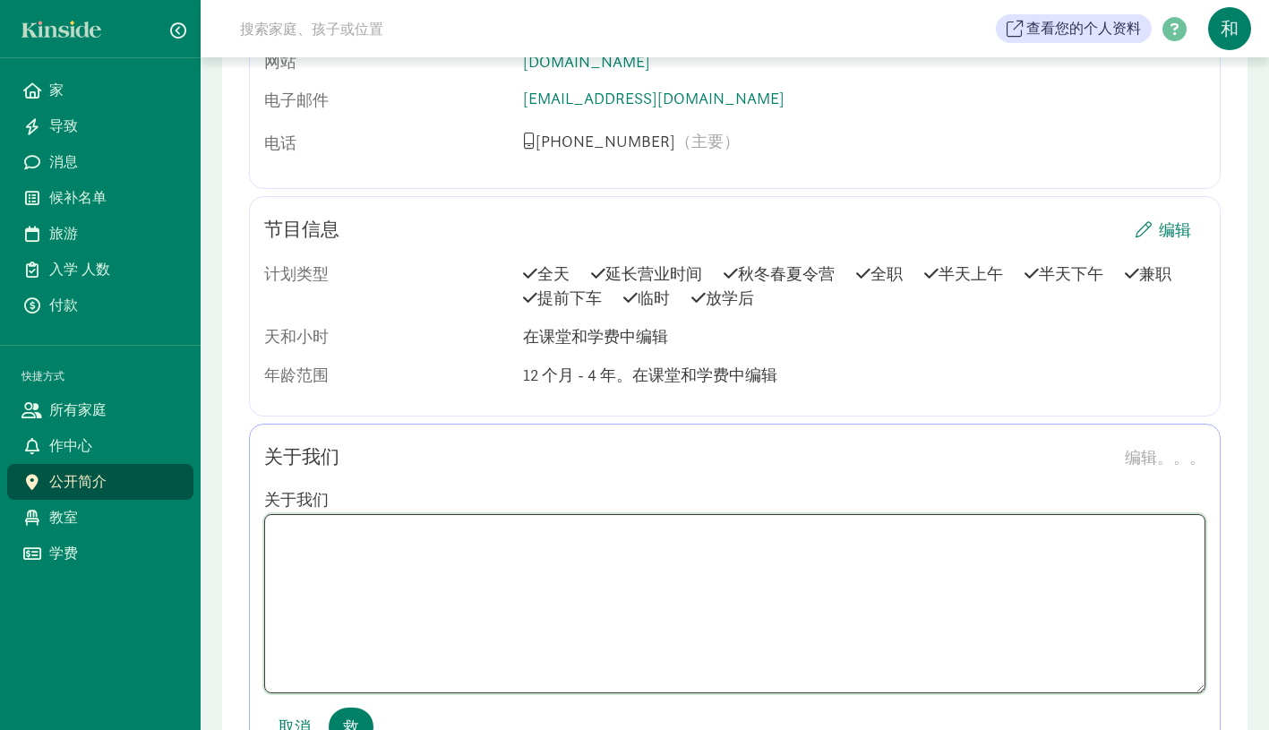
click at [384, 521] on textarea at bounding box center [734, 603] width 941 height 179
paste textarea "We are a licensed childcare center, and we are bilingual in Chinese and English…"
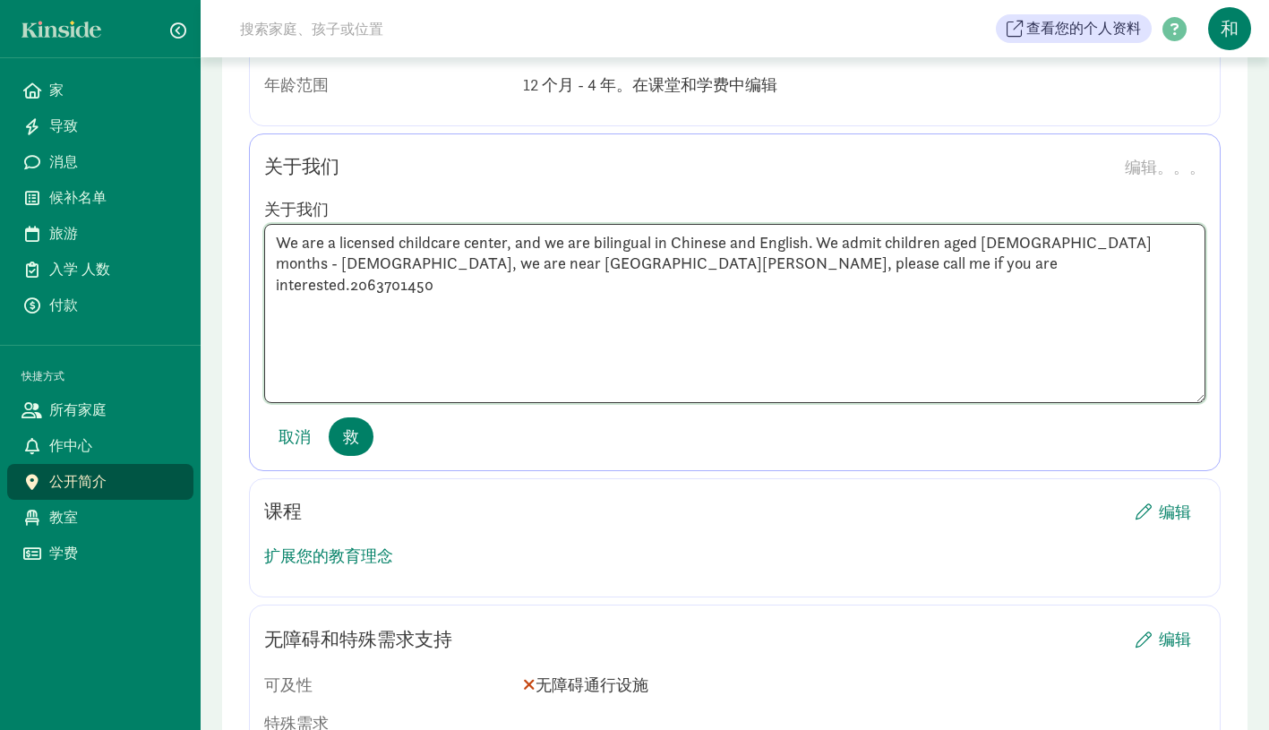
scroll to position [1705, 0]
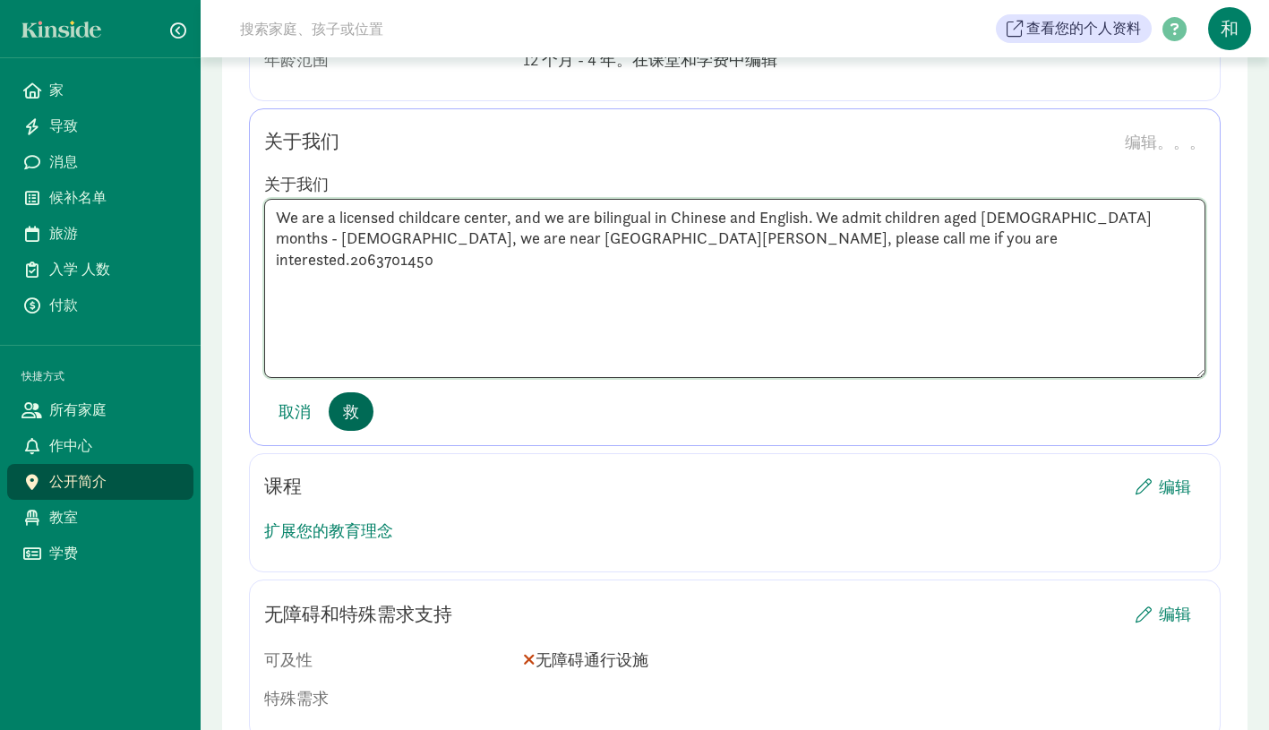
type textarea "We are a licensed childcare center, and we are bilingual in Chinese and English…"
click at [350, 401] on font "救" at bounding box center [351, 411] width 16 height 21
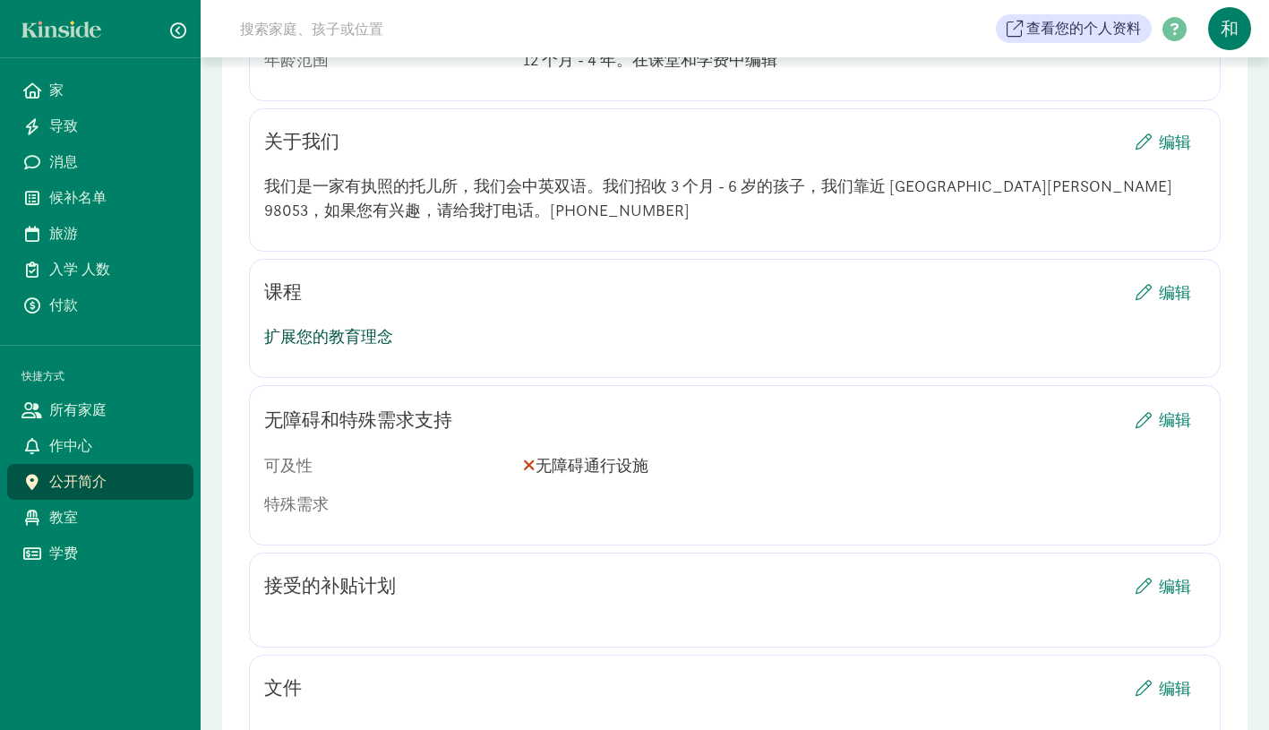
click at [361, 326] on link "扩展您的教育理念" at bounding box center [328, 336] width 129 height 21
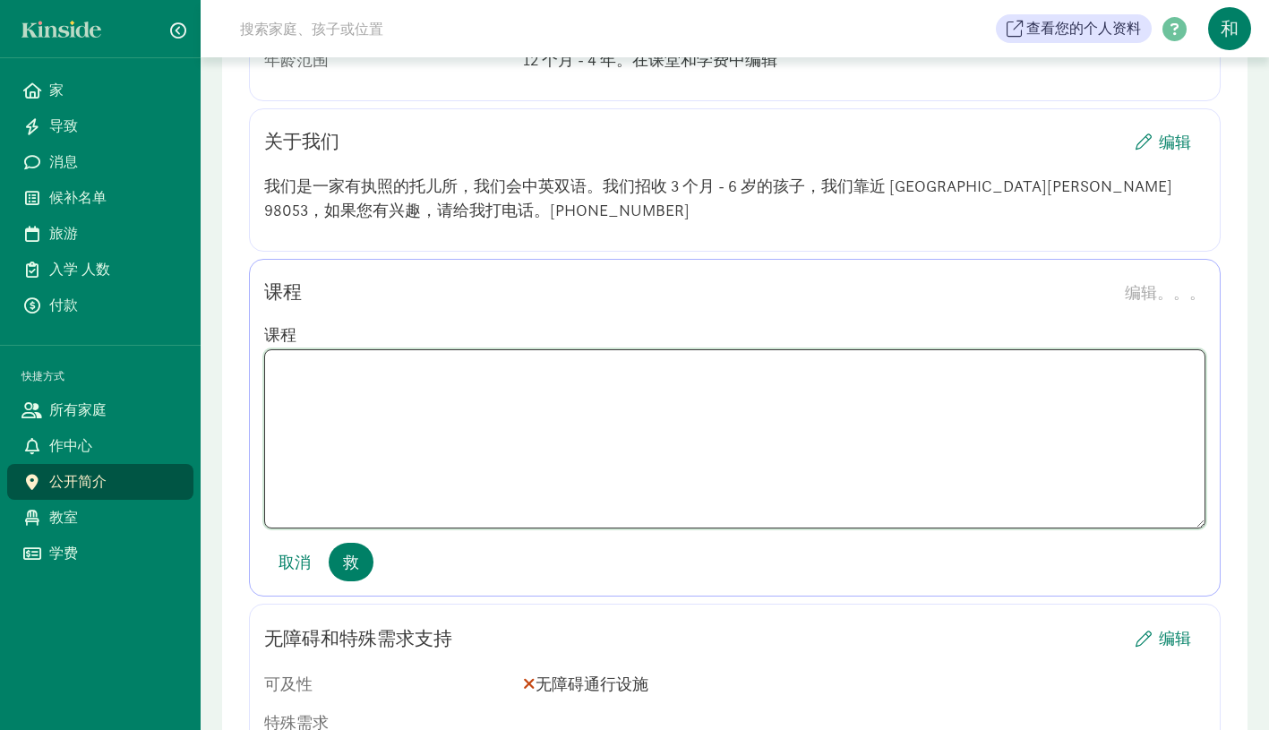
paste textarea "Here, children's laughter echoes through the forest, accompanied by the rhythm …"
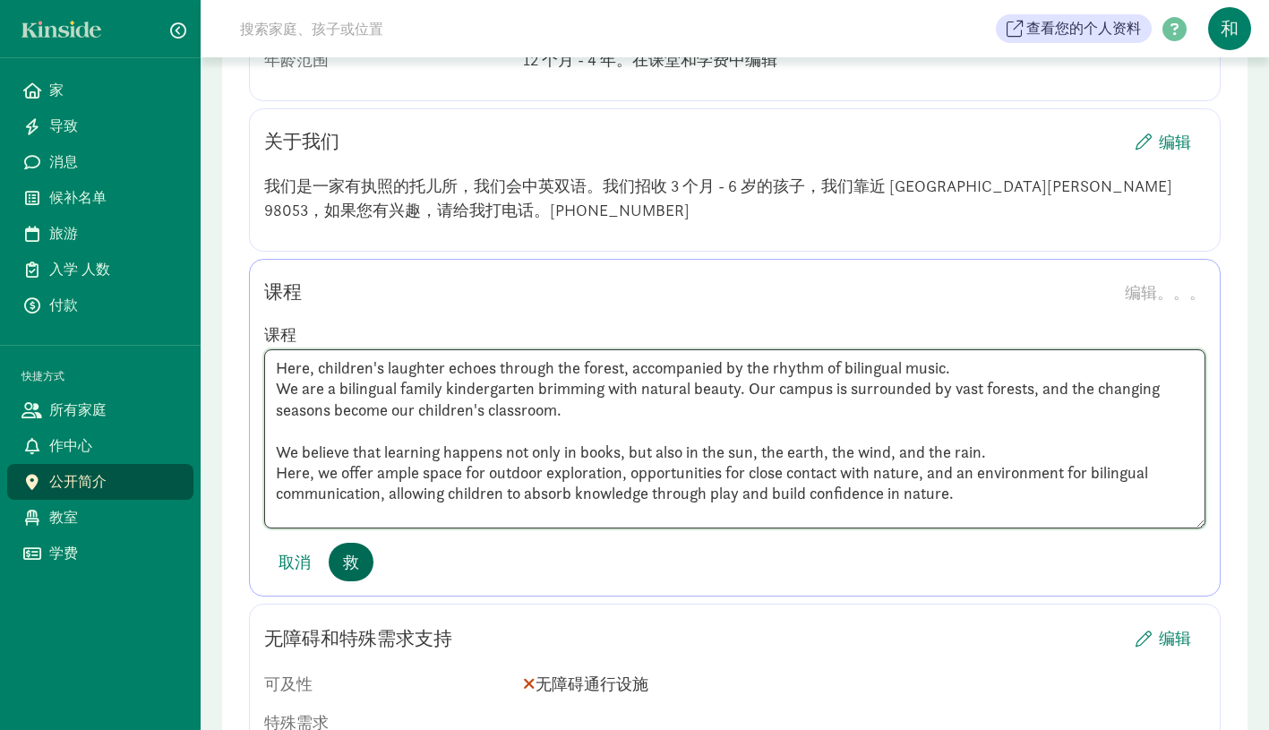
type textarea "Here, children's laughter echoes through the forest, accompanied by the rhythm …"
click at [357, 552] on font "救" at bounding box center [351, 562] width 16 height 21
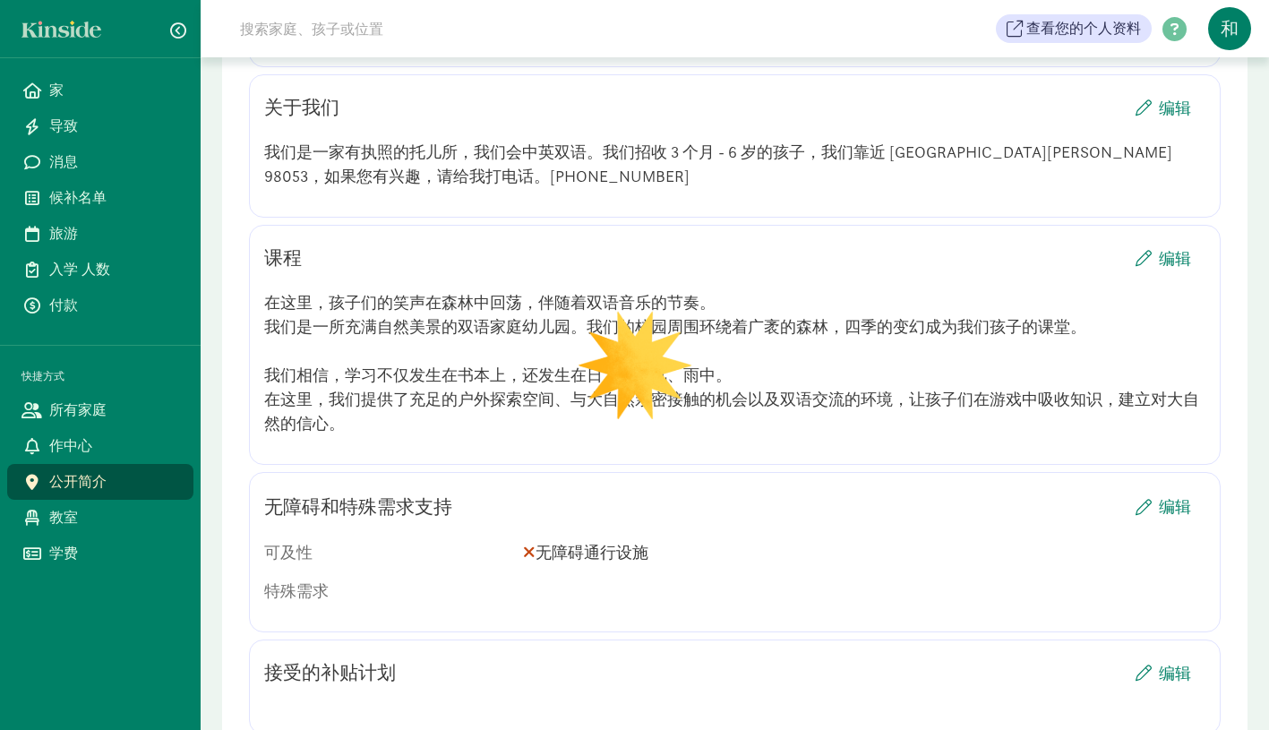
scroll to position [1830, 0]
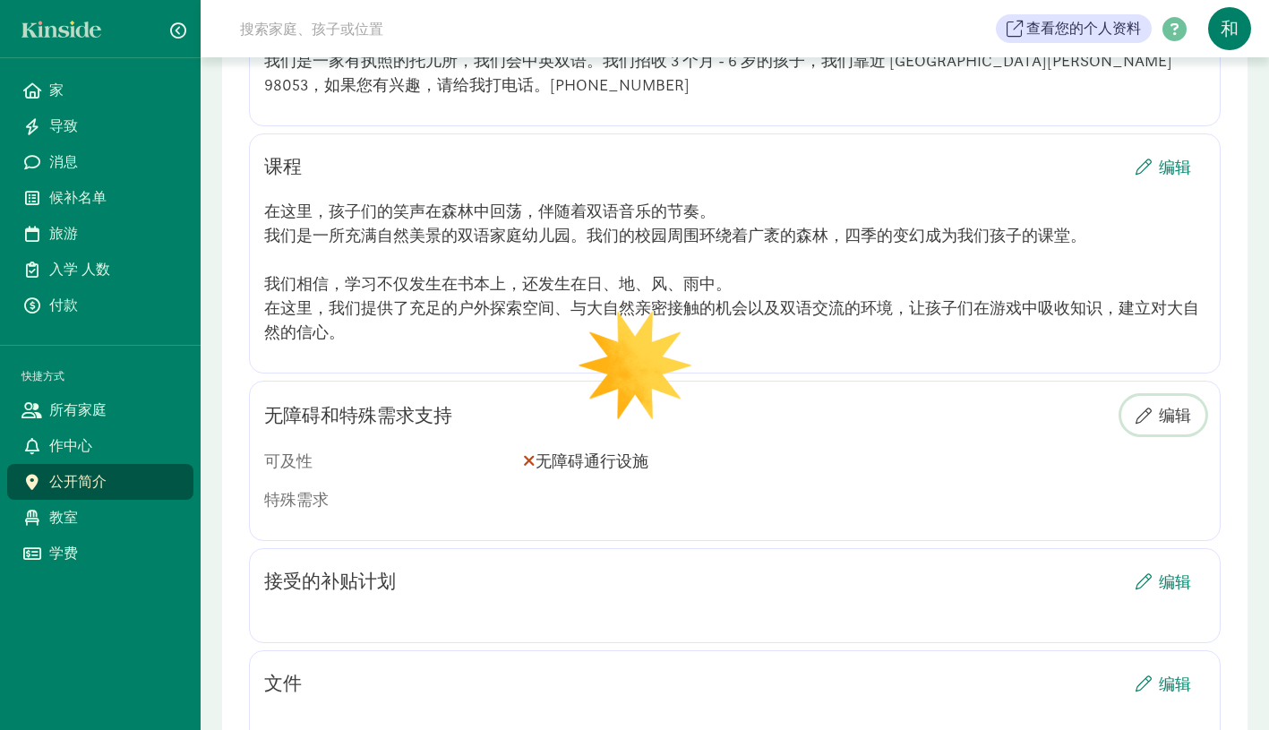
click at [1169, 405] on font "编辑" at bounding box center [1175, 415] width 32 height 21
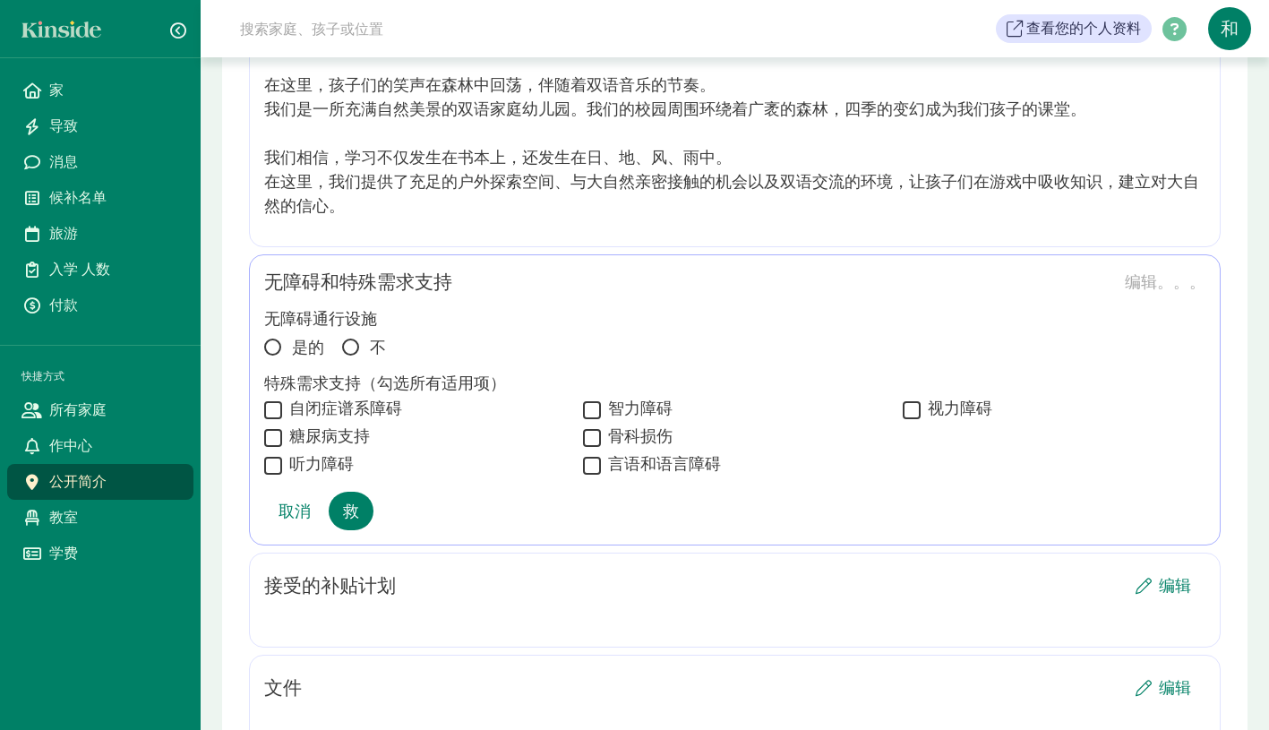
scroll to position [1958, 0]
click at [279, 337] on span at bounding box center [272, 345] width 17 height 17
click at [276, 331] on input "是的" at bounding box center [270, 337] width 12 height 12
radio input "true"
click at [363, 490] on button "救" at bounding box center [351, 509] width 45 height 39
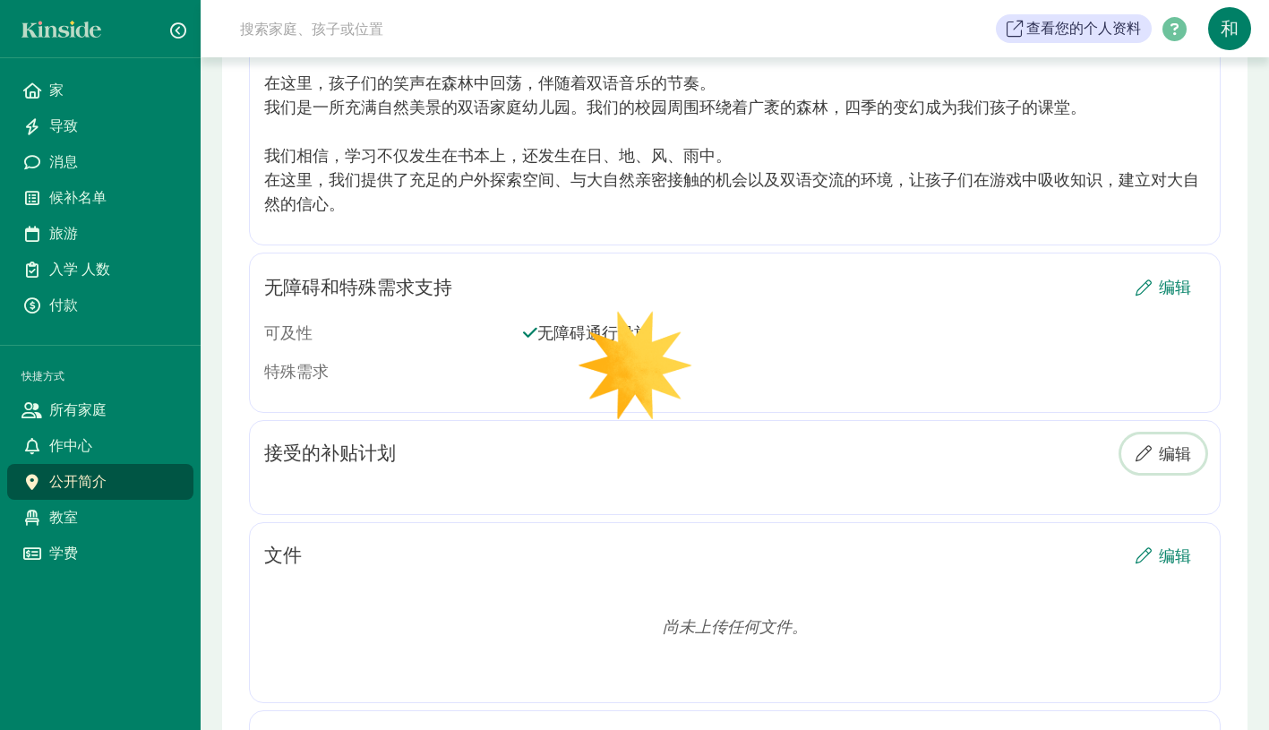
click at [1161, 443] on font "编辑" at bounding box center [1175, 453] width 32 height 21
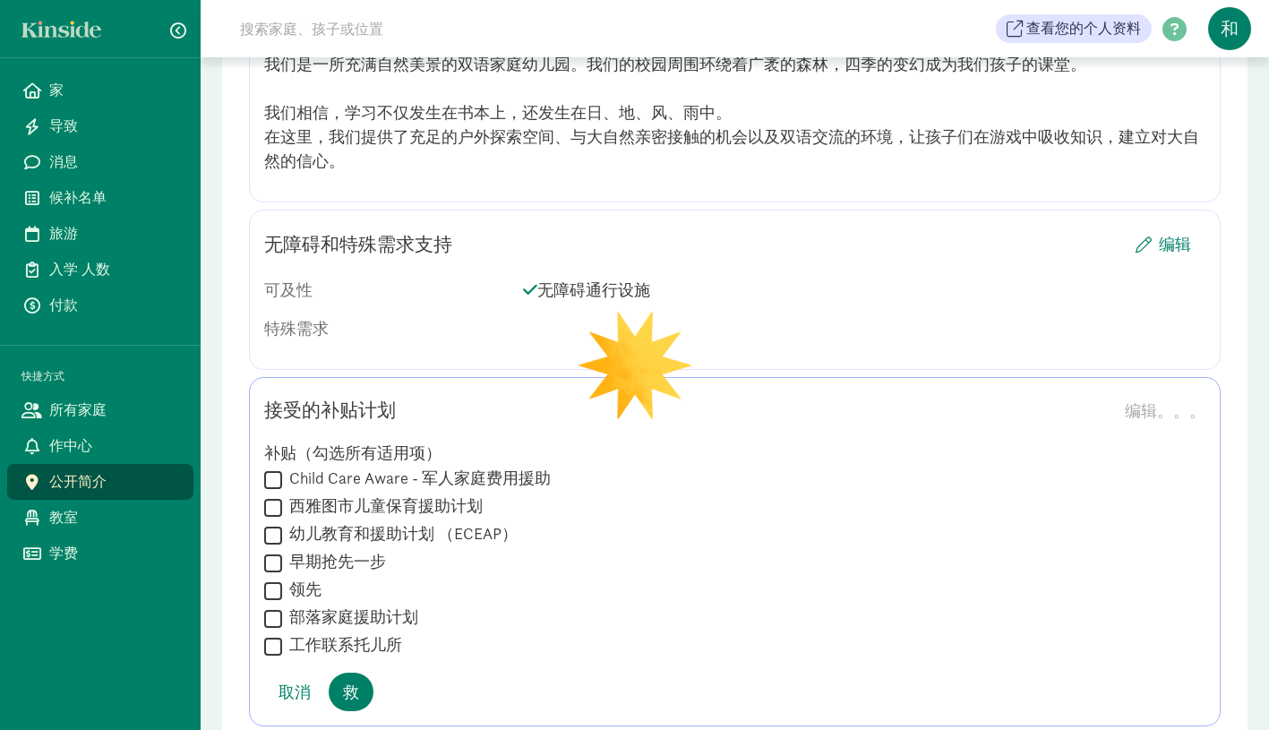
scroll to position [2046, 0]
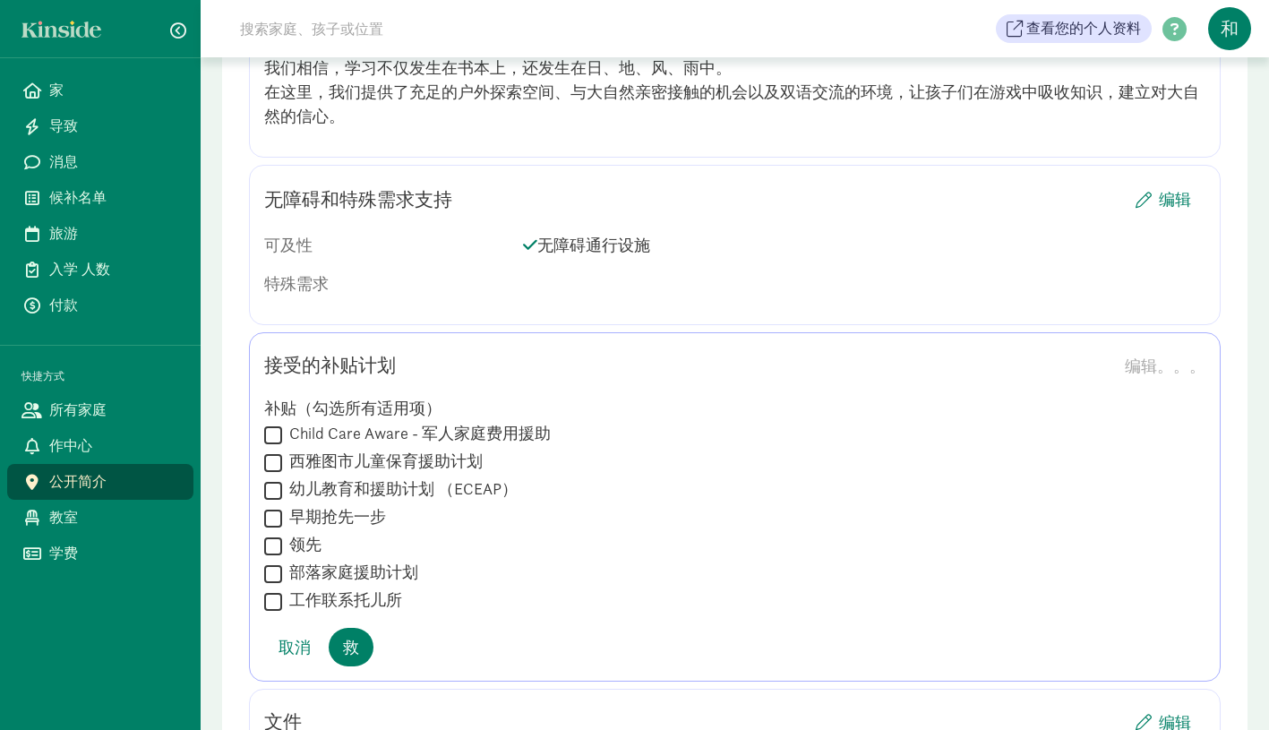
click at [277, 478] on input "幼儿教育和援助计划 （ECEAP）" at bounding box center [273, 490] width 18 height 24
checkbox input "true"
click at [271, 451] on input "西雅图市儿童保育援助计划" at bounding box center [273, 463] width 18 height 24
checkbox input "true"
click at [274, 423] on input "Child Care Aware - 军人家庭费用援助" at bounding box center [273, 435] width 18 height 24
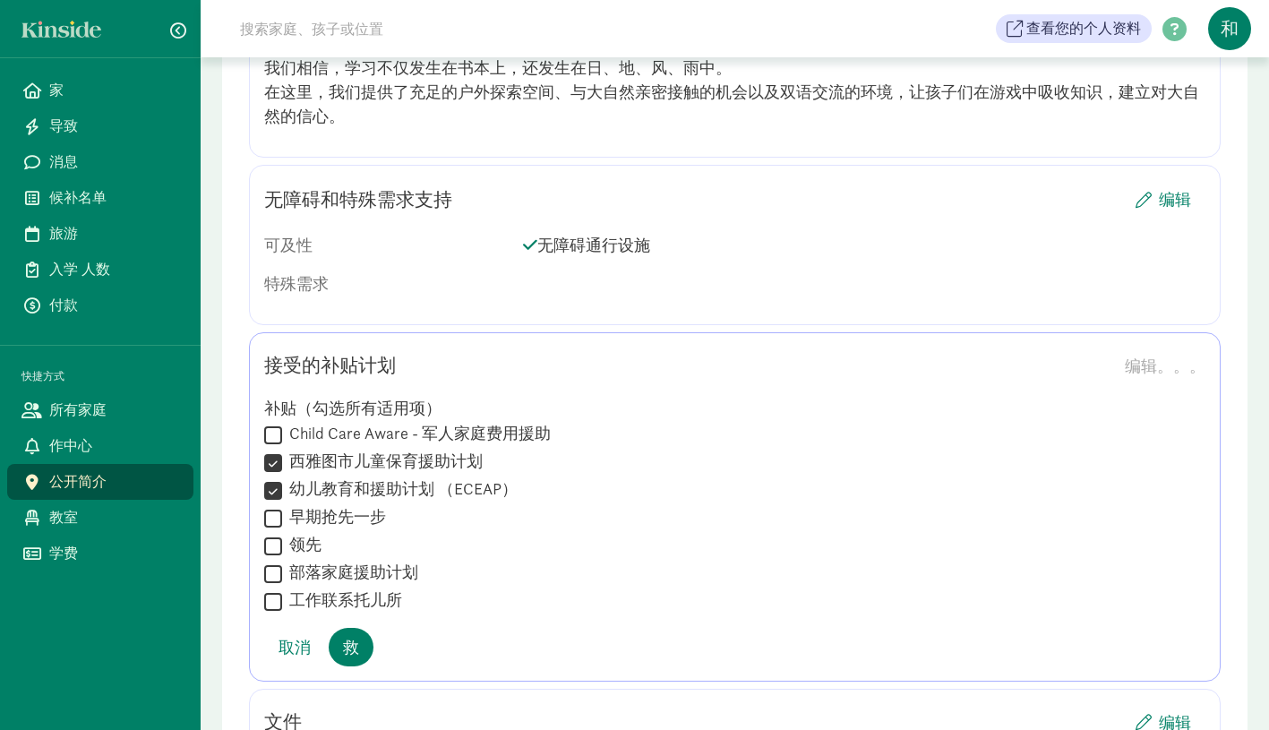
checkbox input "true"
click at [271, 589] on input "工作联系托儿所" at bounding box center [273, 601] width 18 height 24
checkbox input "true"
click at [273, 562] on input "部落家庭援助计划" at bounding box center [273, 574] width 18 height 24
checkbox input "true"
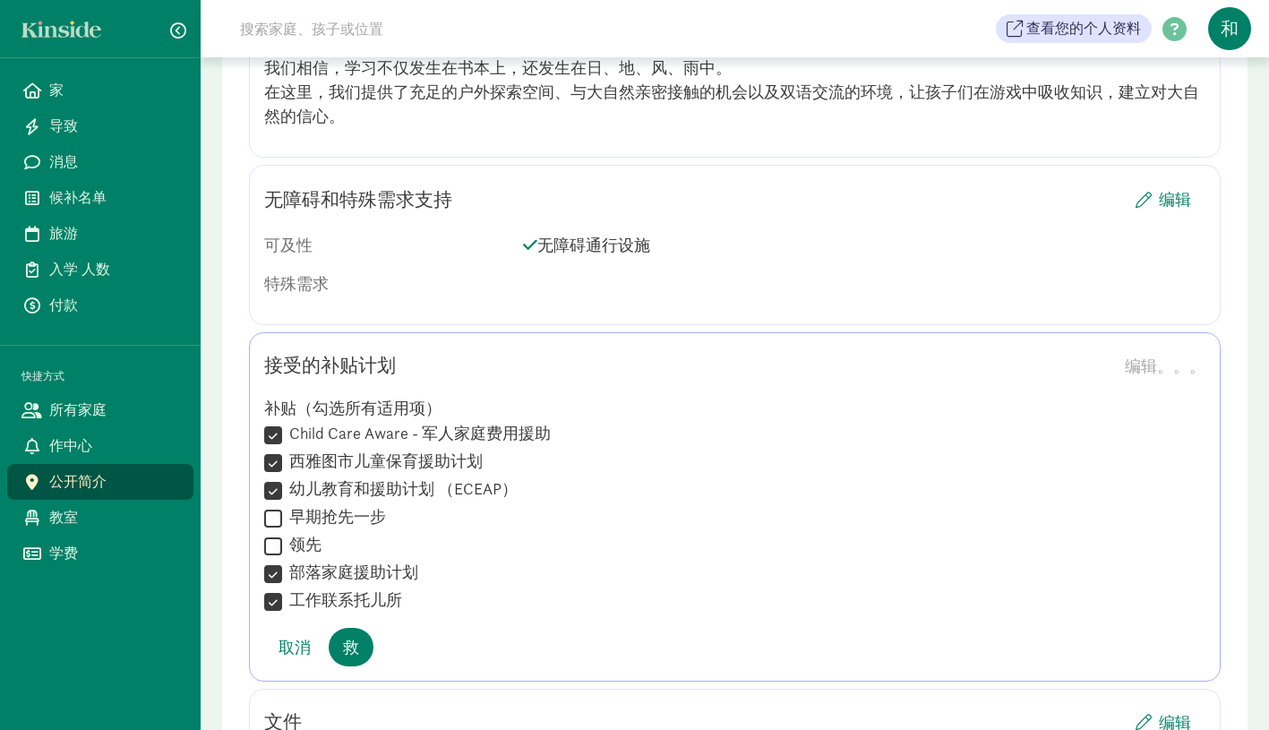
click at [277, 534] on input "领先" at bounding box center [273, 546] width 18 height 24
checkbox input "true"
click at [276, 506] on input "早期抢先一步" at bounding box center [273, 518] width 18 height 24
checkbox input "true"
click at [353, 637] on font "救" at bounding box center [351, 647] width 16 height 21
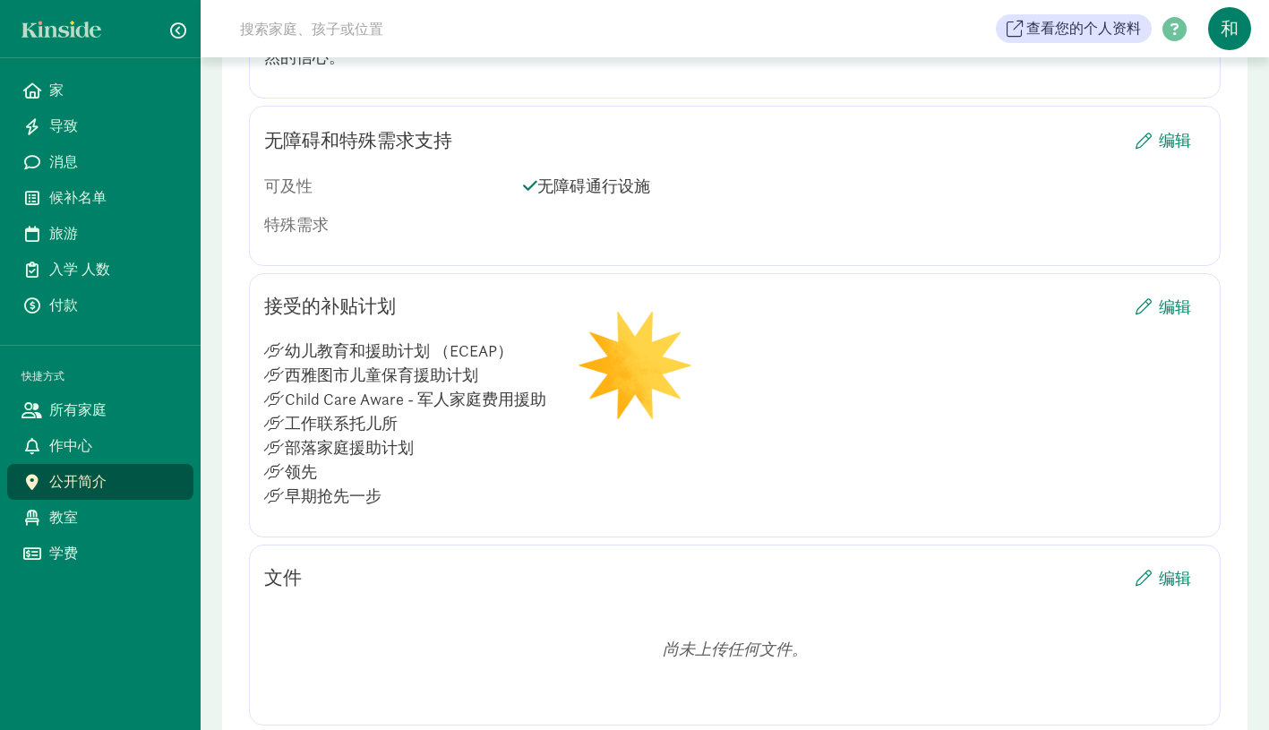
scroll to position [2357, 0]
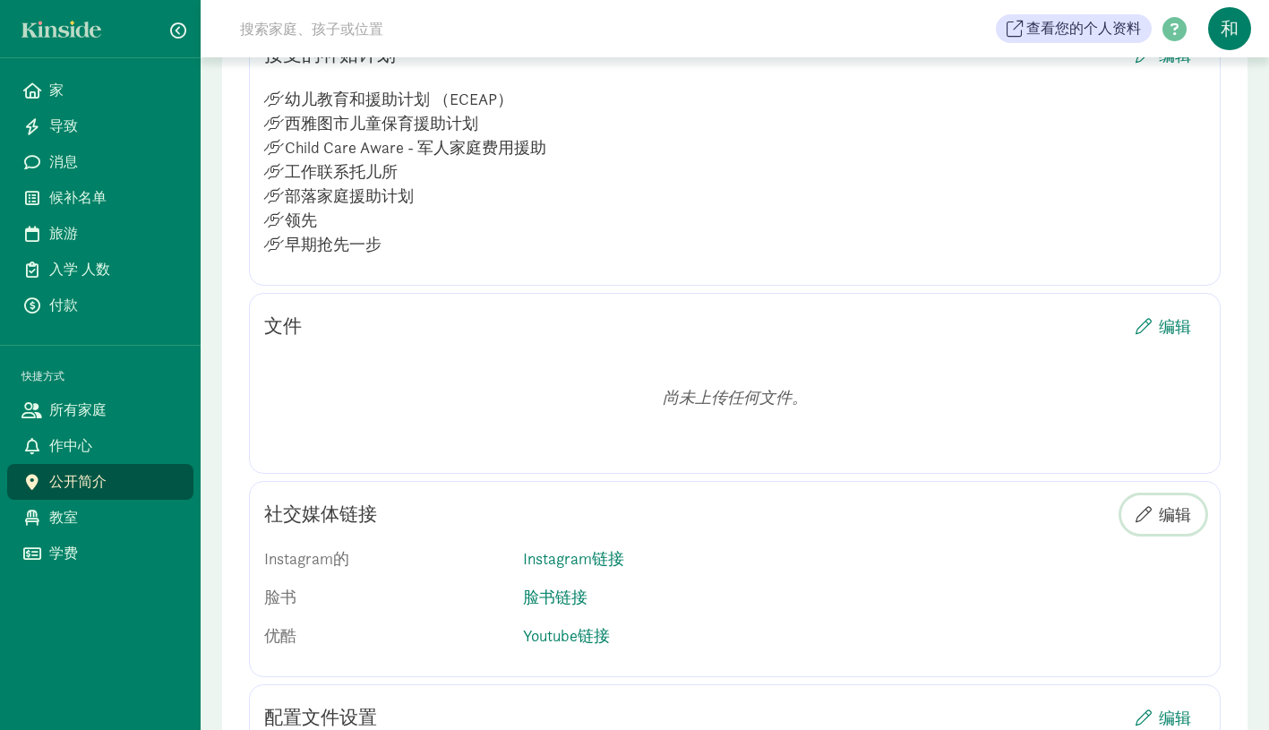
click at [1175, 504] on font "编辑" at bounding box center [1175, 514] width 32 height 21
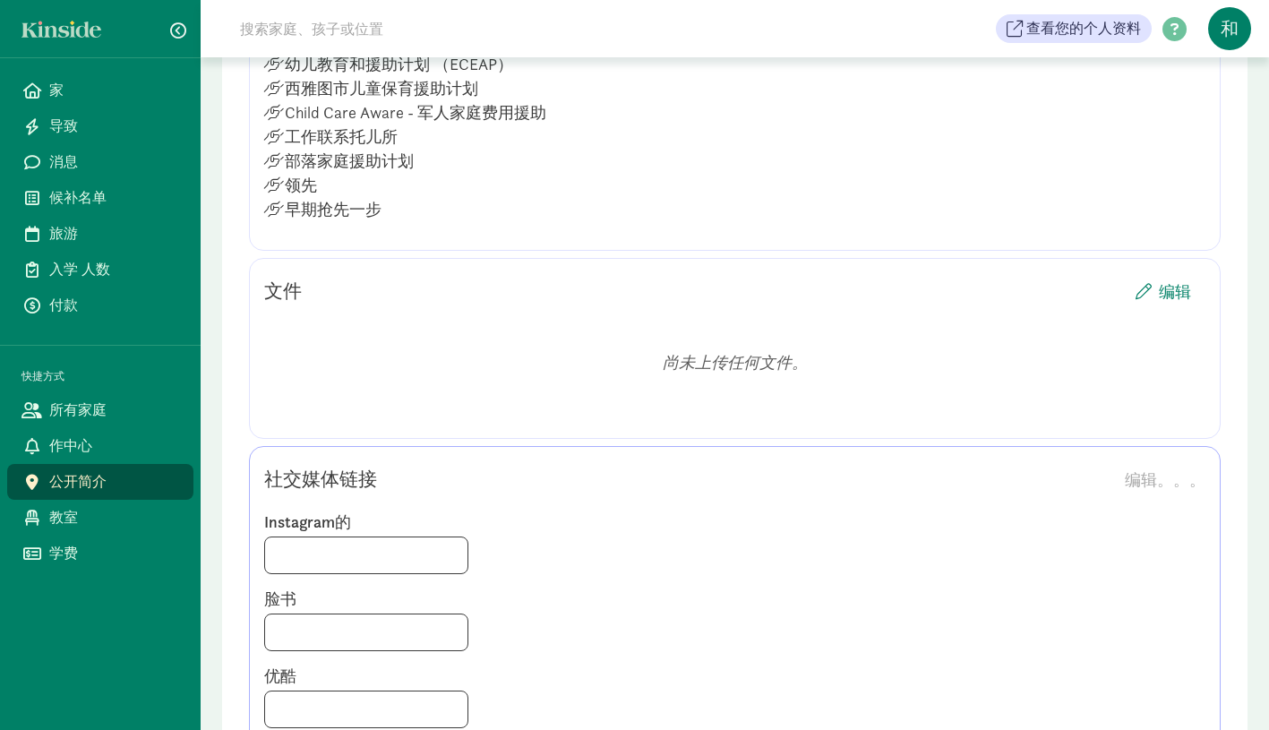
scroll to position [2505, 0]
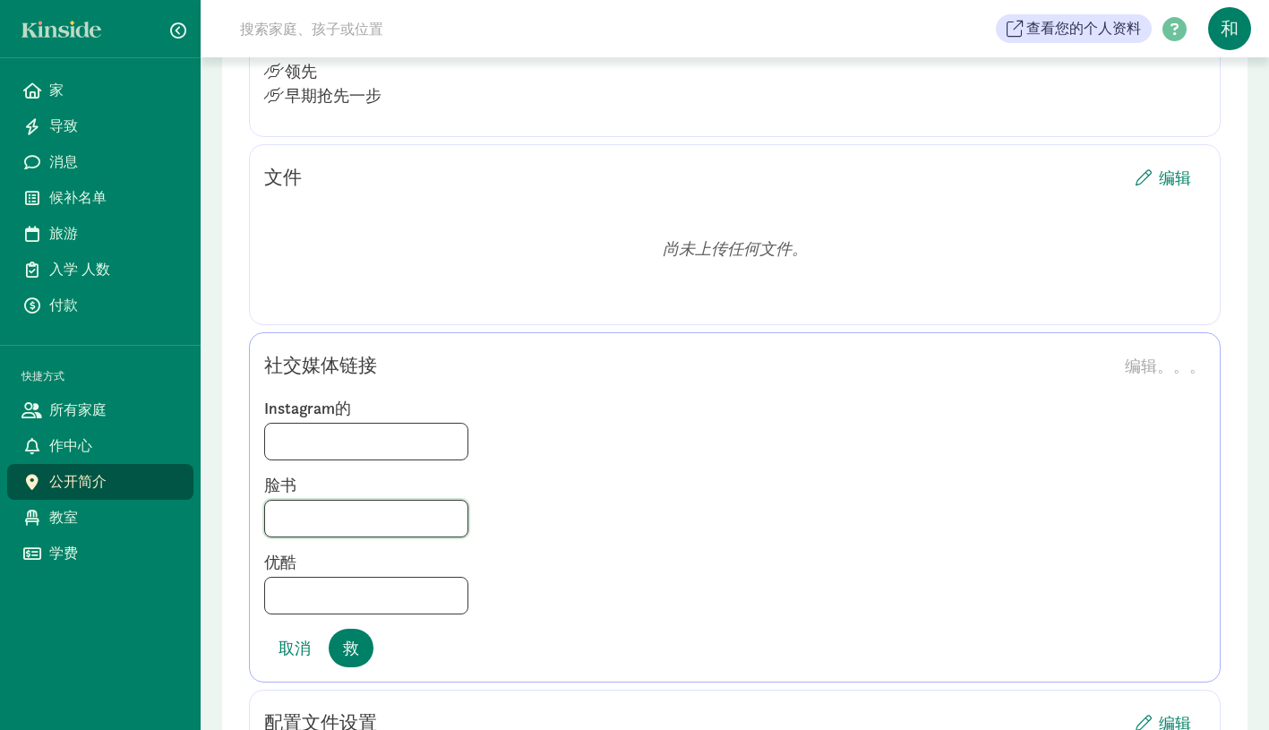
click at [307, 501] on input at bounding box center [366, 519] width 202 height 36
paste input "https://www.facebook.com/profile.php?id=61558626908891"
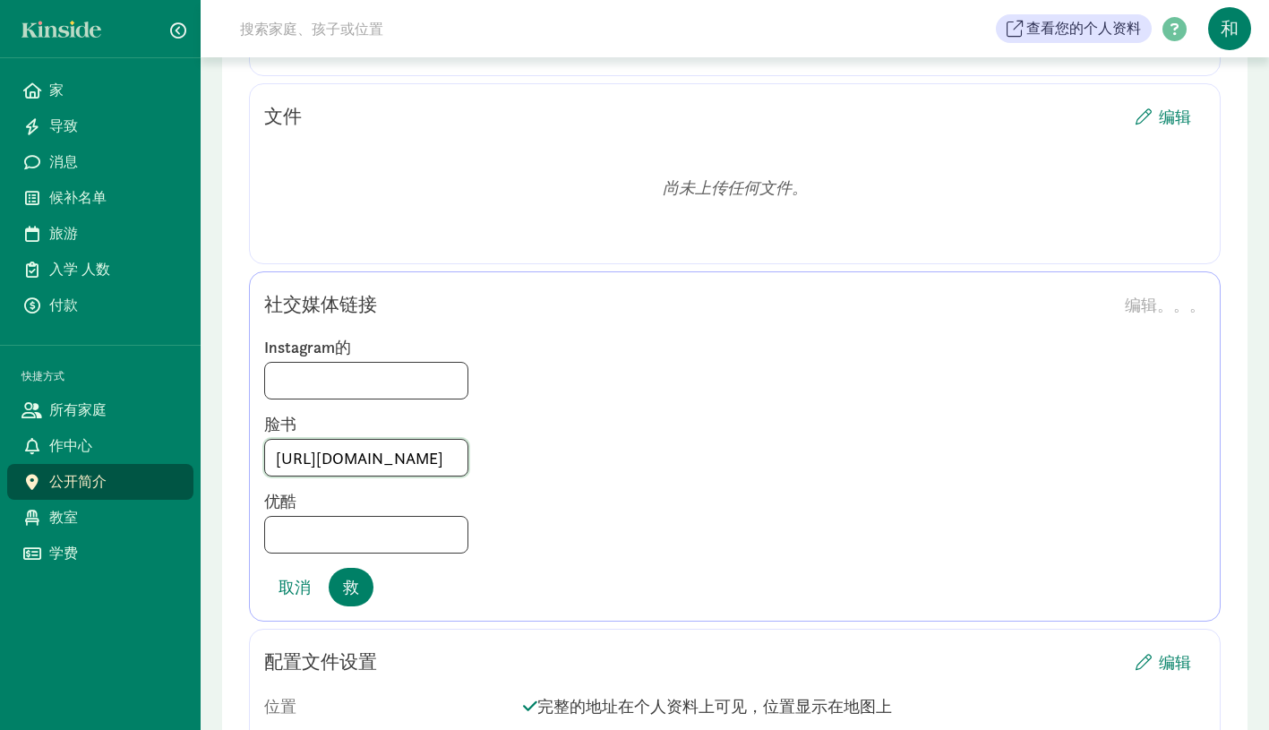
scroll to position [2650, 0]
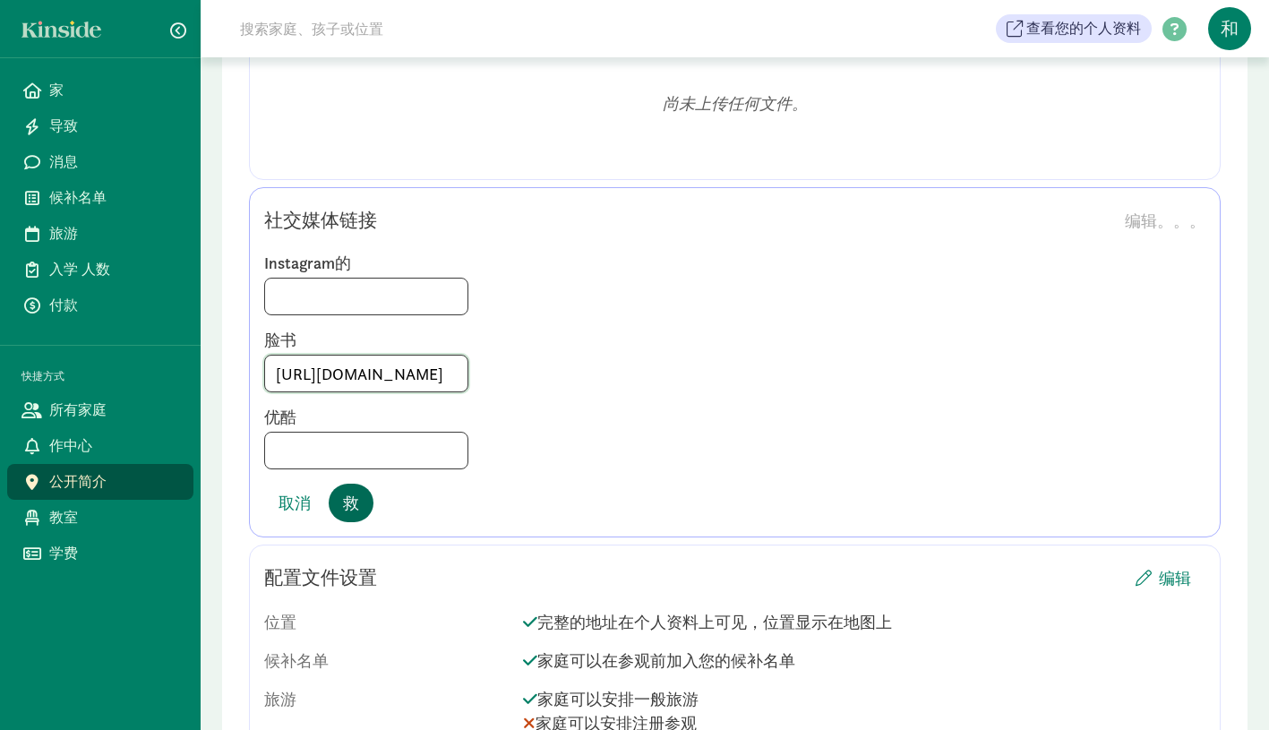
type input "https://www.facebook.com/profile.php?id=61558626908891"
click at [358, 493] on font "救" at bounding box center [351, 503] width 16 height 21
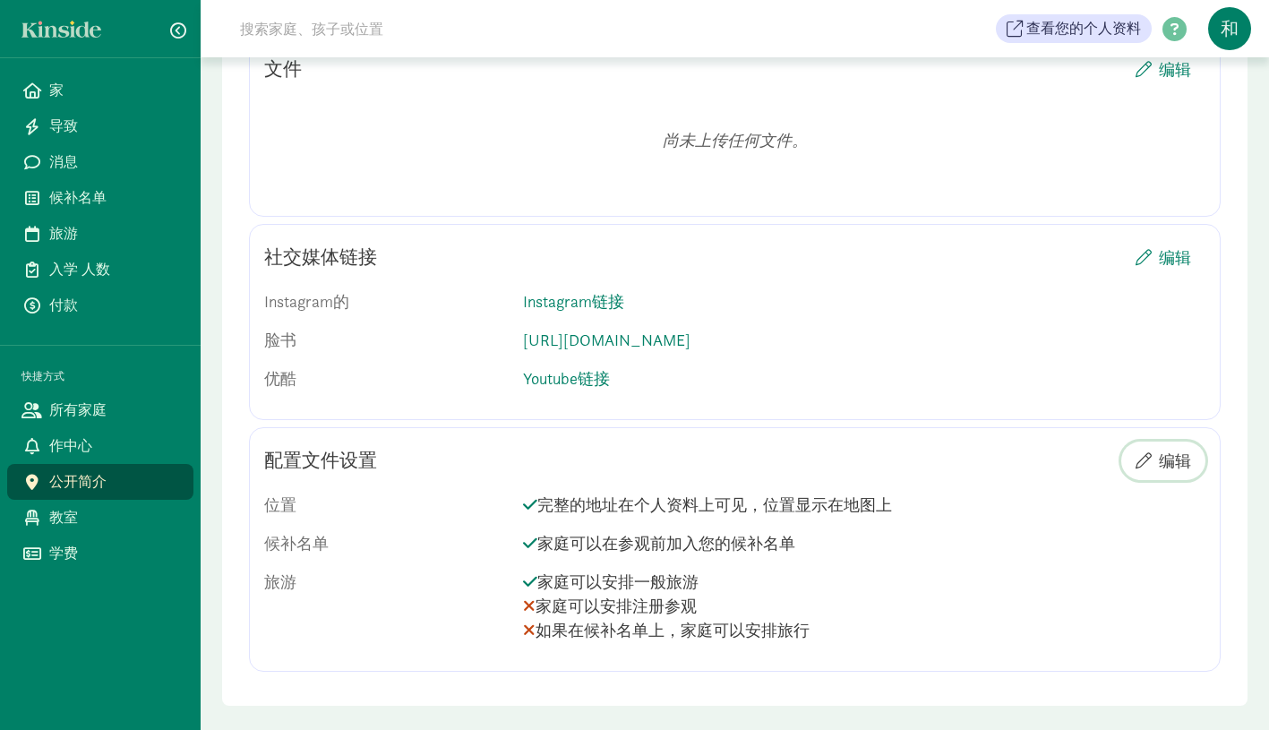
click at [1173, 451] on font "编辑" at bounding box center [1175, 461] width 32 height 21
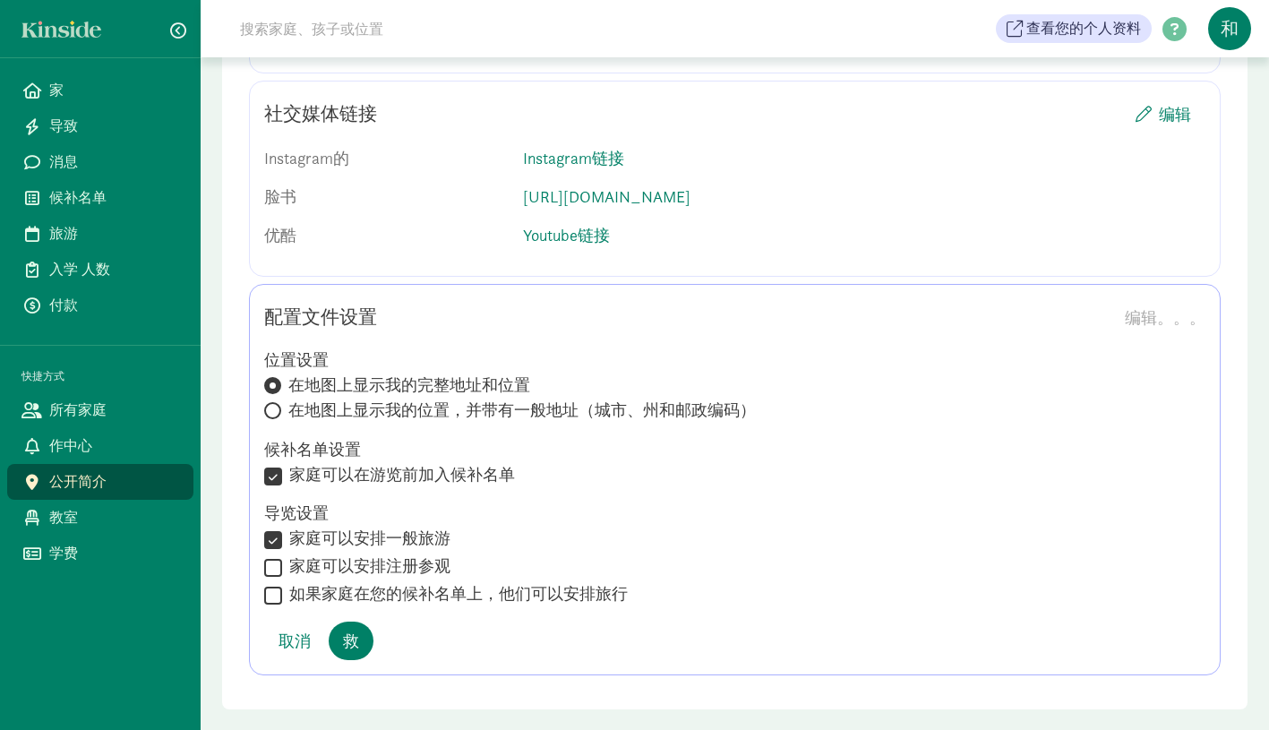
scroll to position [2761, 0]
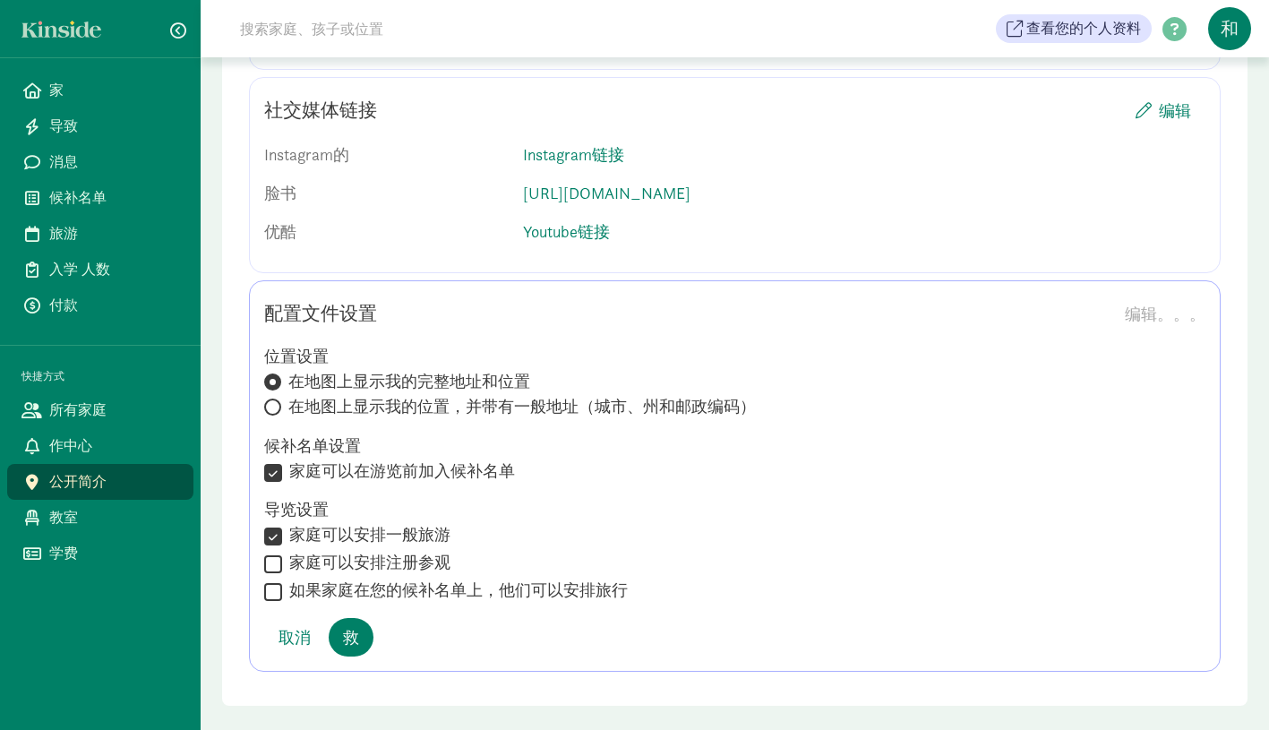
click at [271, 552] on input "家庭可以安排注册参观" at bounding box center [273, 564] width 18 height 24
checkbox input "true"
click at [270, 580] on input "如果家庭在您的候补名单上，他们可以安排旅行" at bounding box center [273, 592] width 18 height 24
checkbox input "true"
click at [357, 627] on font "救" at bounding box center [351, 637] width 16 height 21
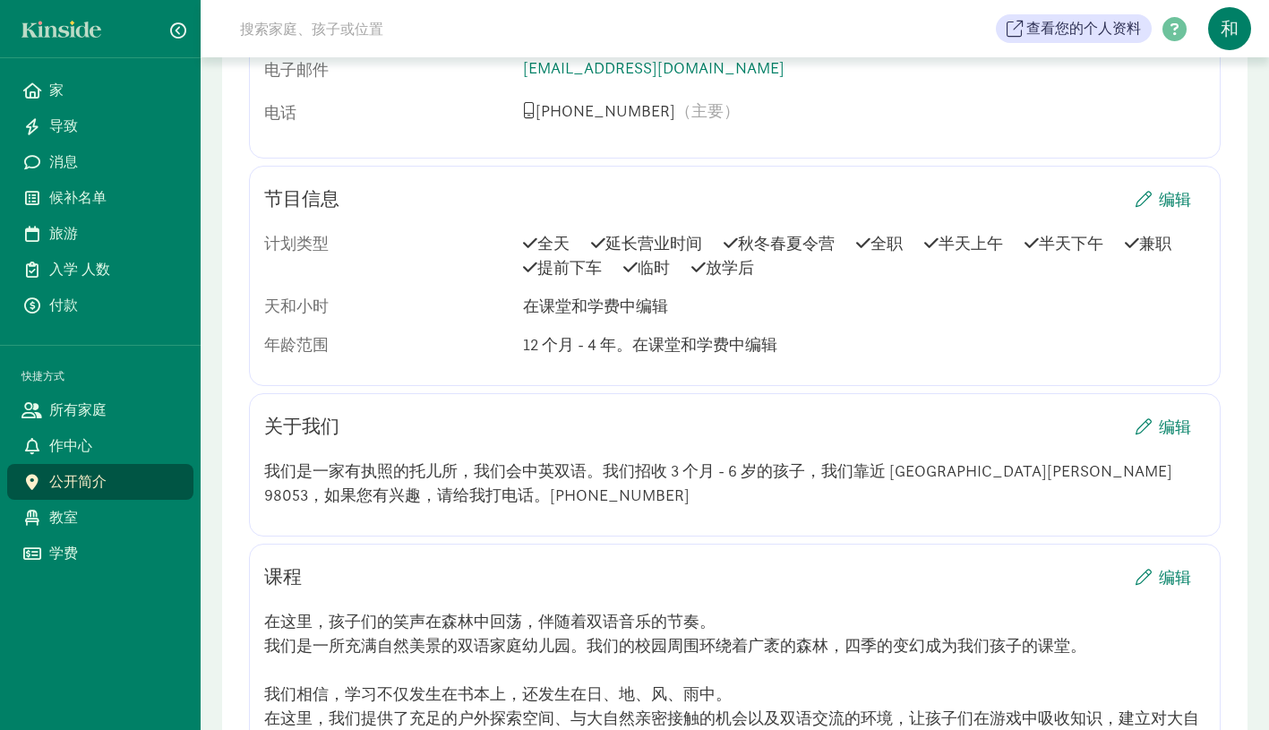
scroll to position [1026, 0]
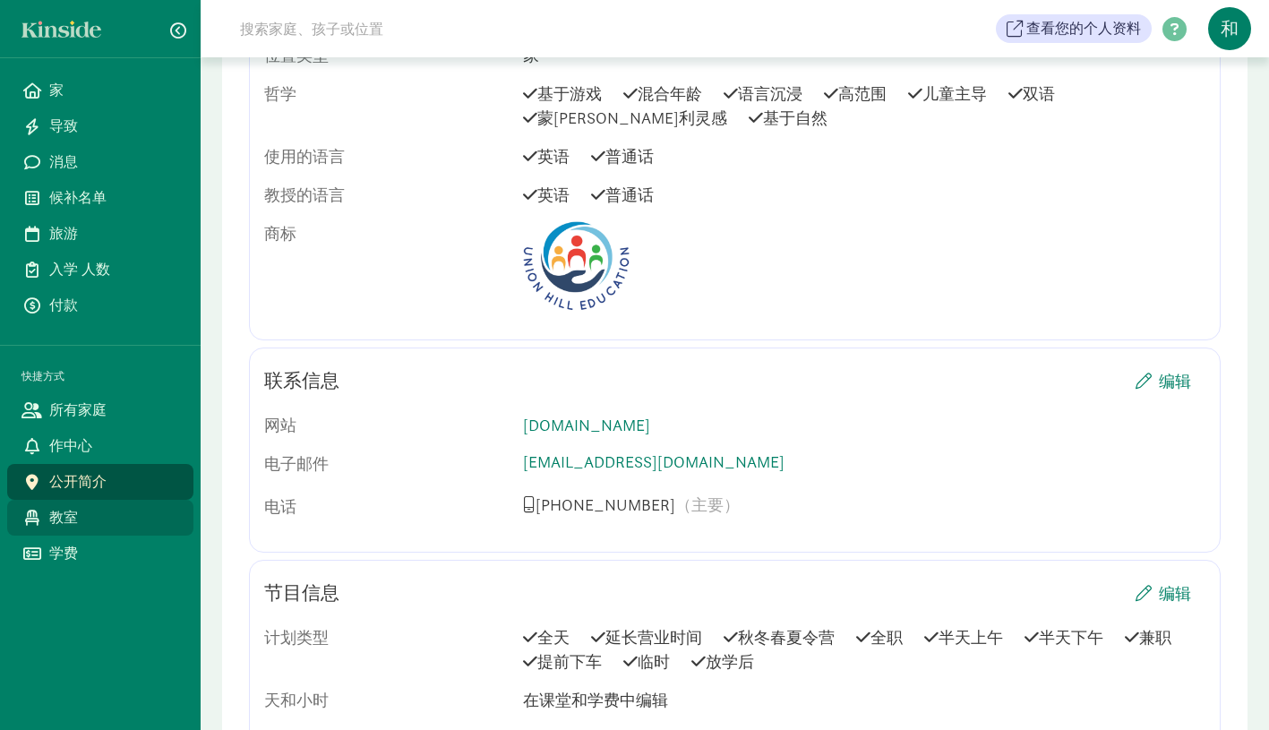
click at [119, 514] on span "教室" at bounding box center [114, 517] width 130 height 21
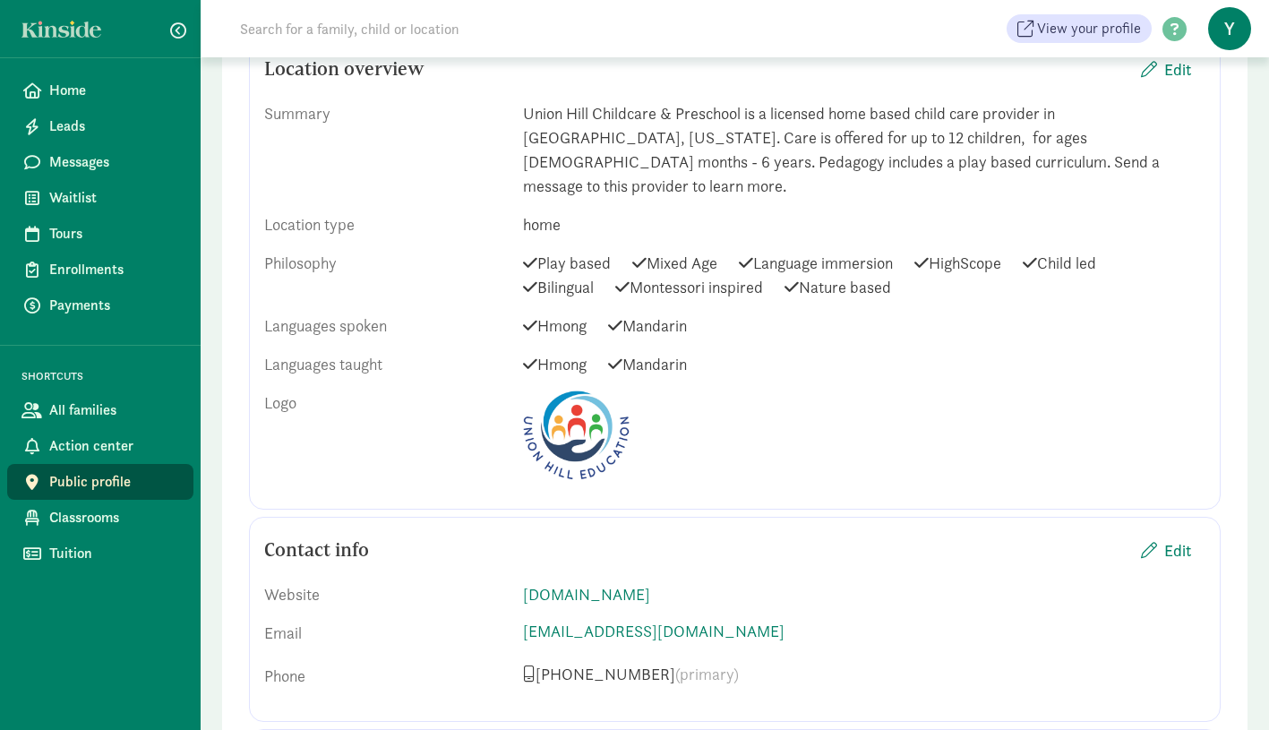
scroll to position [773, 0]
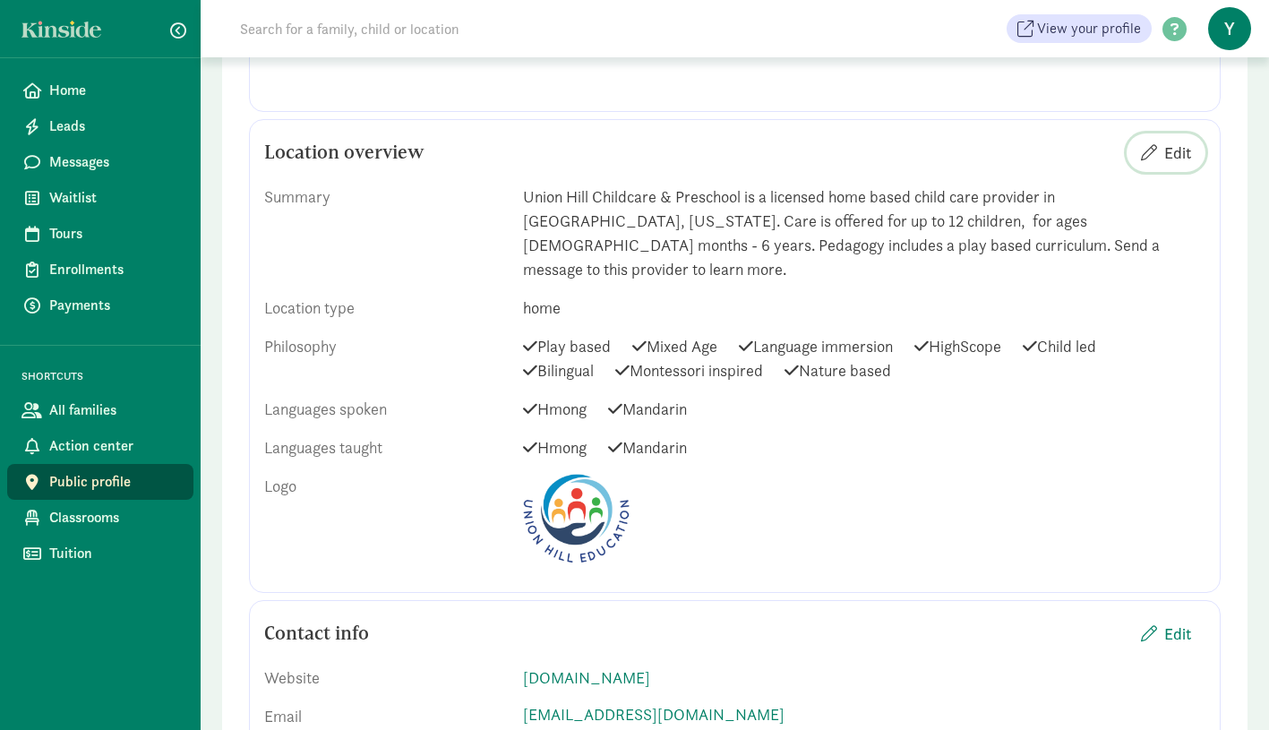
click at [1174, 152] on span "Edit" at bounding box center [1177, 153] width 27 height 24
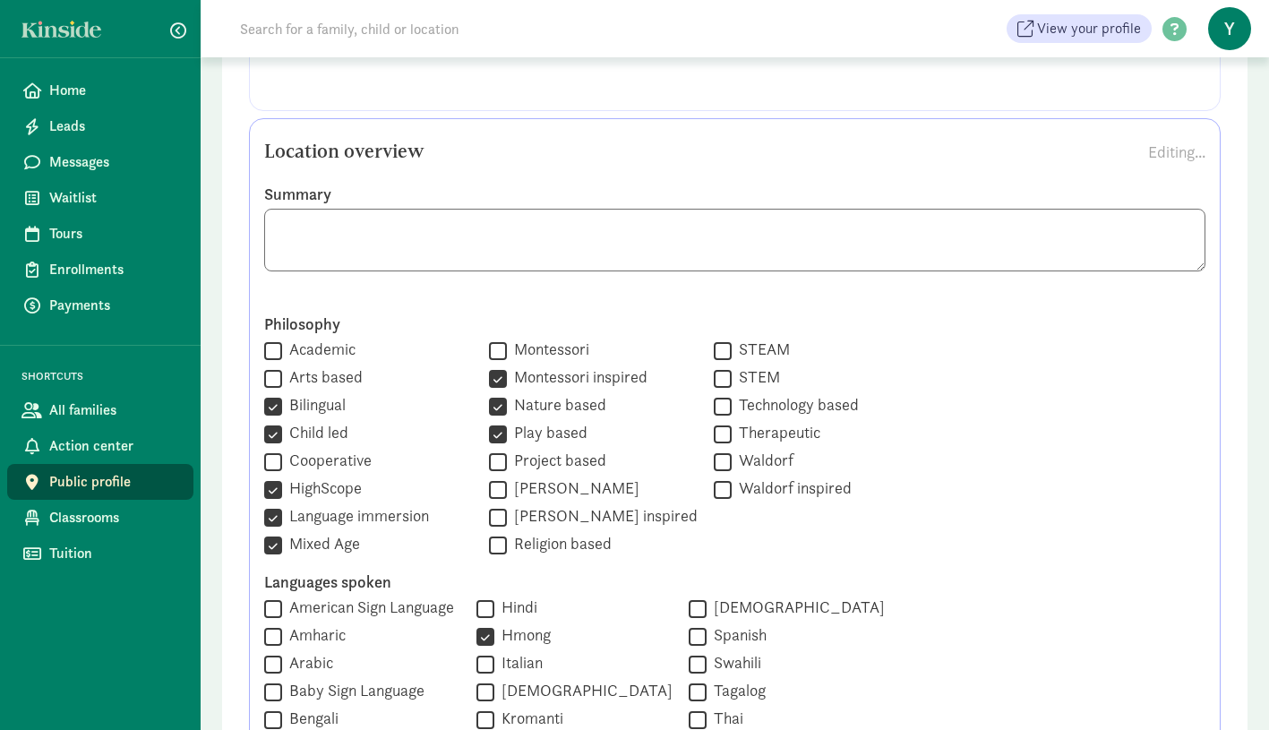
scroll to position [1080, 0]
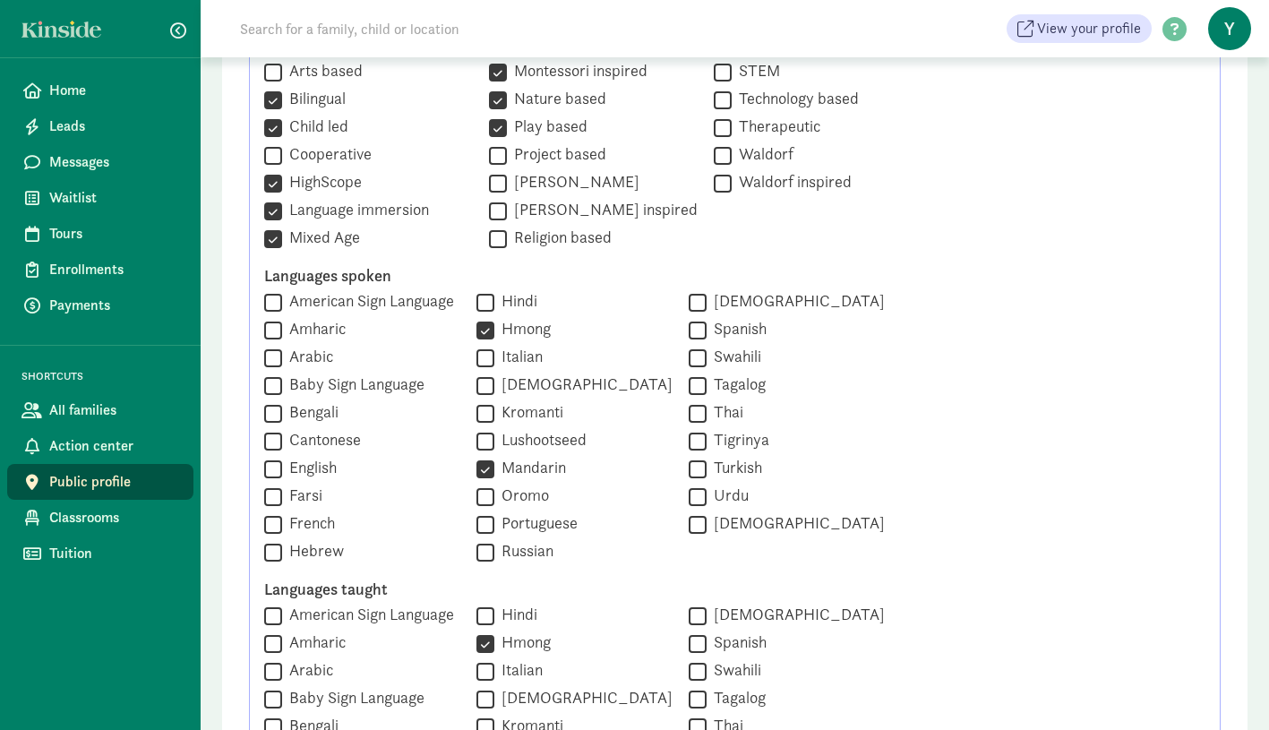
click at [271, 467] on input "English" at bounding box center [273, 469] width 18 height 24
checkbox input "true"
click at [482, 329] on input "Hmong" at bounding box center [486, 330] width 18 height 24
checkbox input "false"
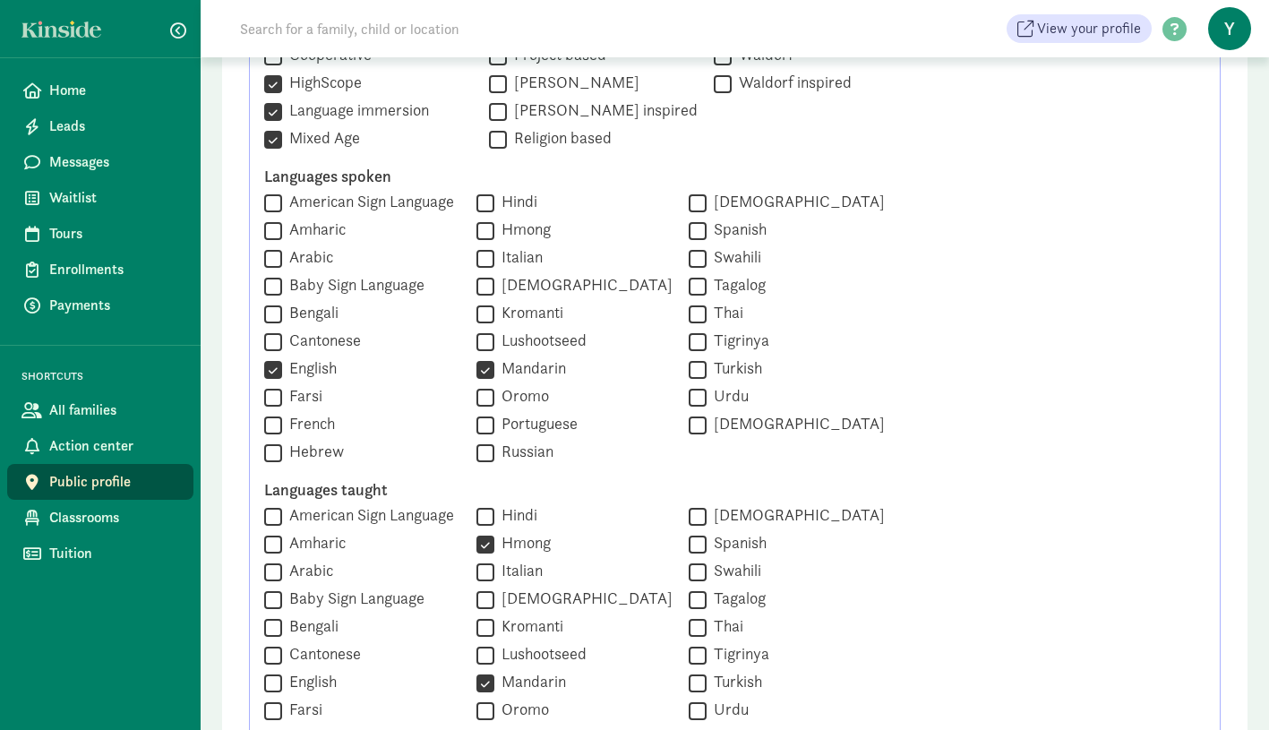
scroll to position [1380, 0]
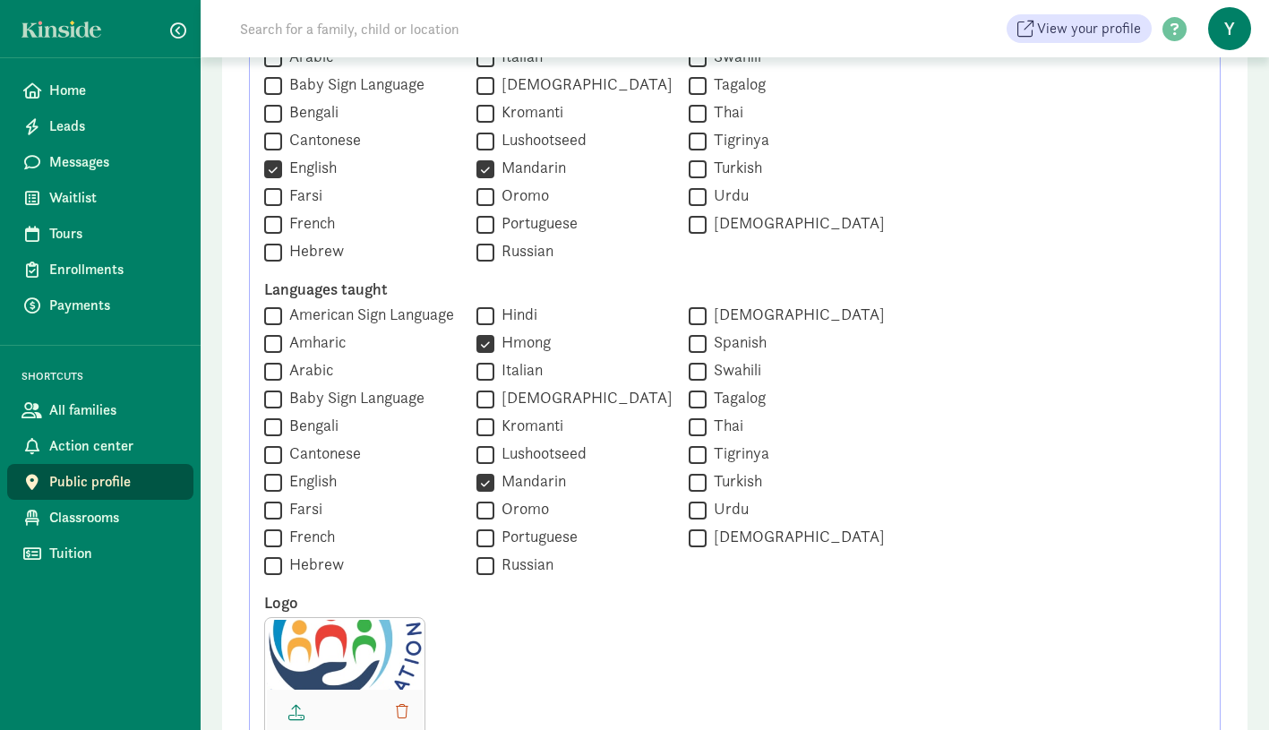
click at [270, 482] on input "English" at bounding box center [273, 482] width 18 height 24
checkbox input "true"
click at [484, 347] on input "Hmong" at bounding box center [486, 343] width 18 height 24
checkbox input "false"
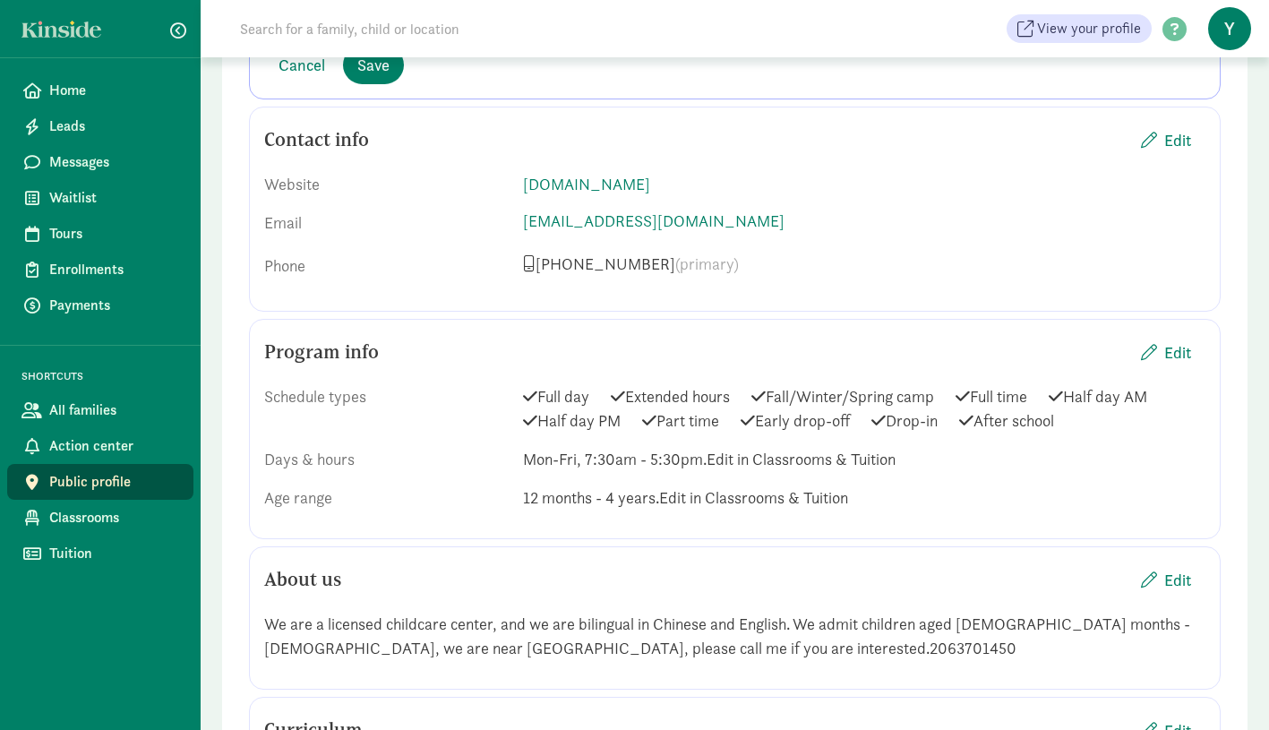
scroll to position [1692, 0]
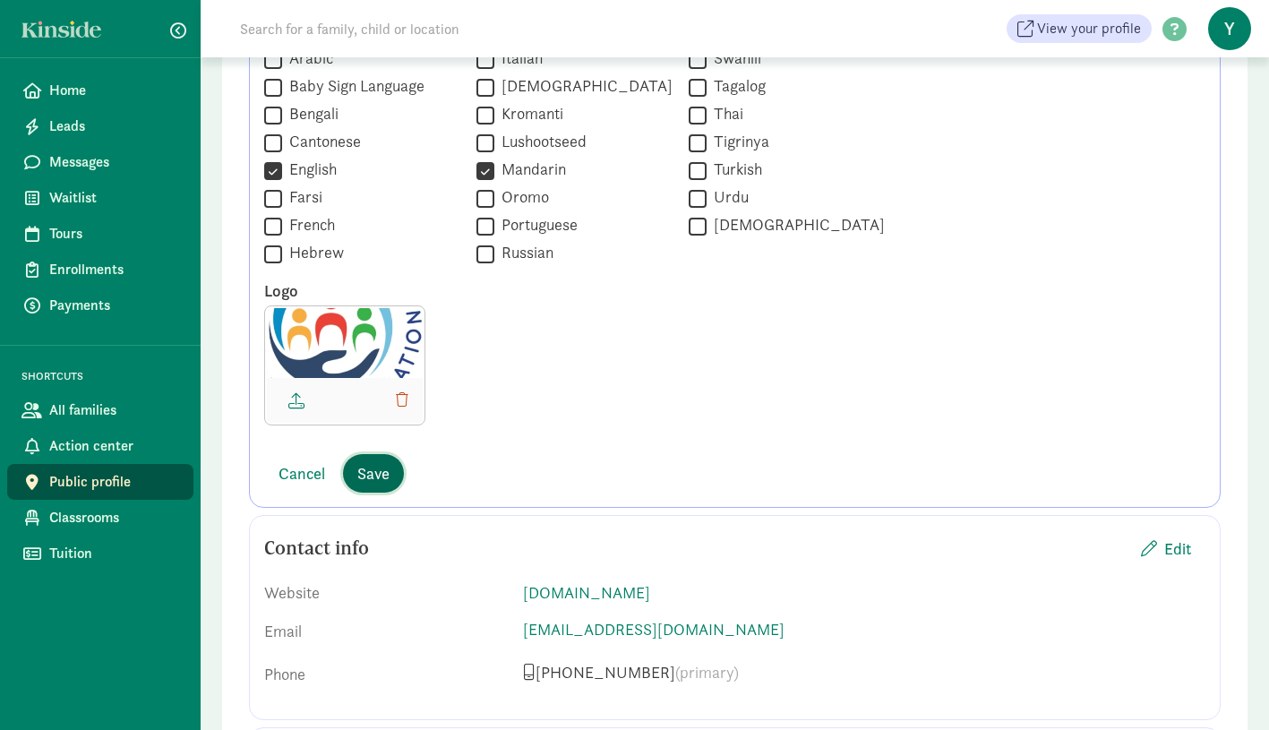
click at [383, 483] on span "Save" at bounding box center [373, 473] width 32 height 24
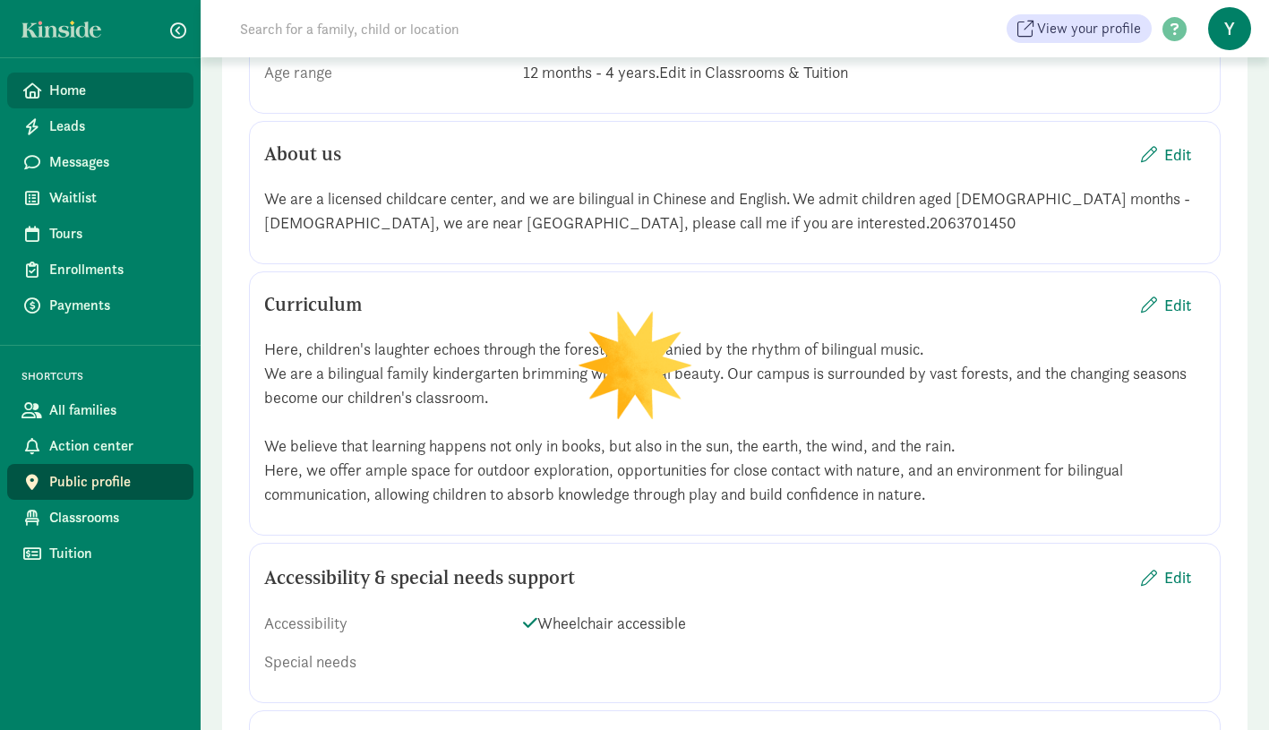
click at [86, 92] on span "Home" at bounding box center [114, 90] width 130 height 21
